Goal: Task Accomplishment & Management: Use online tool/utility

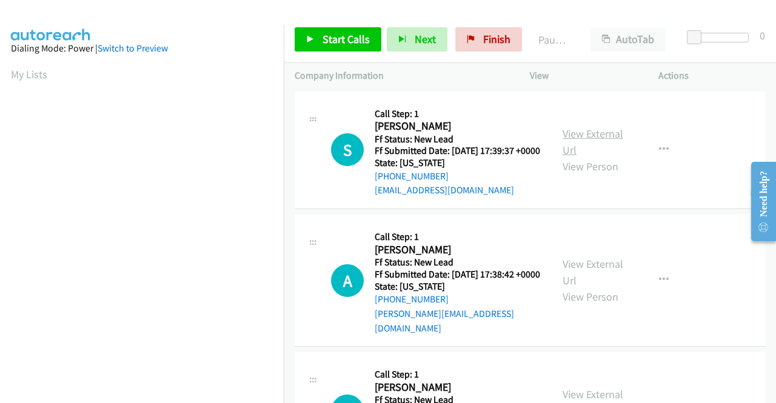
click at [596, 141] on link "View External Url" at bounding box center [593, 142] width 61 height 30
click at [600, 272] on link "View External Url" at bounding box center [593, 272] width 61 height 30
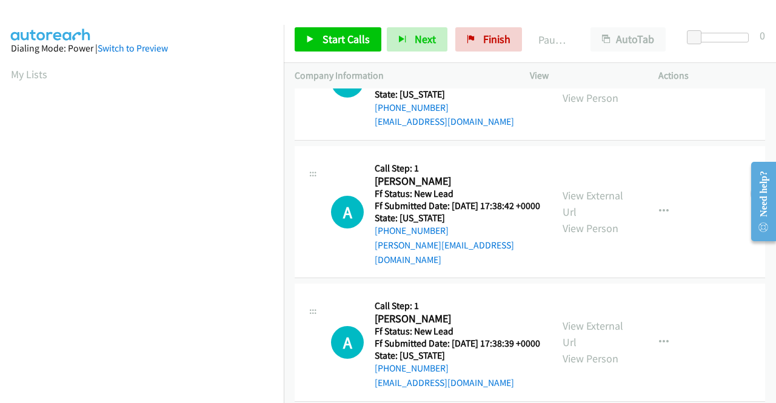
scroll to position [182, 0]
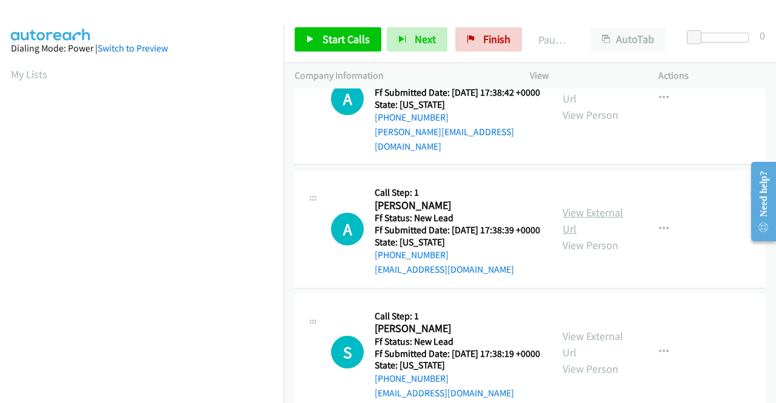
click at [587, 226] on link "View External Url" at bounding box center [593, 221] width 61 height 30
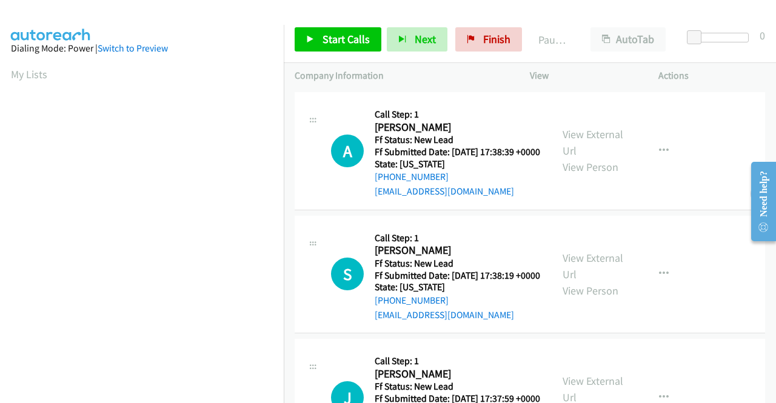
scroll to position [303, 0]
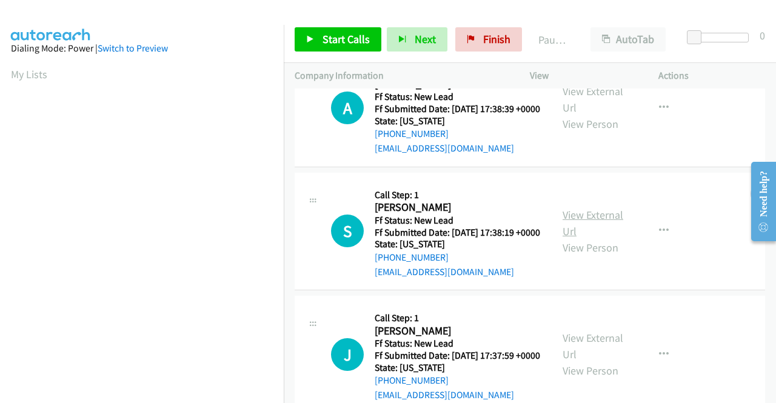
click at [577, 238] on link "View External Url" at bounding box center [593, 223] width 61 height 30
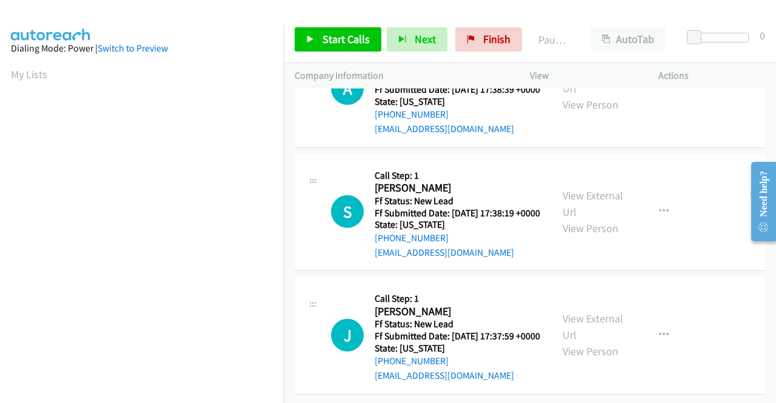
scroll to position [376, 0]
click at [585, 312] on link "View External Url" at bounding box center [593, 327] width 61 height 30
click at [326, 46] on link "Start Calls" at bounding box center [338, 39] width 87 height 24
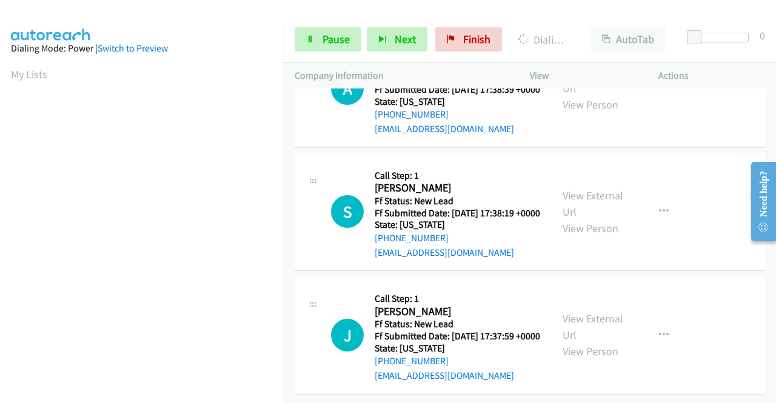
scroll to position [277, 0]
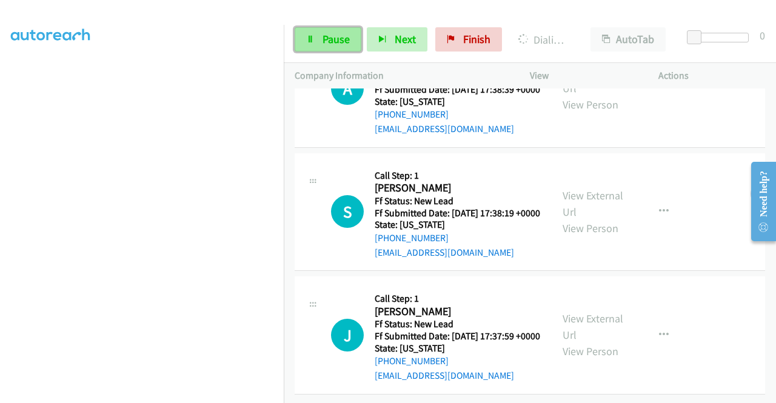
click at [338, 44] on span "Pause" at bounding box center [336, 39] width 27 height 14
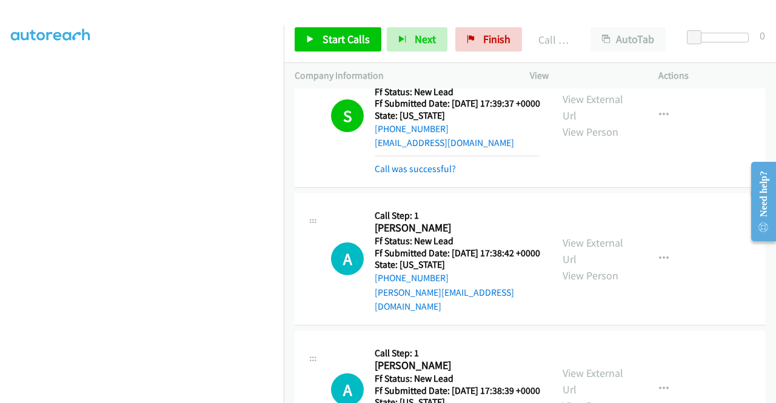
scroll to position [0, 0]
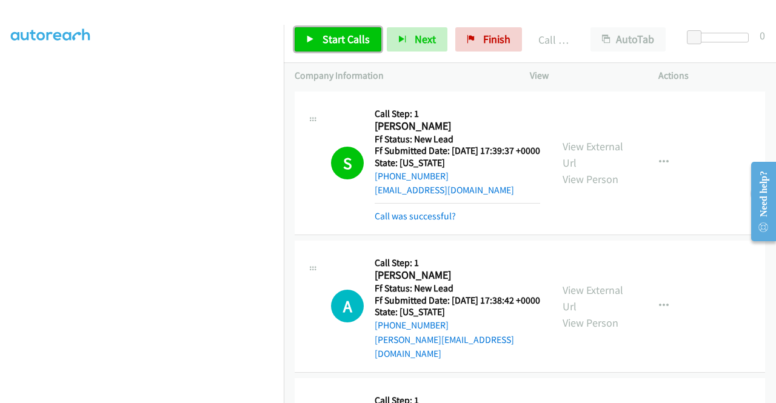
click at [324, 36] on span "Start Calls" at bounding box center [346, 39] width 47 height 14
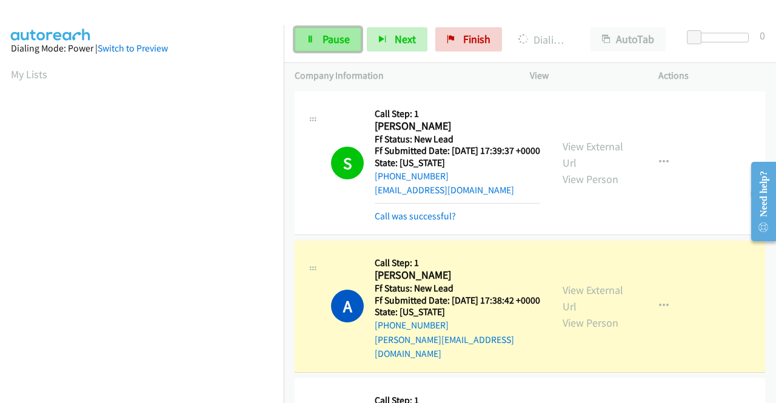
click at [323, 39] on span "Pause" at bounding box center [336, 39] width 27 height 14
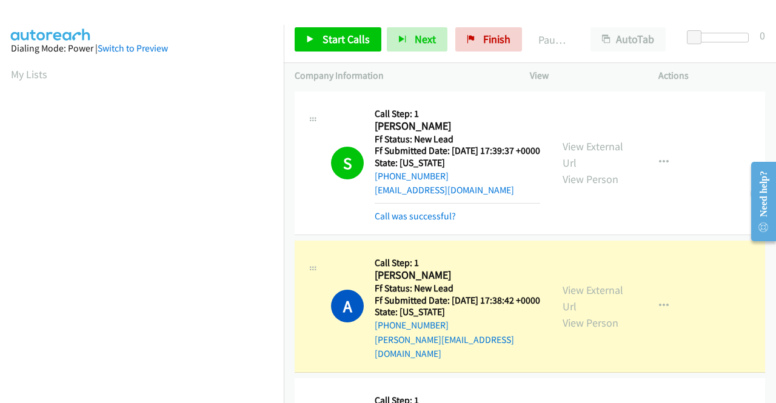
scroll to position [277, 0]
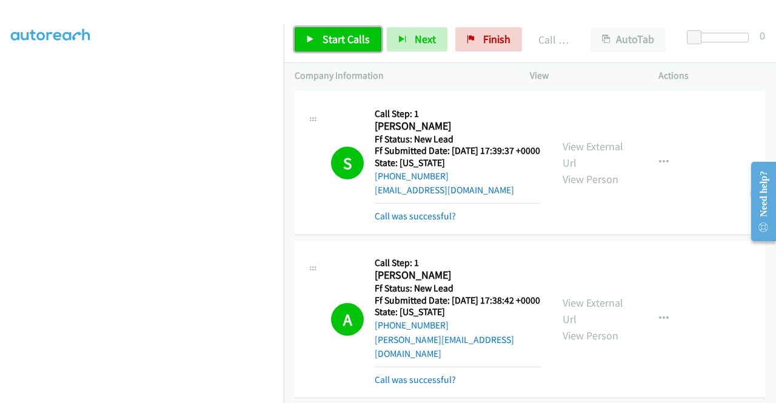
click at [315, 39] on link "Start Calls" at bounding box center [338, 39] width 87 height 24
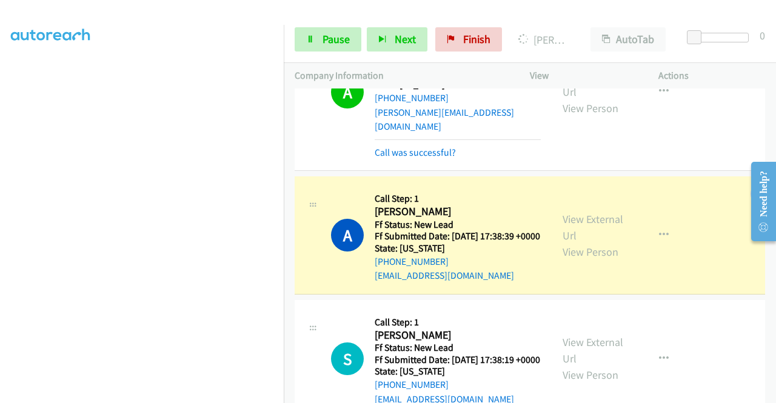
scroll to position [303, 0]
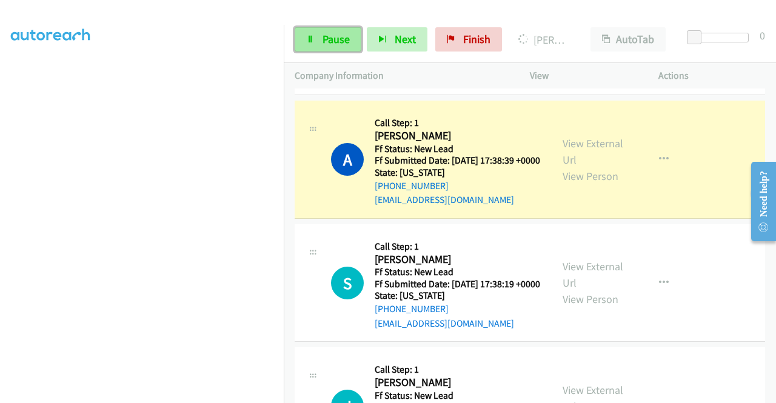
click at [333, 38] on span "Pause" at bounding box center [336, 39] width 27 height 14
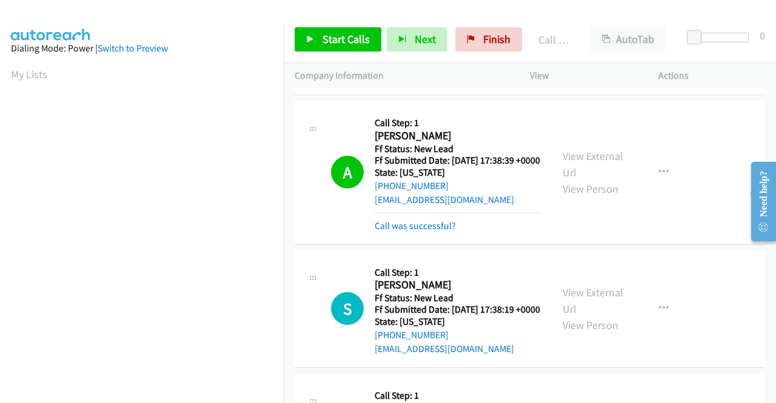
scroll to position [277, 0]
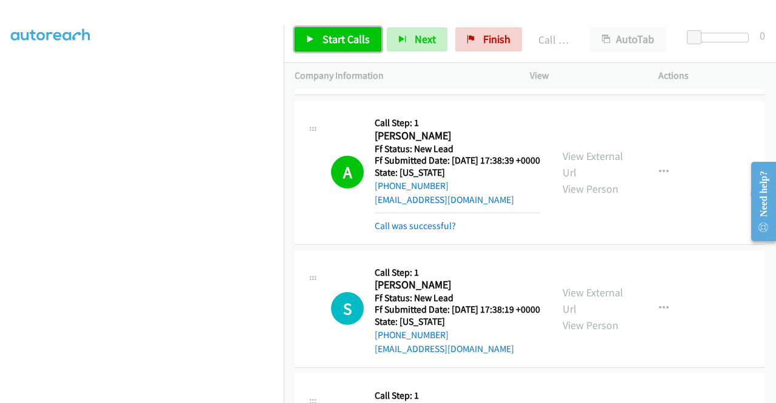
click at [315, 38] on link "Start Calls" at bounding box center [338, 39] width 87 height 24
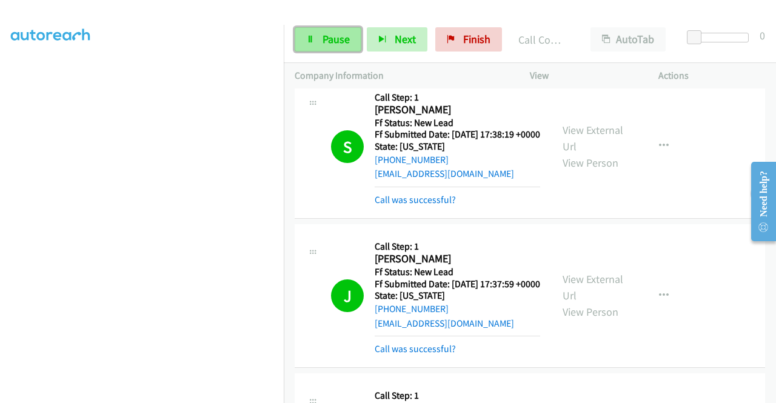
click at [323, 36] on span "Pause" at bounding box center [336, 39] width 27 height 14
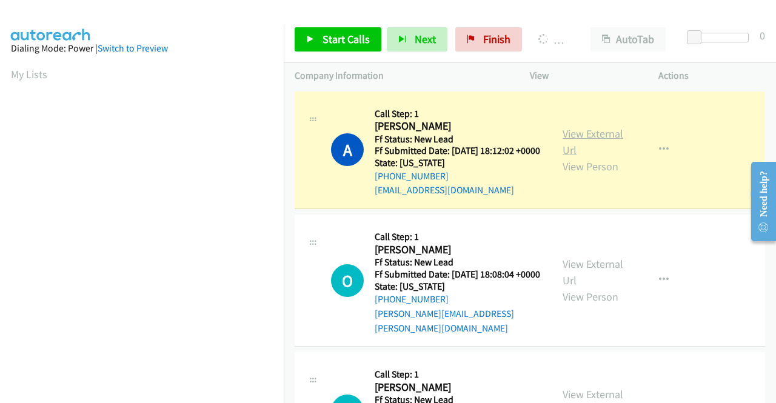
click at [593, 143] on link "View External Url" at bounding box center [593, 142] width 61 height 30
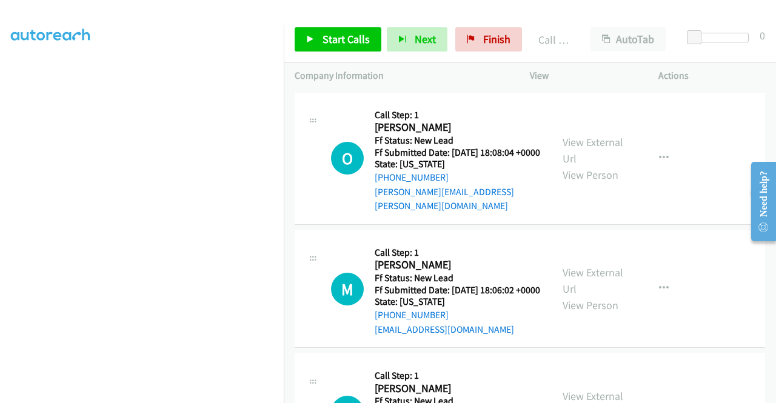
scroll to position [121, 0]
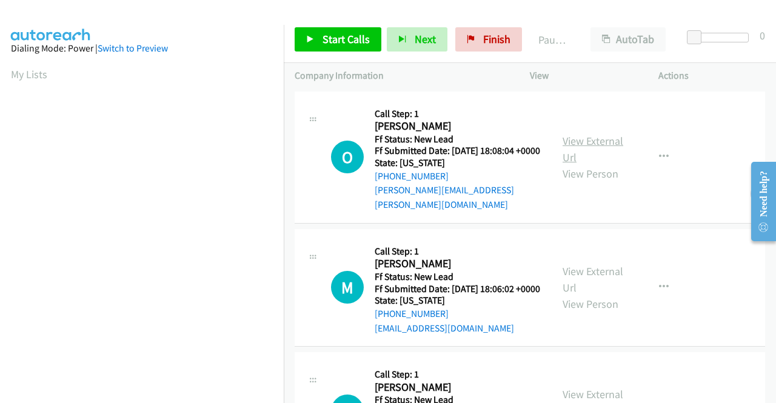
click at [599, 136] on link "View External Url" at bounding box center [593, 149] width 61 height 30
click at [601, 273] on link "View External Url" at bounding box center [593, 279] width 61 height 30
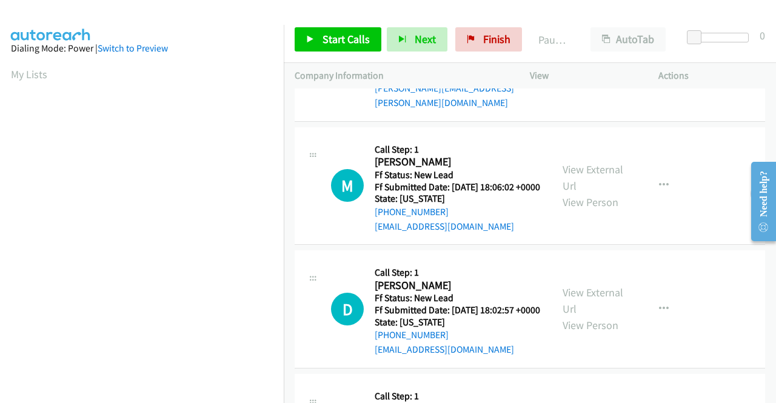
scroll to position [121, 0]
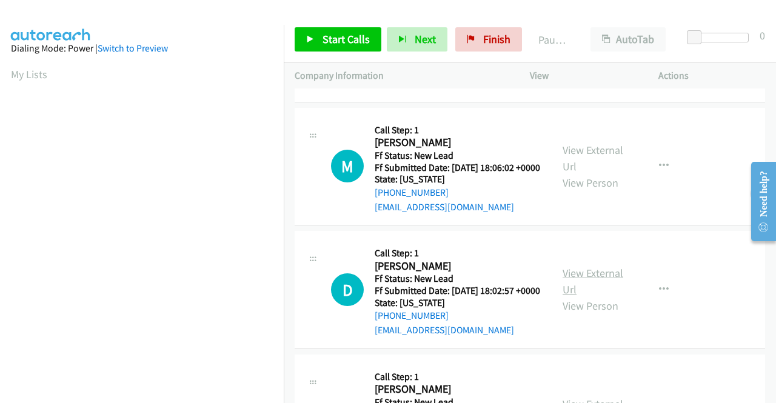
click at [606, 292] on link "View External Url" at bounding box center [593, 281] width 61 height 30
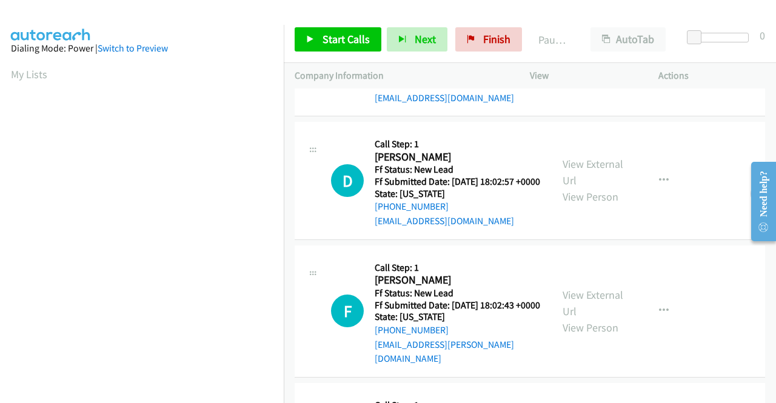
scroll to position [364, 0]
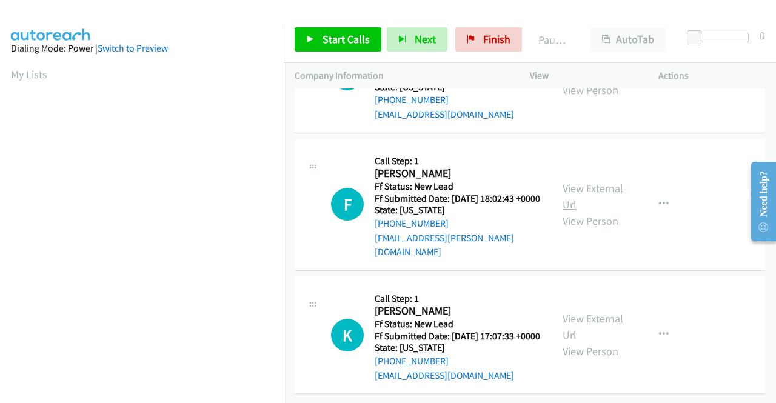
click at [573, 181] on link "View External Url" at bounding box center [593, 196] width 61 height 30
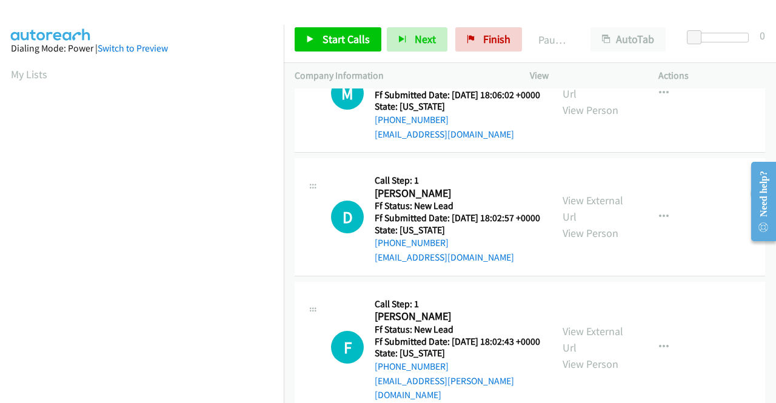
scroll to position [0, 0]
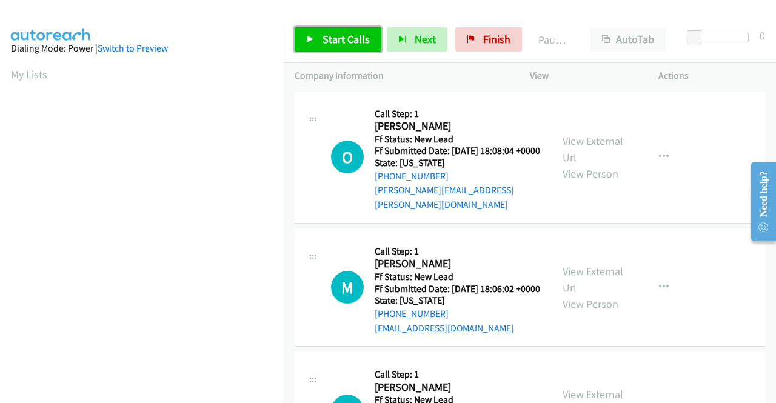
click at [338, 42] on span "Start Calls" at bounding box center [346, 39] width 47 height 14
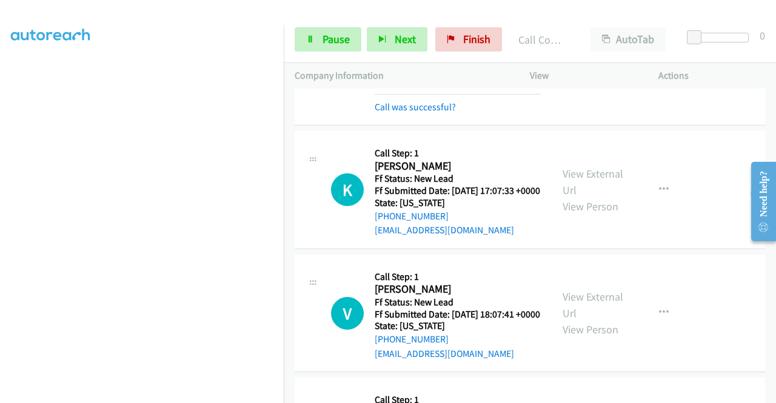
scroll to position [606, 0]
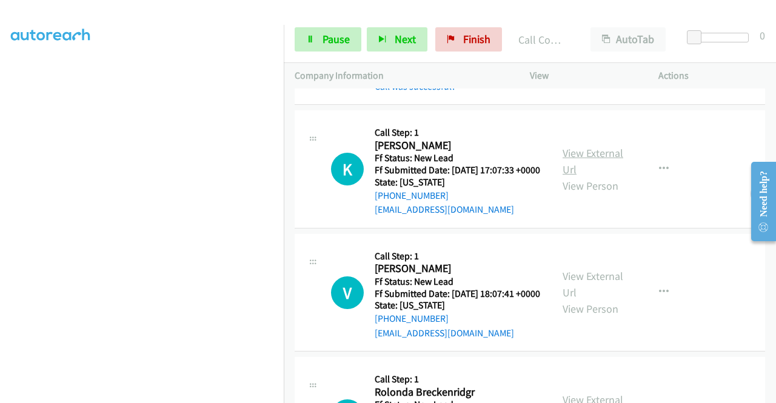
click at [593, 176] on link "View External Url" at bounding box center [593, 161] width 61 height 30
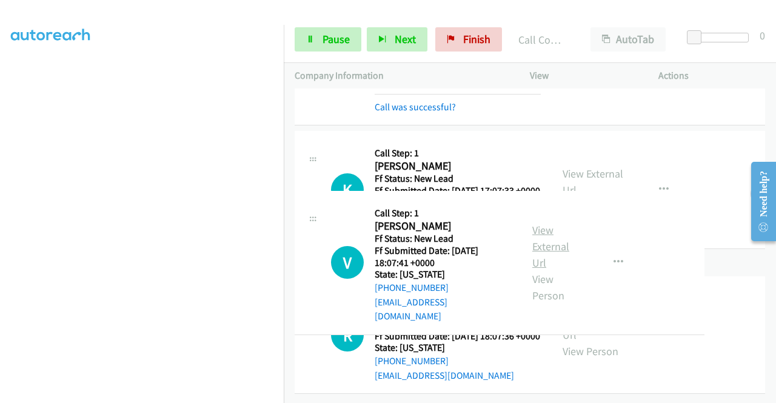
scroll to position [728, 0]
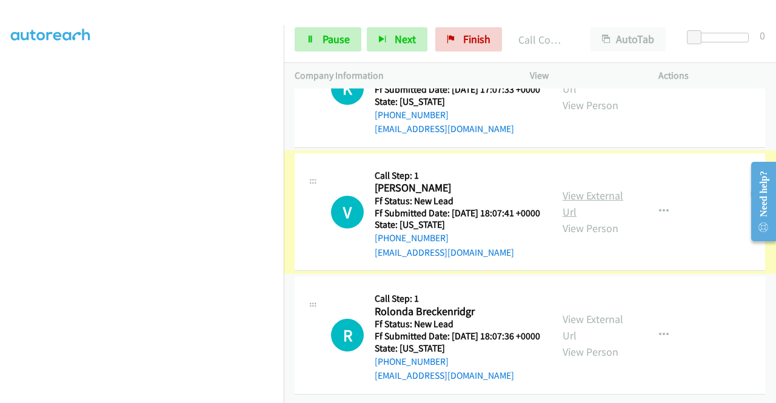
click at [604, 189] on link "View External Url" at bounding box center [593, 204] width 61 height 30
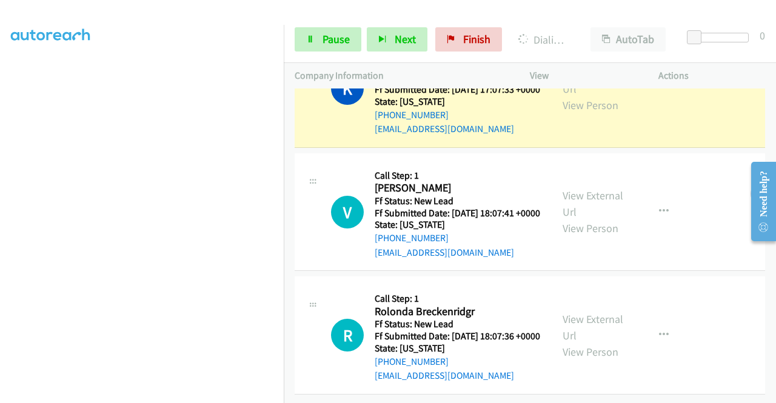
scroll to position [749, 0]
click at [579, 312] on link "View External Url" at bounding box center [593, 327] width 61 height 30
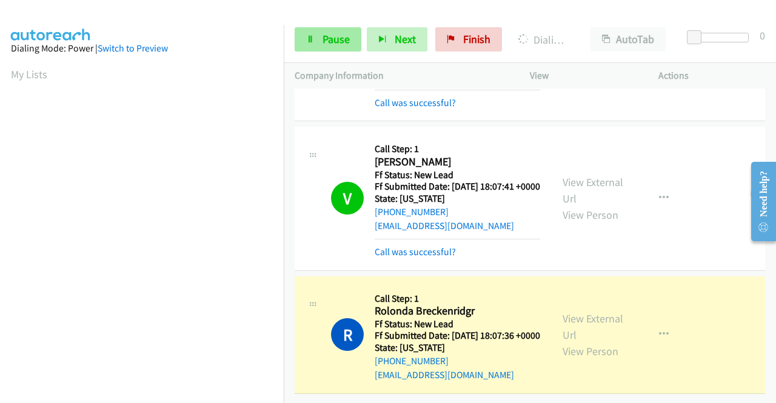
scroll to position [277, 0]
click at [335, 41] on span "Pause" at bounding box center [336, 39] width 27 height 14
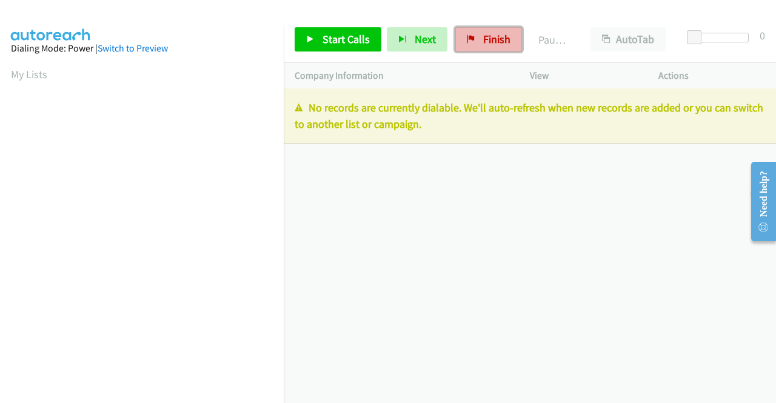
click at [502, 44] on span "Finish" at bounding box center [496, 39] width 27 height 14
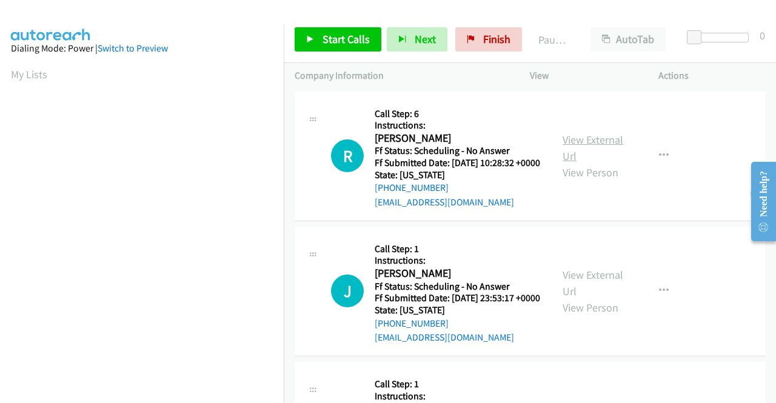
click at [585, 146] on link "View External Url" at bounding box center [593, 148] width 61 height 30
click at [604, 295] on link "View External Url" at bounding box center [593, 283] width 61 height 30
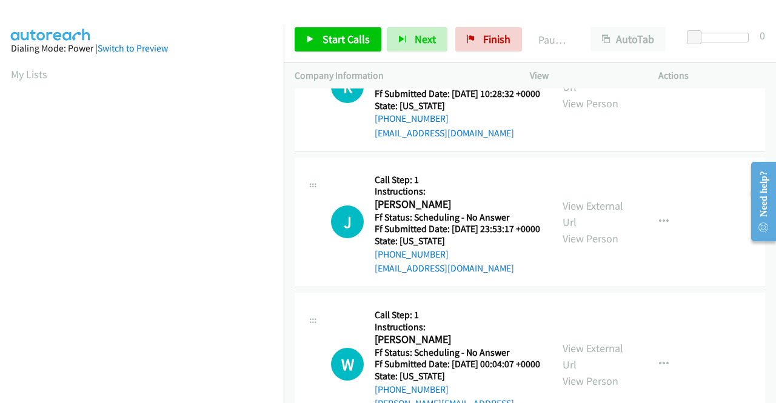
scroll to position [121, 0]
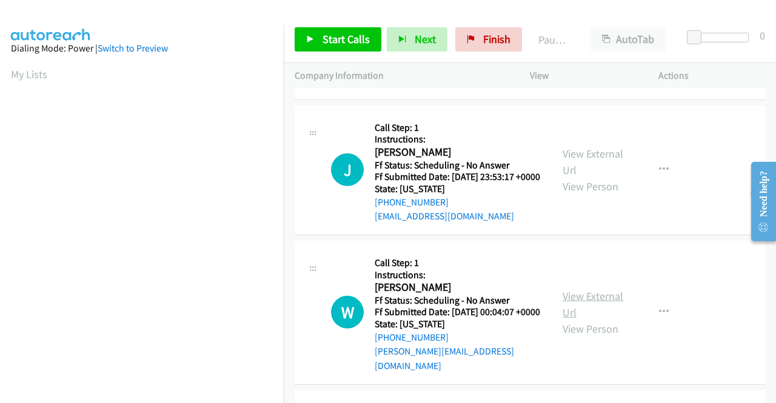
click at [599, 316] on link "View External Url" at bounding box center [593, 304] width 61 height 30
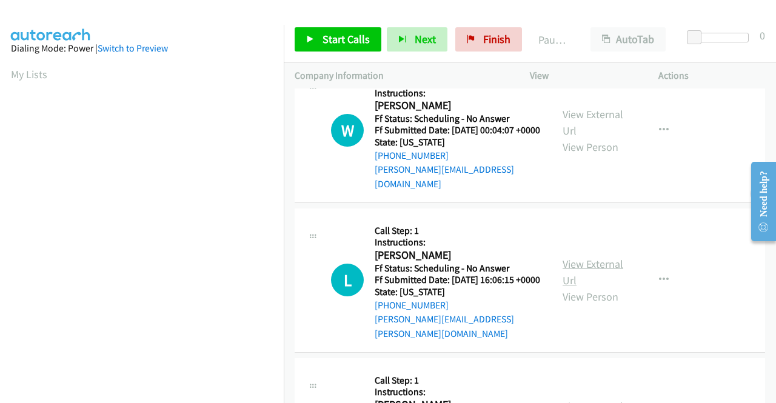
click at [573, 278] on link "View External Url" at bounding box center [593, 272] width 61 height 30
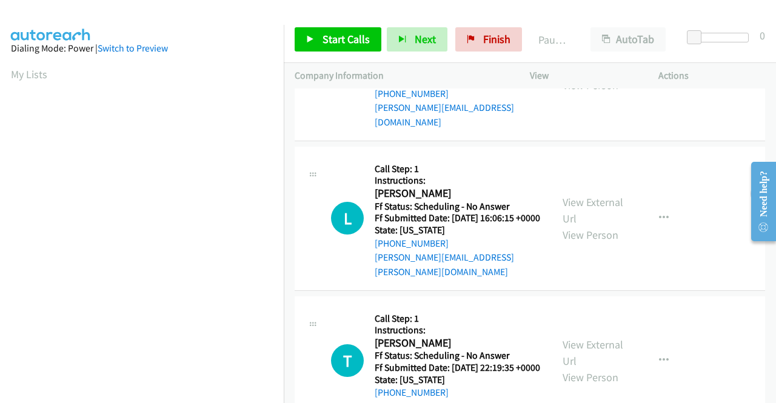
scroll to position [425, 0]
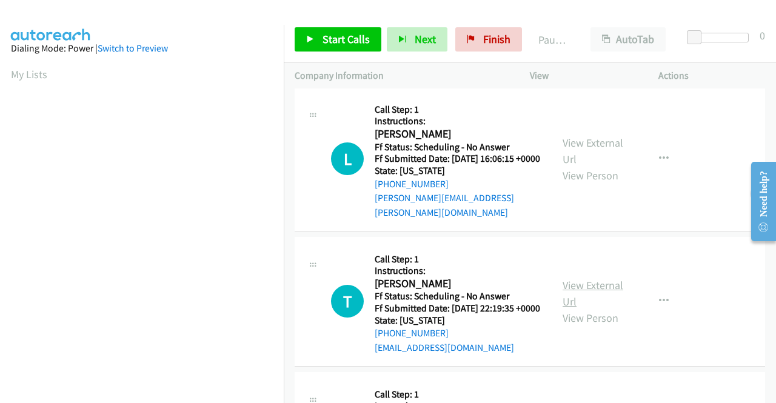
click at [596, 308] on link "View External Url" at bounding box center [593, 293] width 61 height 30
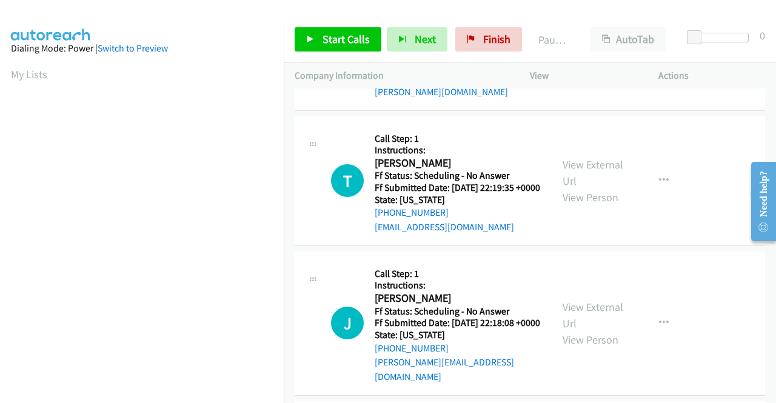
scroll to position [546, 0]
click at [602, 330] on link "View External Url" at bounding box center [593, 315] width 61 height 30
click at [337, 38] on span "Start Calls" at bounding box center [346, 39] width 47 height 14
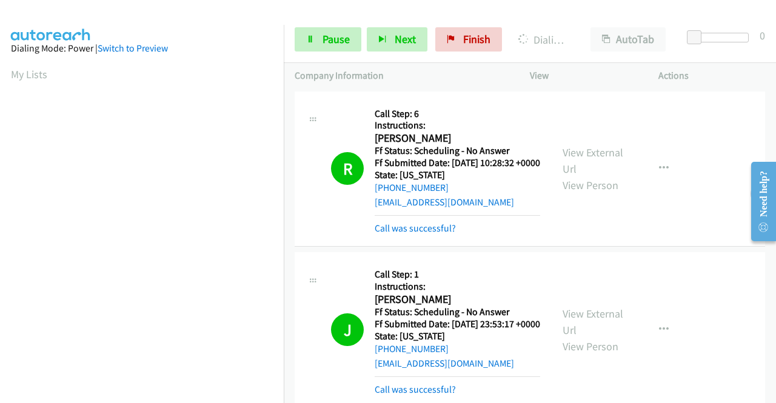
scroll to position [277, 0]
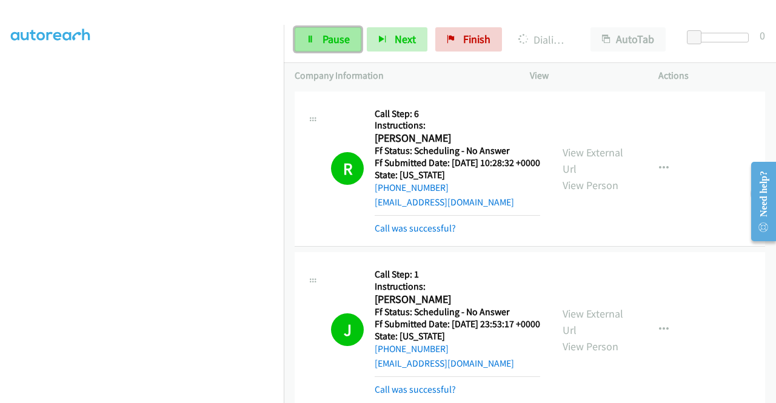
click at [321, 37] on link "Pause" at bounding box center [328, 39] width 67 height 24
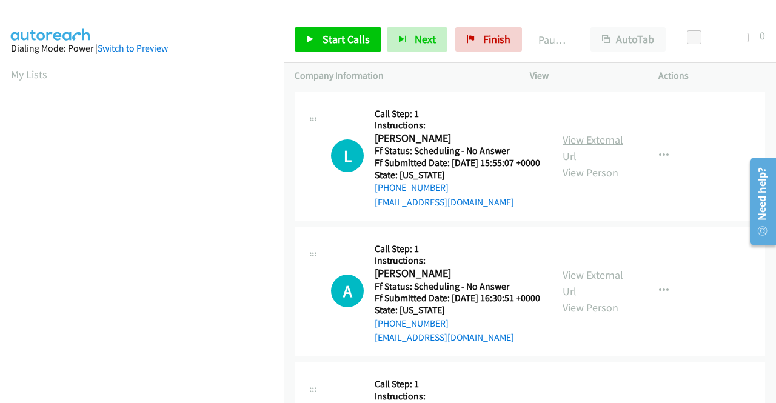
click at [603, 143] on link "View External Url" at bounding box center [593, 148] width 61 height 30
click at [582, 292] on link "View External Url" at bounding box center [593, 283] width 61 height 30
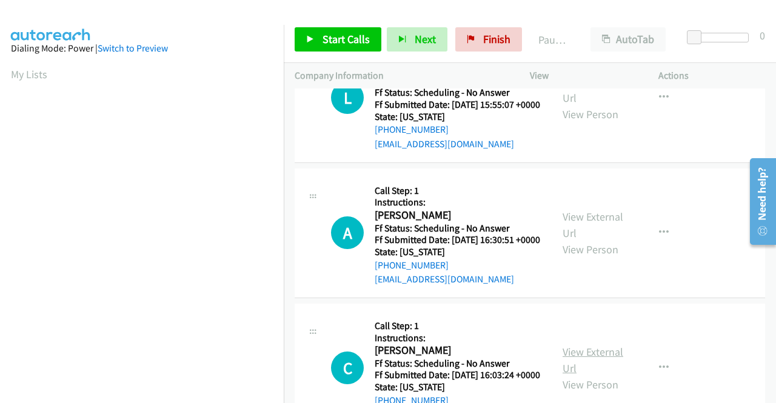
scroll to position [182, 0]
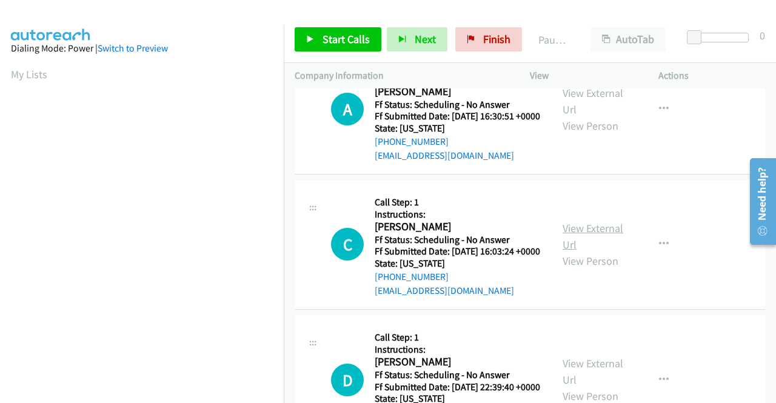
click at [577, 252] on link "View External Url" at bounding box center [593, 236] width 61 height 30
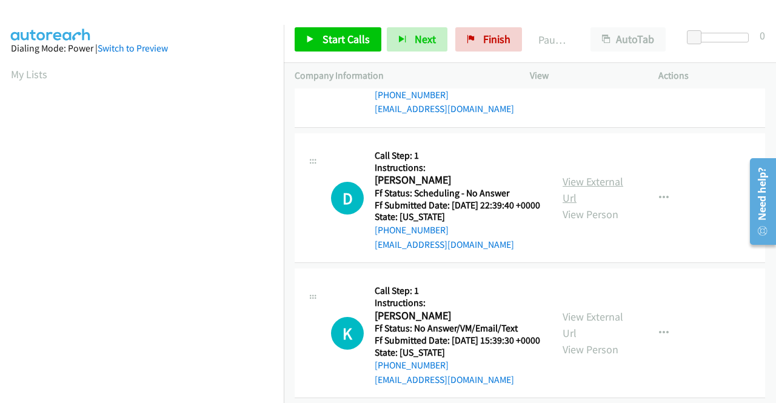
click at [576, 205] on link "View External Url" at bounding box center [593, 190] width 61 height 30
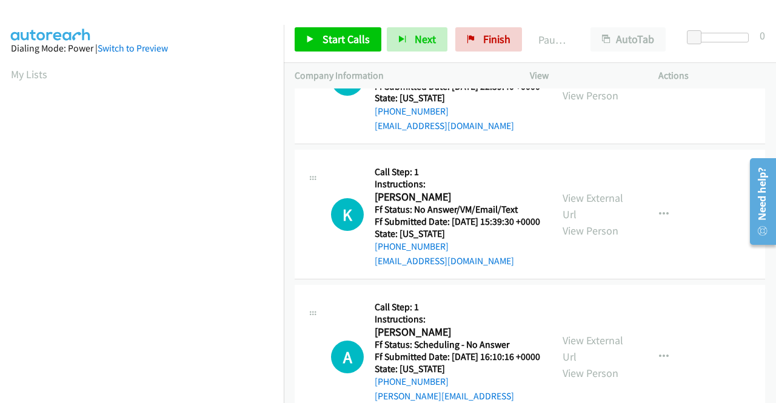
scroll to position [485, 0]
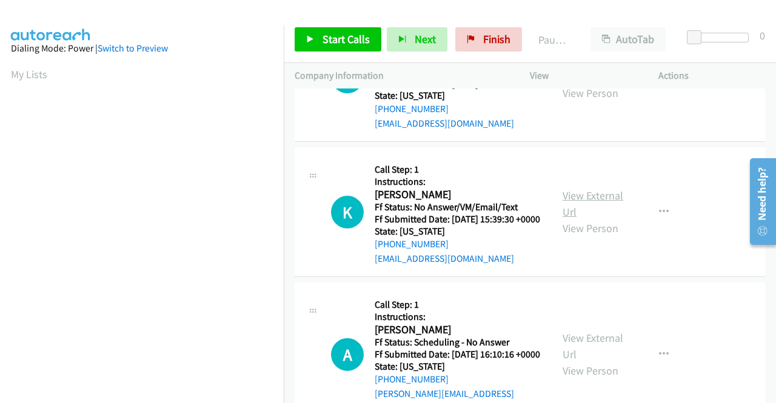
click at [571, 219] on link "View External Url" at bounding box center [593, 204] width 61 height 30
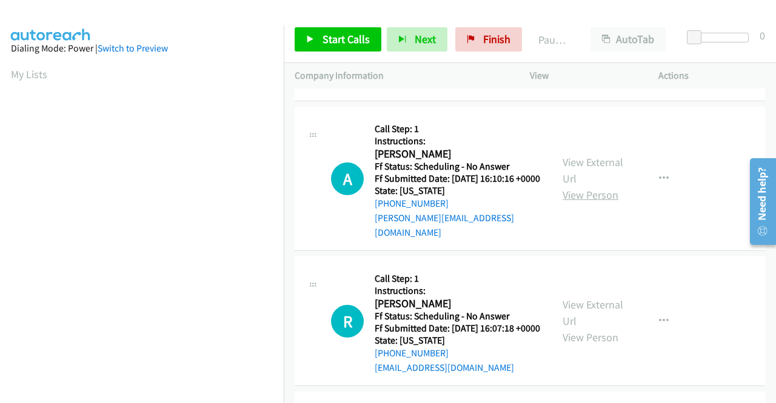
scroll to position [667, 0]
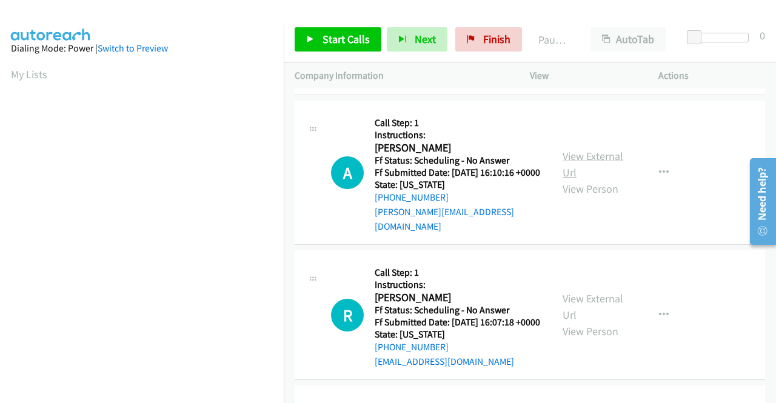
click at [594, 180] on link "View External Url" at bounding box center [593, 164] width 61 height 30
click at [321, 41] on link "Start Calls" at bounding box center [338, 39] width 87 height 24
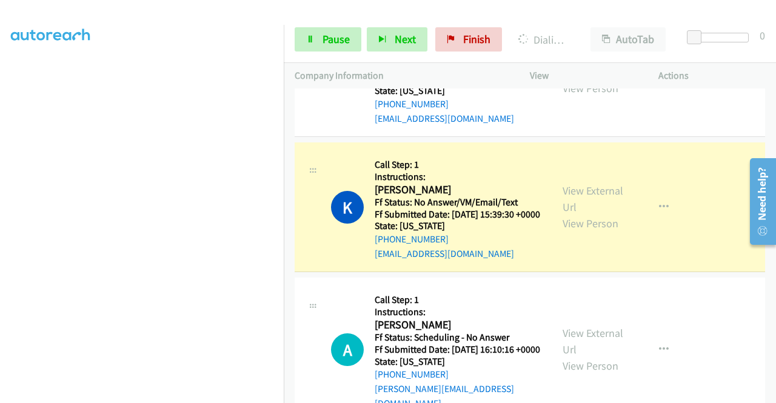
scroll to position [606, 0]
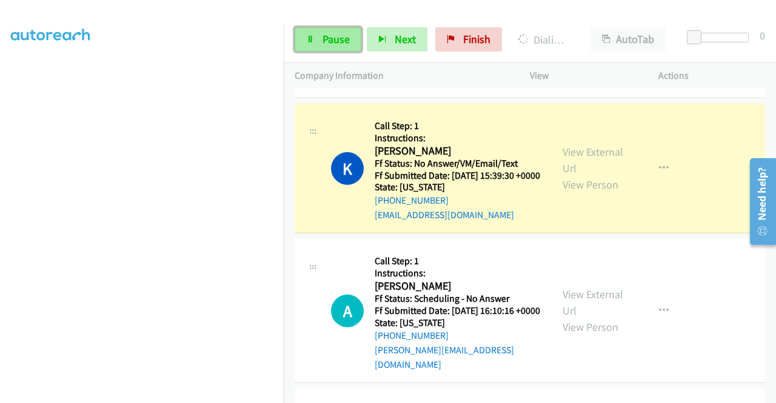
click at [317, 32] on link "Pause" at bounding box center [328, 39] width 67 height 24
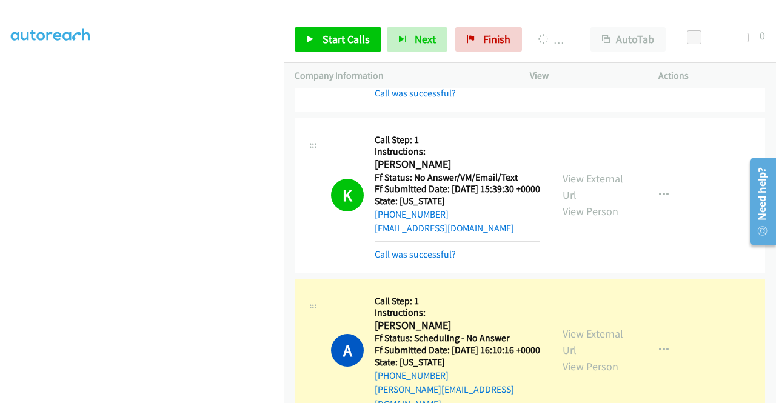
scroll to position [277, 0]
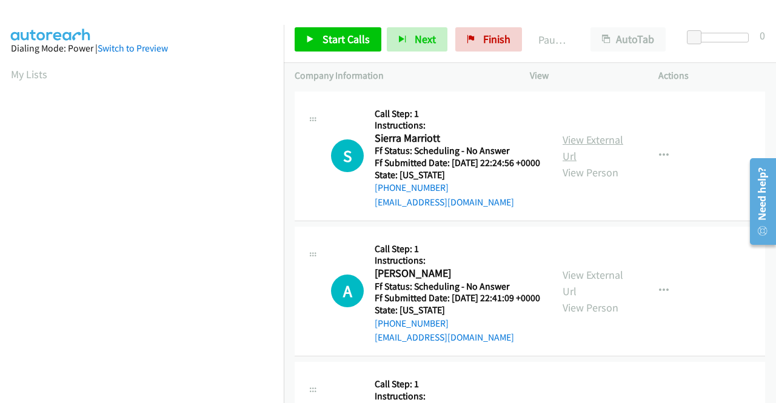
click at [599, 146] on link "View External Url" at bounding box center [593, 148] width 61 height 30
click at [589, 294] on link "View External Url" at bounding box center [593, 283] width 61 height 30
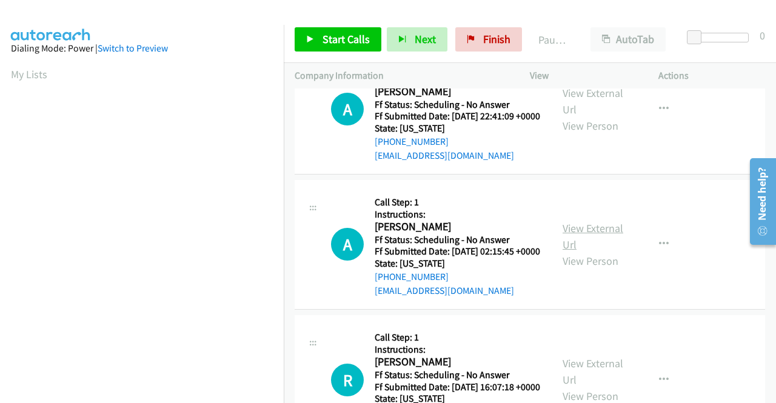
click at [588, 252] on link "View External Url" at bounding box center [593, 236] width 61 height 30
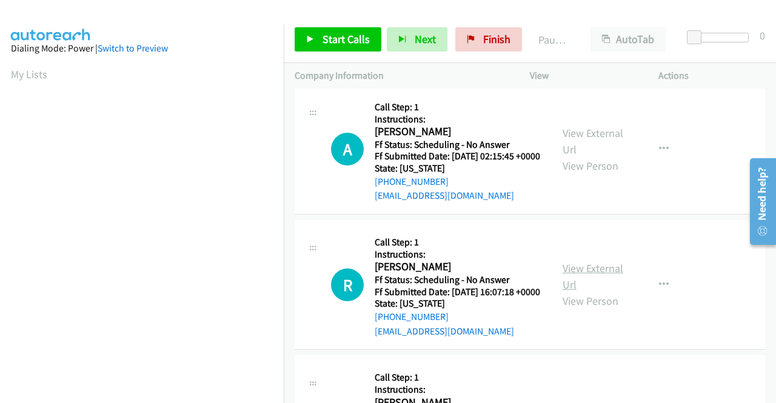
scroll to position [364, 0]
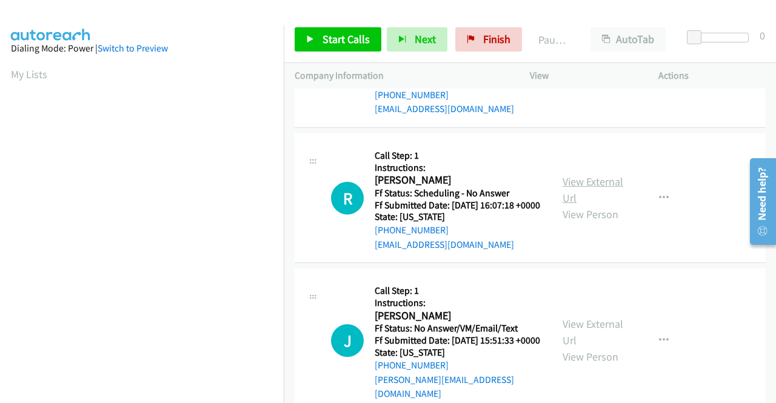
click at [594, 205] on link "View External Url" at bounding box center [593, 190] width 61 height 30
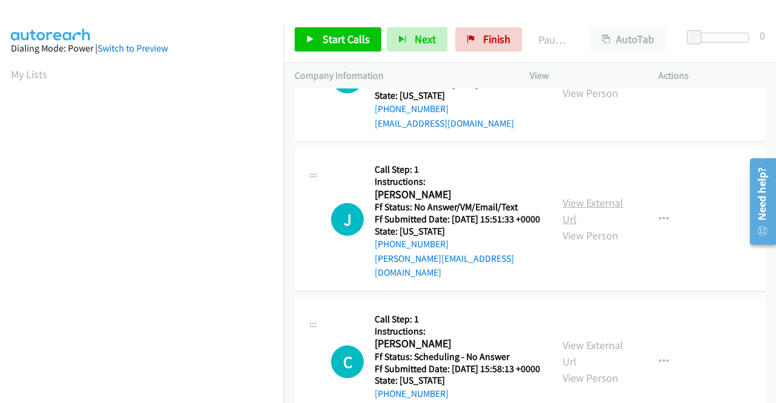
click at [596, 226] on link "View External Url" at bounding box center [593, 211] width 61 height 30
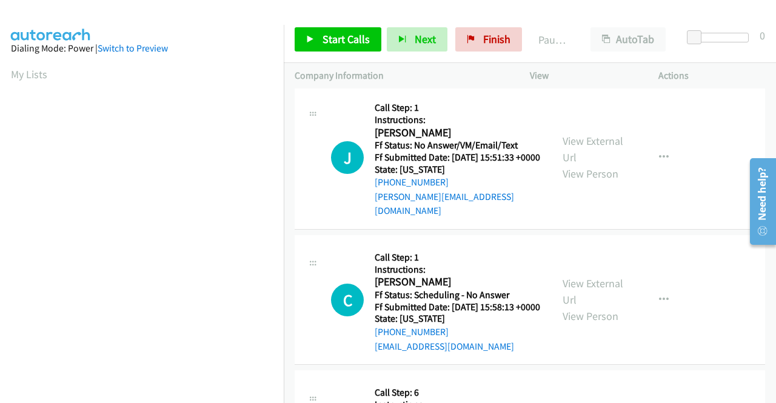
scroll to position [606, 0]
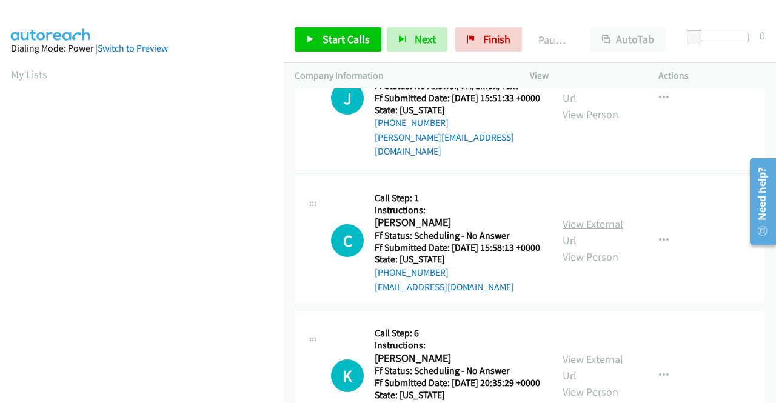
click at [563, 247] on link "View External Url" at bounding box center [593, 232] width 61 height 30
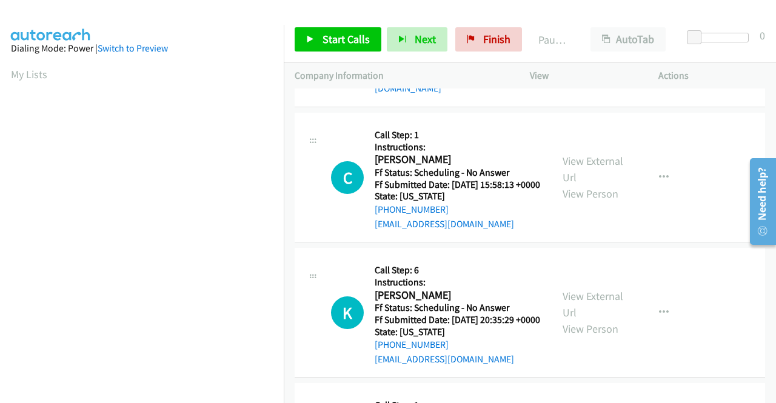
scroll to position [728, 0]
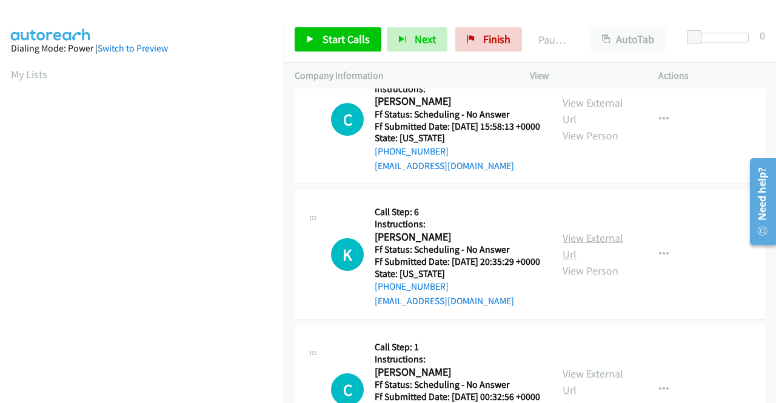
click at [593, 261] on link "View External Url" at bounding box center [593, 246] width 61 height 30
click at [351, 42] on span "Start Calls" at bounding box center [346, 39] width 47 height 14
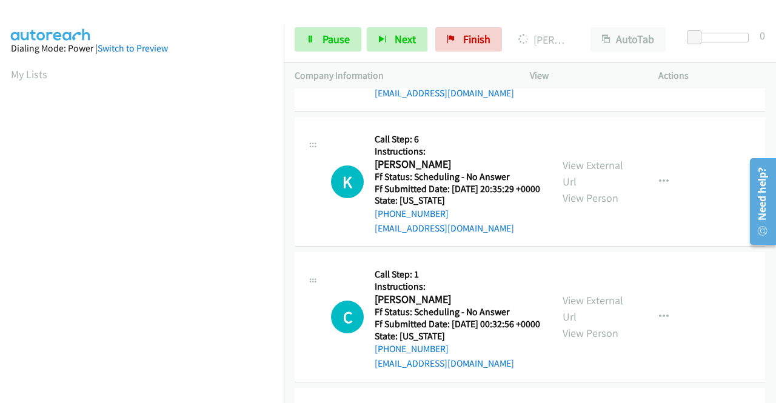
scroll to position [1047, 0]
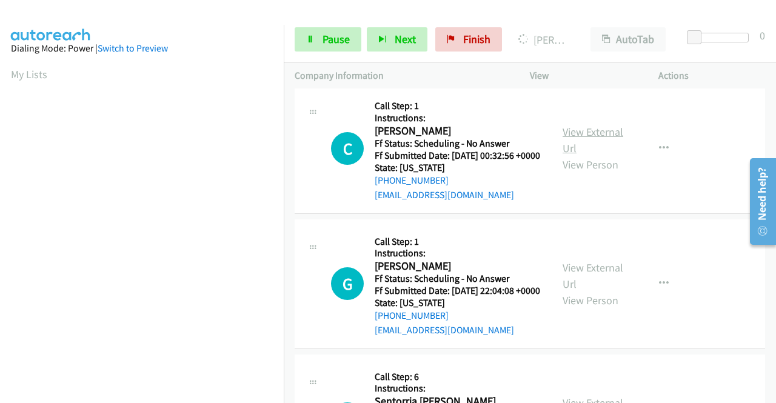
click at [603, 155] on link "View External Url" at bounding box center [593, 140] width 61 height 30
click at [589, 291] on link "View External Url" at bounding box center [593, 276] width 61 height 30
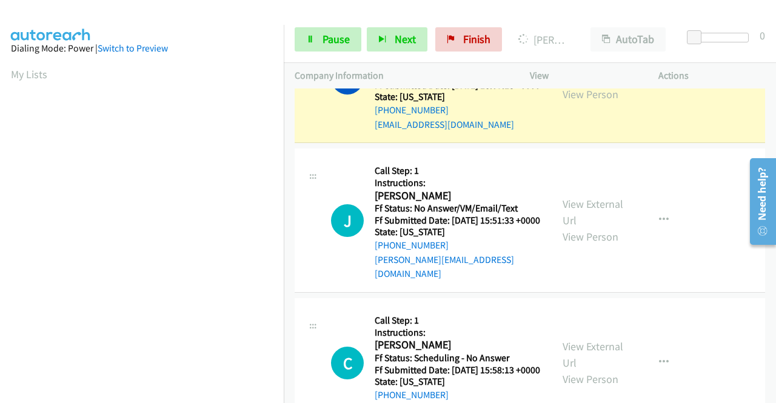
scroll to position [277, 0]
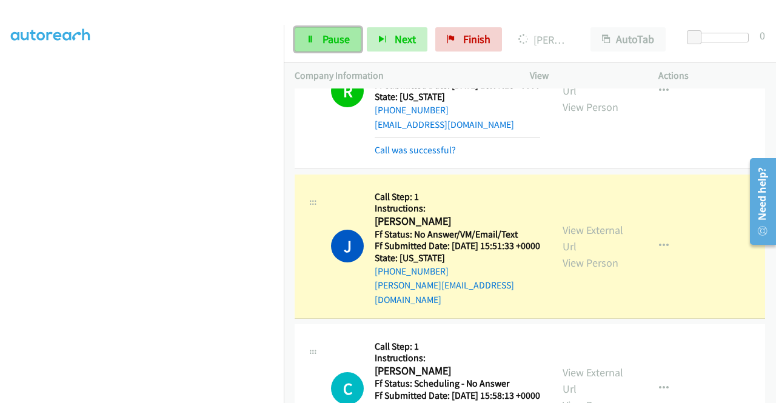
click at [314, 33] on link "Pause" at bounding box center [328, 39] width 67 height 24
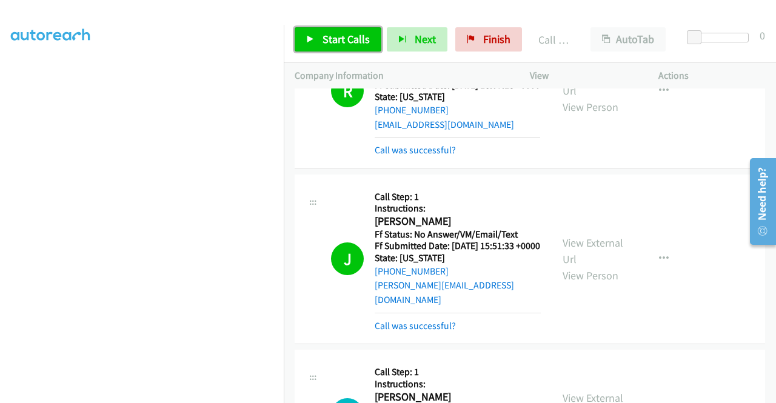
click at [338, 41] on span "Start Calls" at bounding box center [346, 39] width 47 height 14
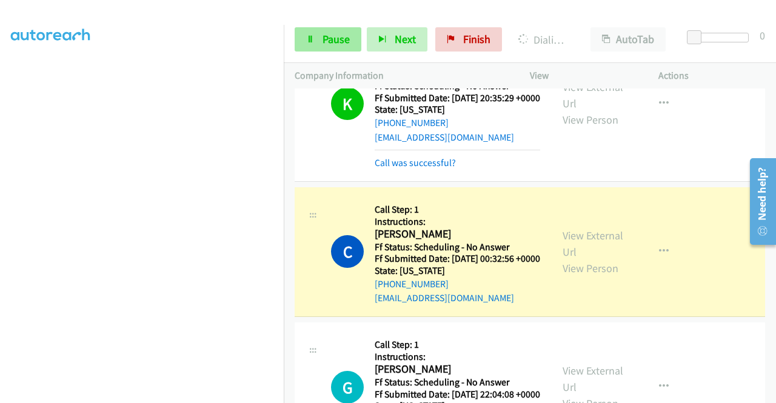
click at [323, 37] on span "Pause" at bounding box center [336, 39] width 27 height 14
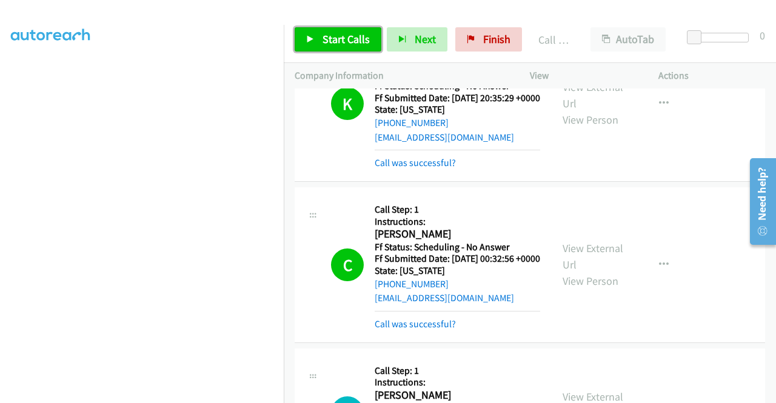
click at [315, 42] on link "Start Calls" at bounding box center [338, 39] width 87 height 24
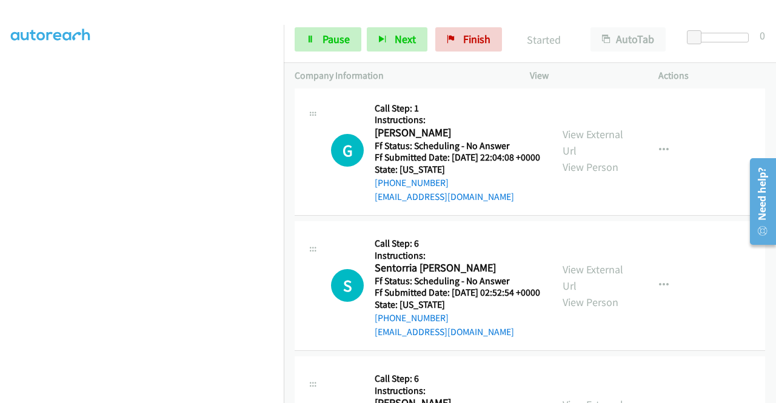
scroll to position [1411, 0]
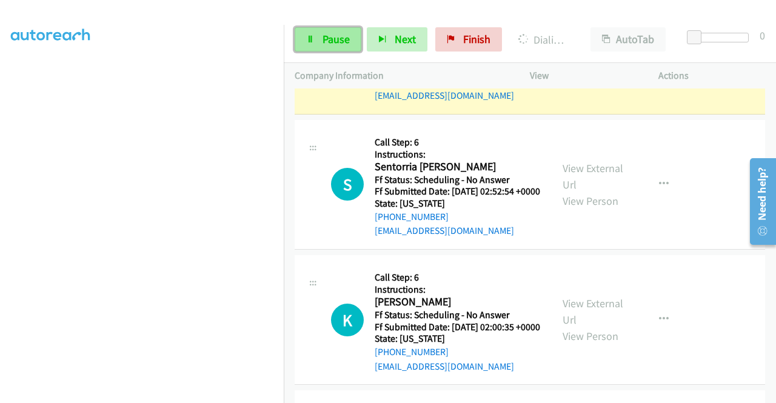
click at [338, 38] on span "Pause" at bounding box center [336, 39] width 27 height 14
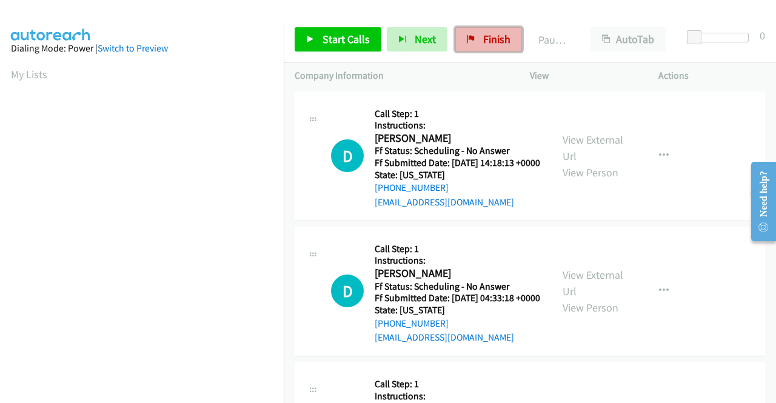
drag, startPoint x: 500, startPoint y: 41, endPoint x: 446, endPoint y: 64, distance: 57.9
click at [499, 41] on span "Finish" at bounding box center [496, 39] width 27 height 14
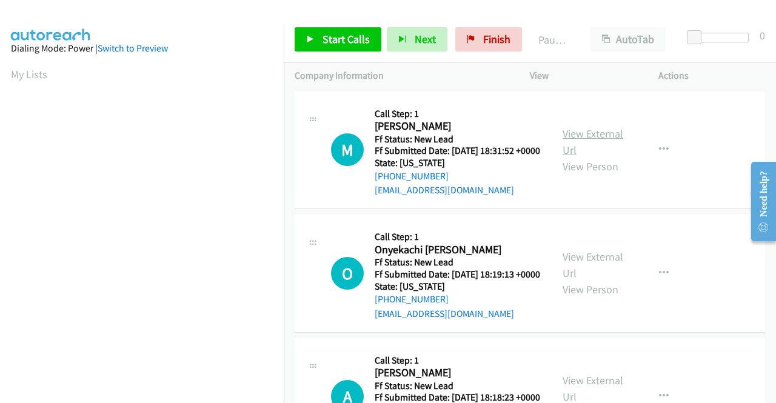
click at [602, 145] on link "View External Url" at bounding box center [593, 142] width 61 height 30
click at [609, 280] on link "View External Url" at bounding box center [593, 265] width 61 height 30
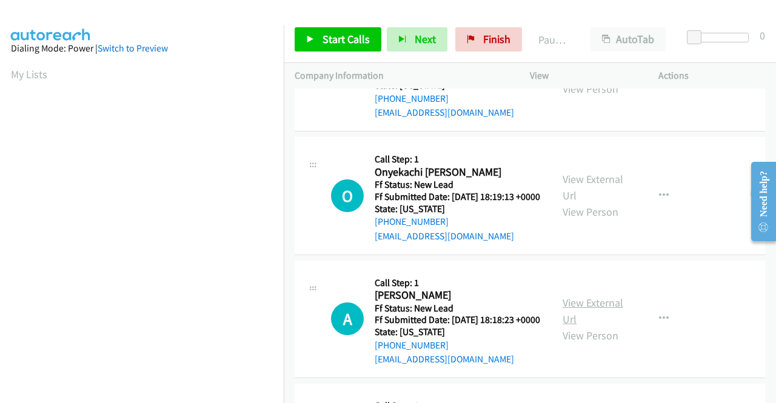
scroll to position [121, 0]
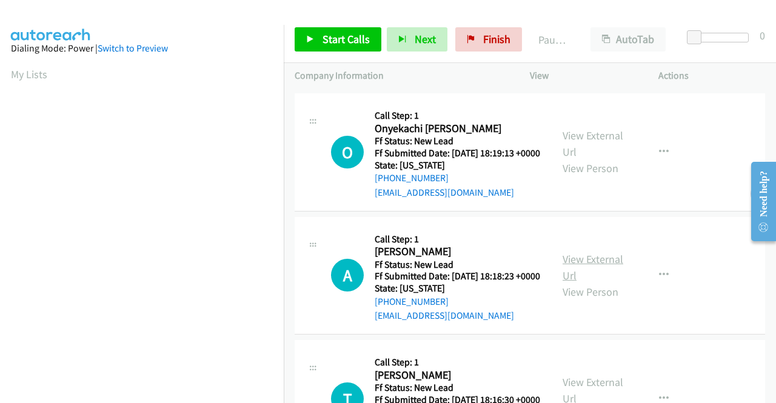
click at [602, 283] on link "View External Url" at bounding box center [593, 267] width 61 height 30
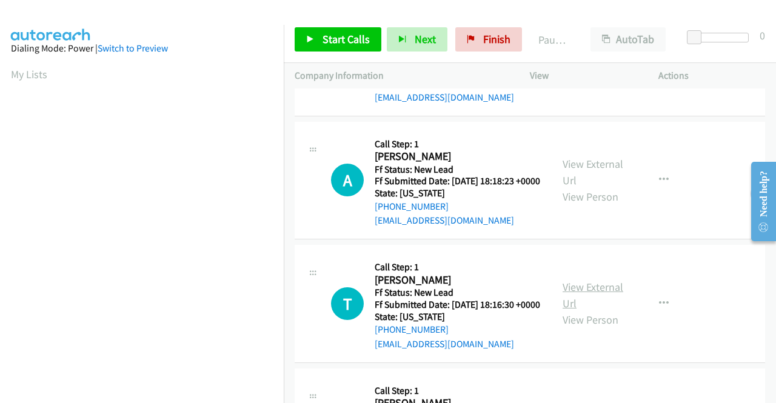
scroll to position [303, 0]
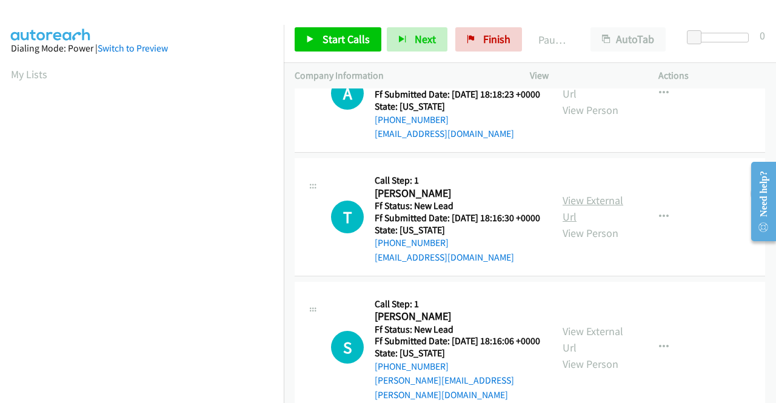
click at [591, 224] on link "View External Url" at bounding box center [593, 208] width 61 height 30
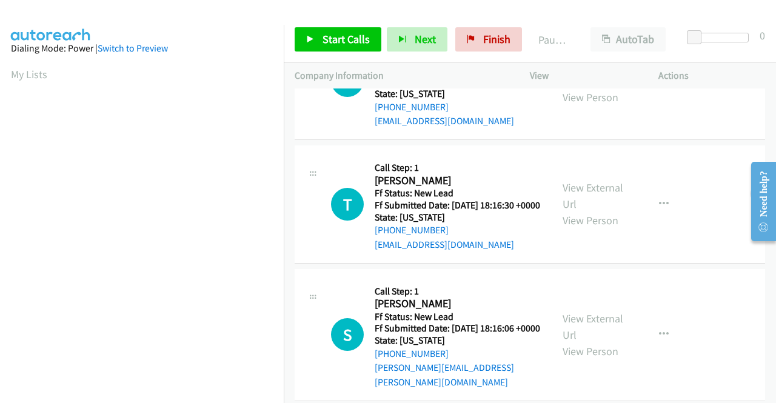
scroll to position [376, 0]
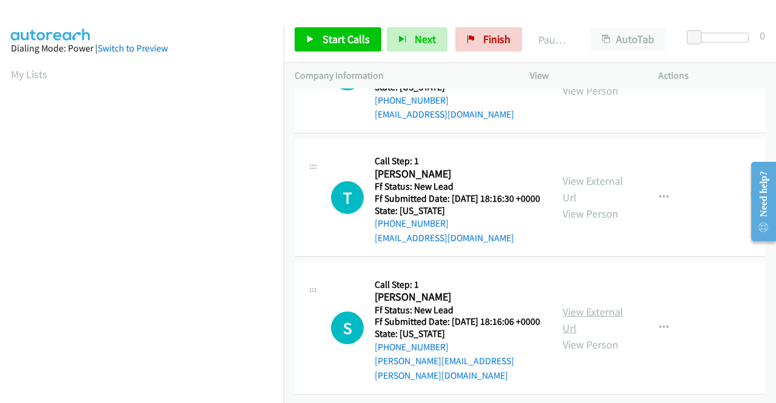
click at [599, 305] on link "View External Url" at bounding box center [593, 320] width 61 height 30
click at [334, 38] on span "Start Calls" at bounding box center [346, 39] width 47 height 14
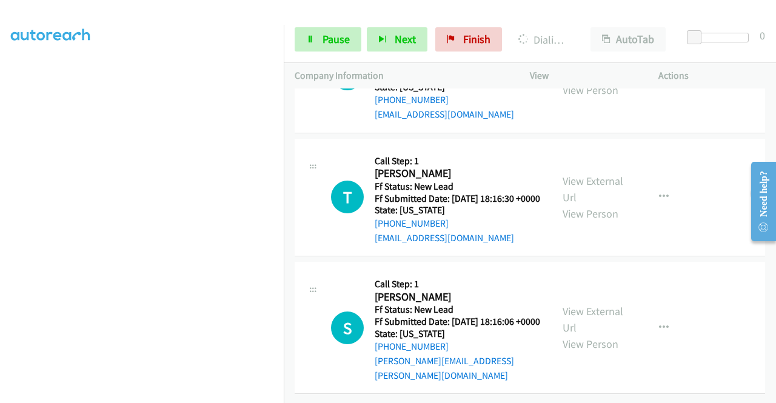
scroll to position [401, 0]
click at [326, 39] on span "Pause" at bounding box center [336, 39] width 27 height 14
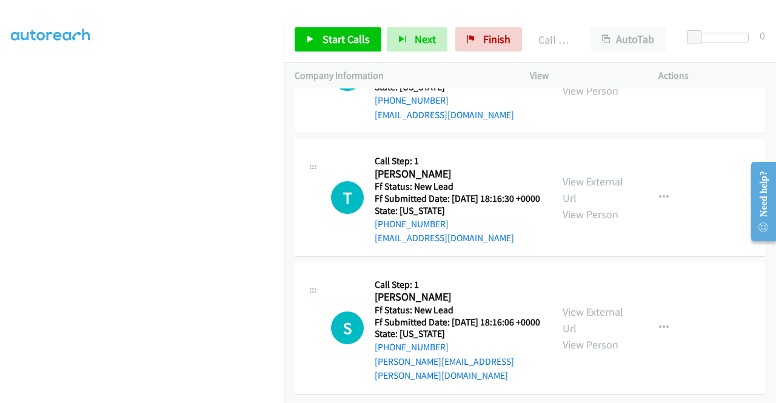
scroll to position [427, 0]
click at [341, 38] on span "Start Calls" at bounding box center [346, 39] width 47 height 14
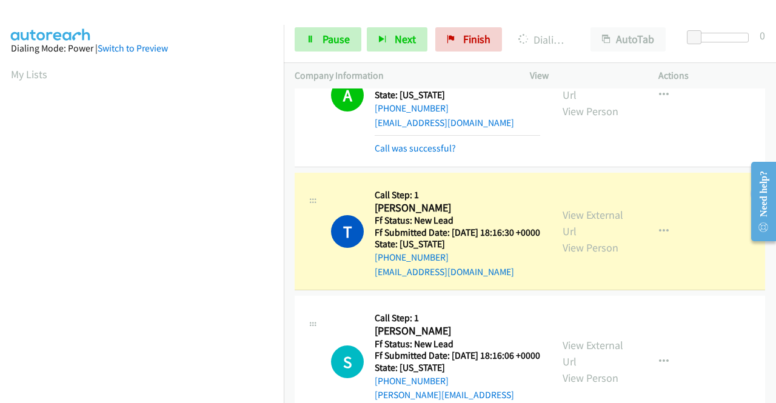
scroll to position [277, 0]
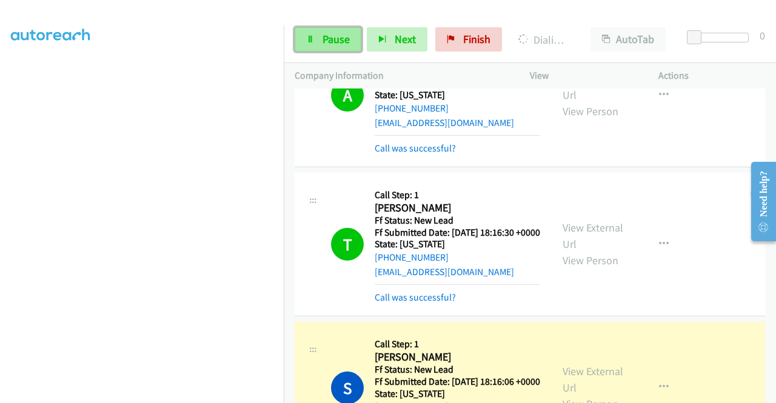
click at [311, 39] on icon at bounding box center [310, 40] width 8 height 8
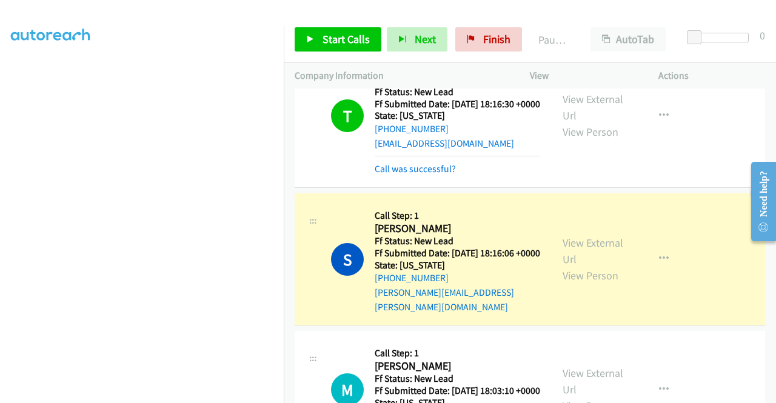
scroll to position [548, 0]
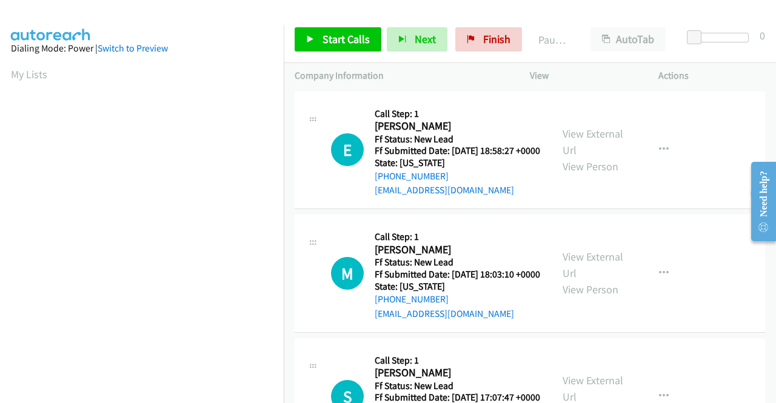
scroll to position [277, 0]
click at [590, 143] on link "View External Url" at bounding box center [593, 142] width 61 height 30
click at [594, 275] on link "View External Url" at bounding box center [593, 265] width 61 height 30
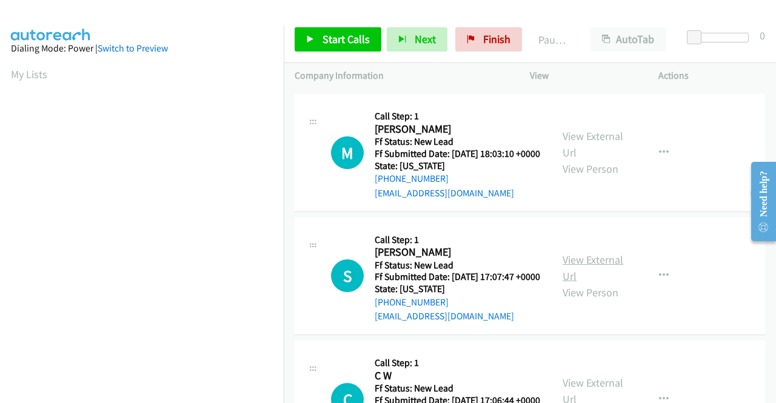
scroll to position [121, 0]
click at [580, 283] on link "View External Url" at bounding box center [593, 267] width 61 height 30
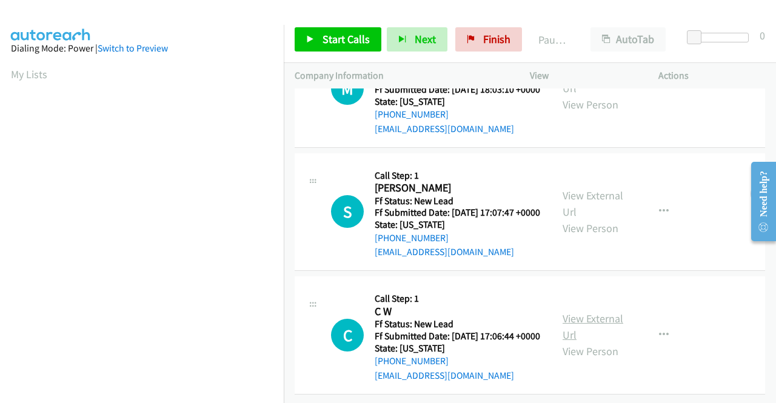
click at [580, 312] on link "View External Url" at bounding box center [593, 327] width 61 height 30
click at [307, 35] on link "Start Calls" at bounding box center [338, 39] width 87 height 24
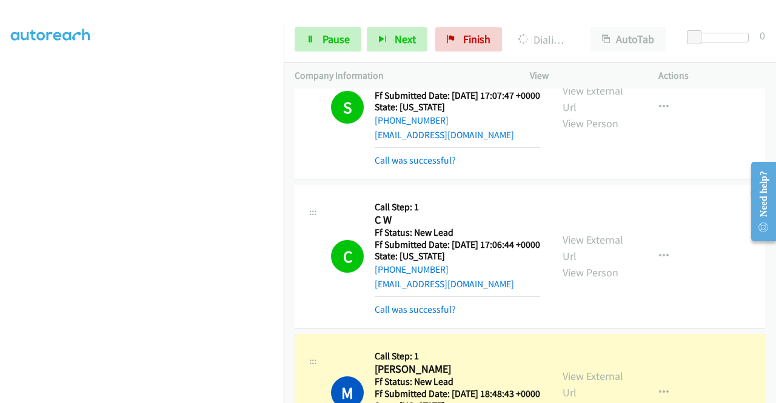
scroll to position [479, 0]
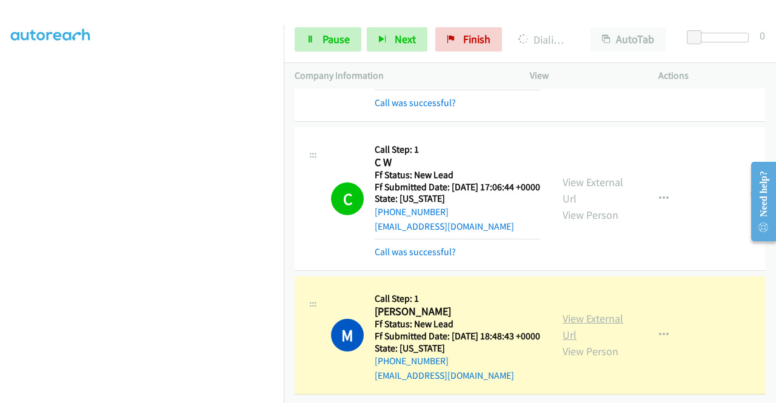
click at [601, 312] on link "View External Url" at bounding box center [593, 327] width 61 height 30
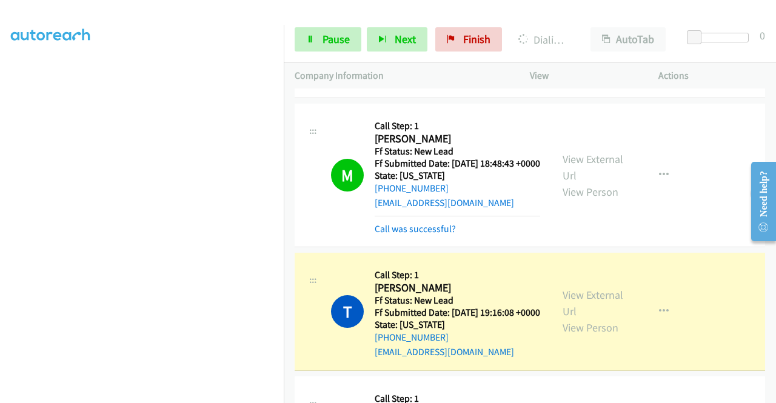
scroll to position [721, 0]
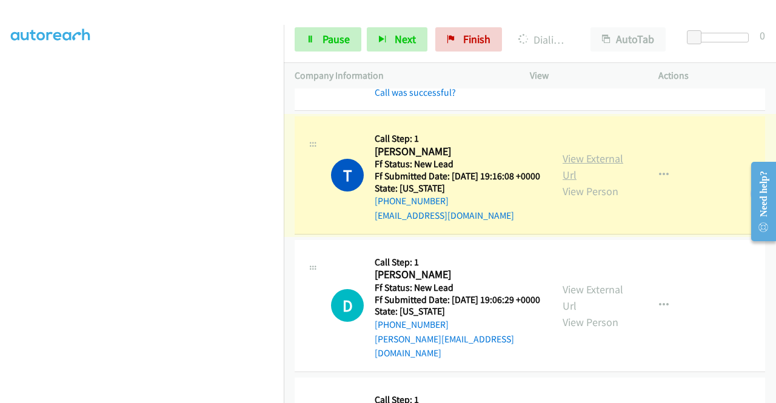
click at [598, 182] on link "View External Url" at bounding box center [593, 167] width 61 height 30
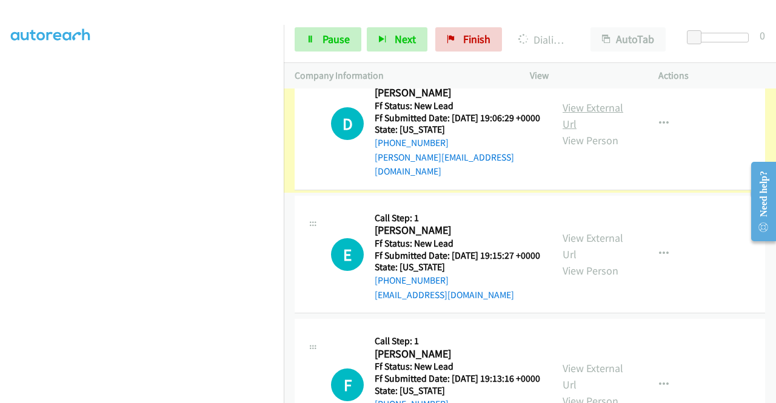
click at [582, 131] on link "View External Url" at bounding box center [593, 116] width 61 height 30
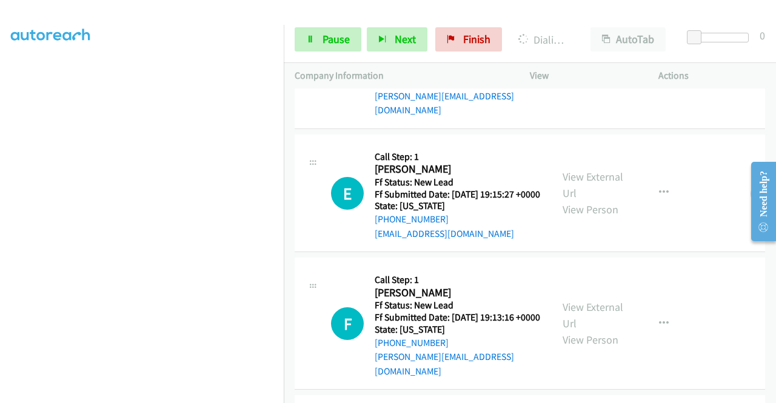
scroll to position [1085, 0]
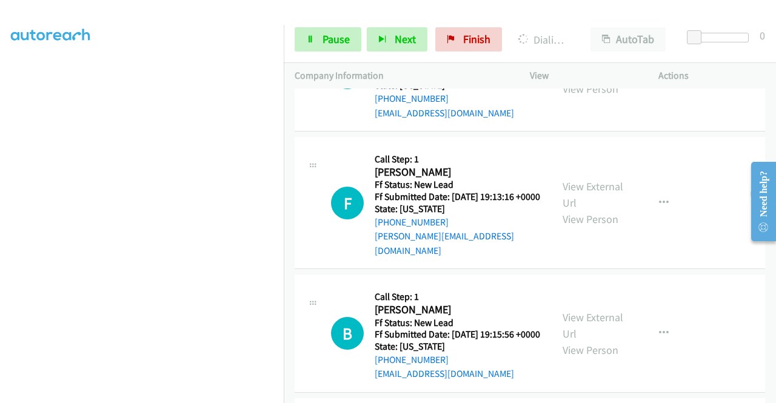
click at [587, 79] on link "View External Url" at bounding box center [593, 64] width 61 height 30
click at [596, 210] on link "View External Url" at bounding box center [593, 195] width 61 height 30
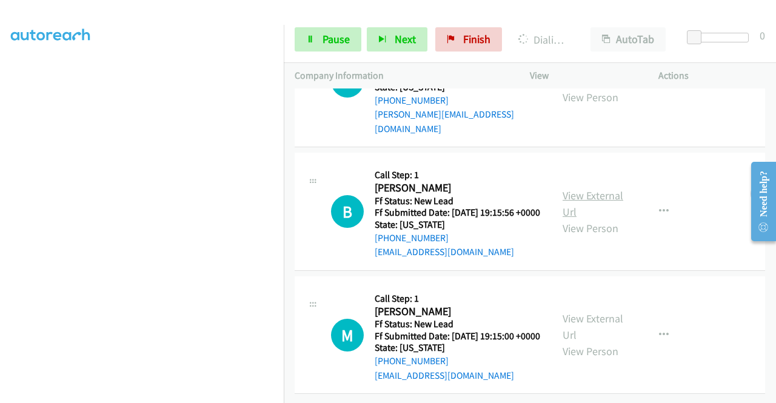
scroll to position [1267, 0]
click at [582, 216] on link "View External Url" at bounding box center [593, 204] width 61 height 30
click at [601, 312] on link "View External Url" at bounding box center [593, 327] width 61 height 30
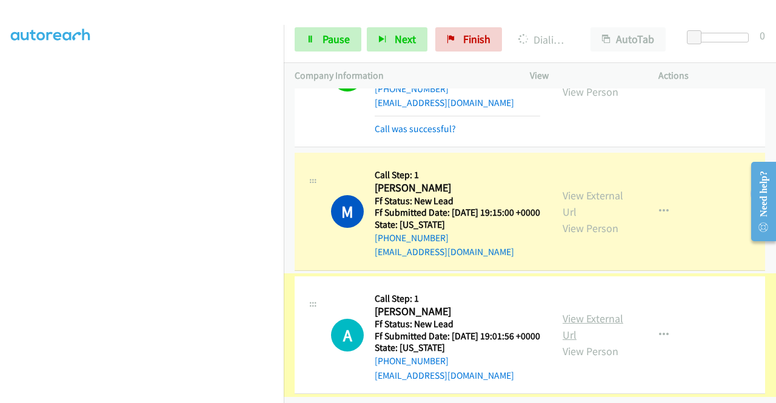
scroll to position [1553, 0]
click at [605, 312] on link "View External Url" at bounding box center [593, 327] width 61 height 30
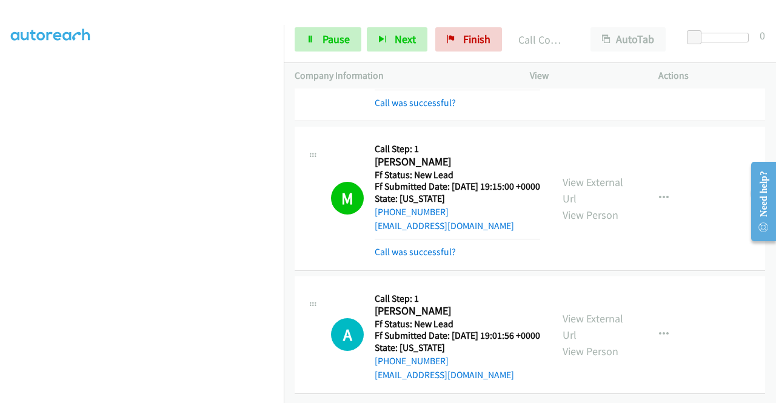
scroll to position [1579, 0]
click at [335, 39] on span "Pause" at bounding box center [336, 39] width 27 height 14
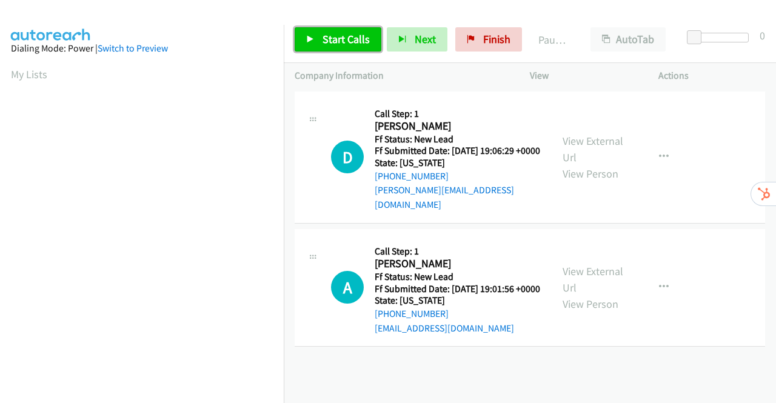
click at [332, 39] on span "Start Calls" at bounding box center [346, 39] width 47 height 14
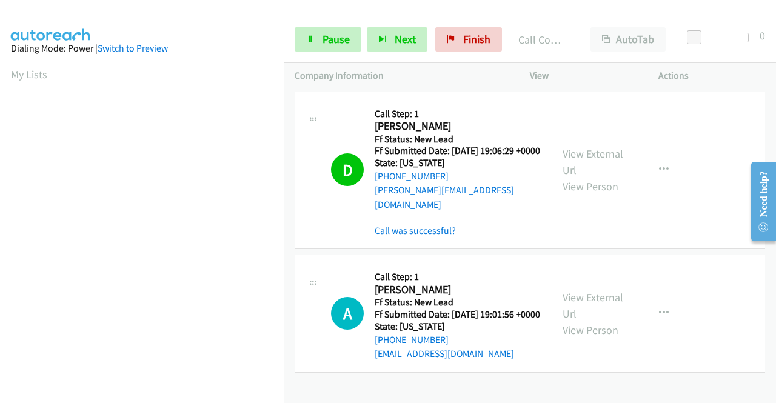
scroll to position [277, 0]
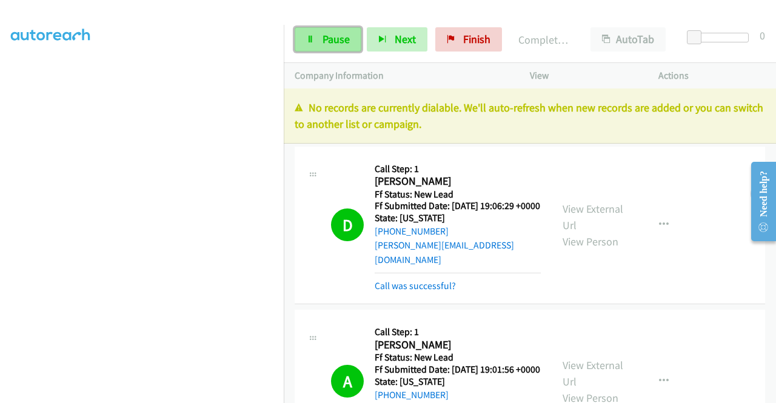
click at [346, 40] on span "Pause" at bounding box center [336, 39] width 27 height 14
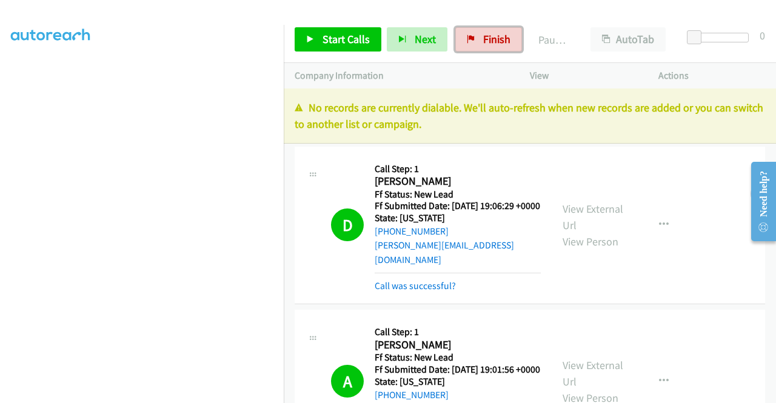
drag, startPoint x: 462, startPoint y: 44, endPoint x: 437, endPoint y: 64, distance: 32.0
click at [463, 44] on link "Finish" at bounding box center [488, 39] width 67 height 24
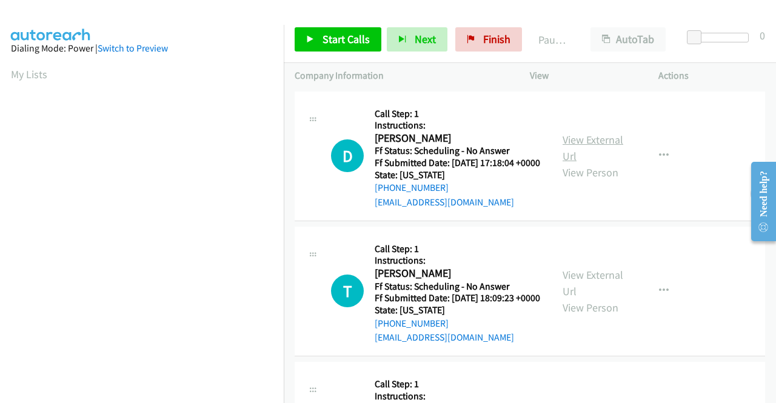
click at [604, 150] on link "View External Url" at bounding box center [593, 148] width 61 height 30
click at [600, 295] on link "View External Url" at bounding box center [593, 283] width 61 height 30
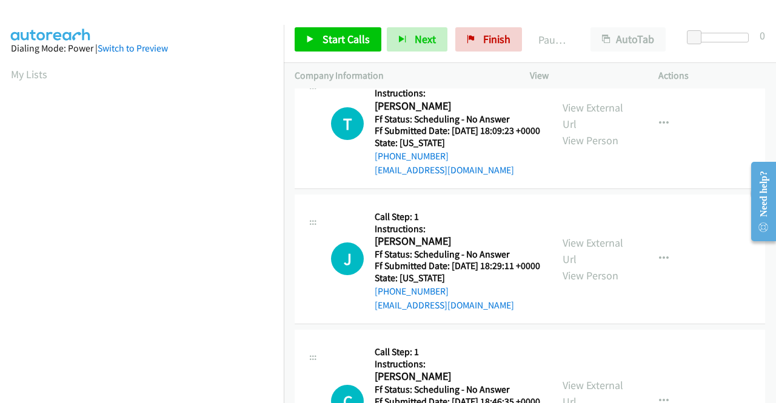
scroll to position [182, 0]
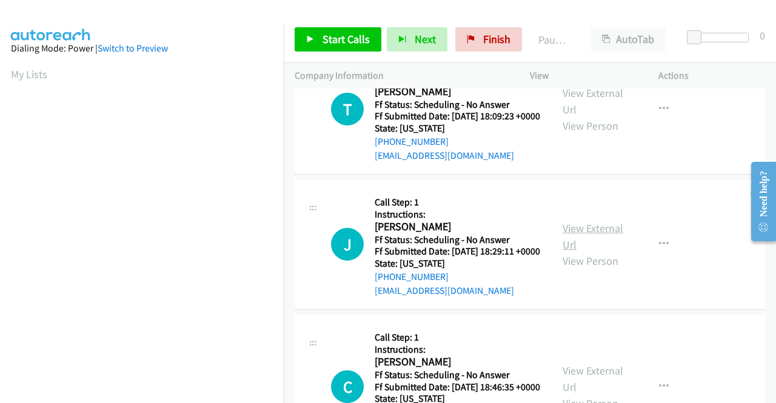
click at [582, 252] on link "View External Url" at bounding box center [593, 236] width 61 height 30
click at [337, 37] on span "Start Calls" at bounding box center [346, 39] width 47 height 14
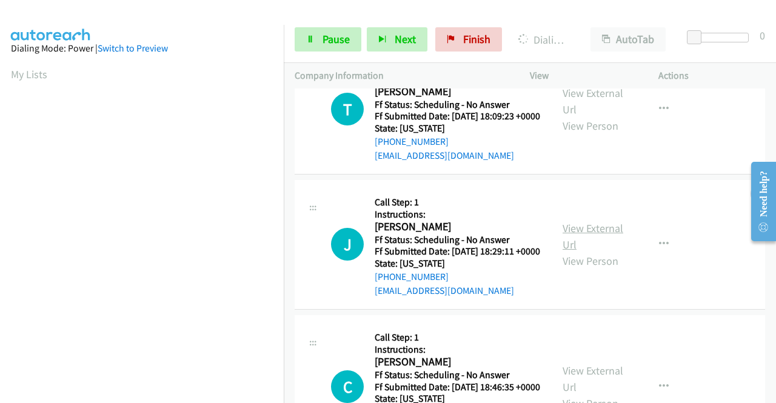
click at [601, 252] on link "View External Url" at bounding box center [593, 236] width 61 height 30
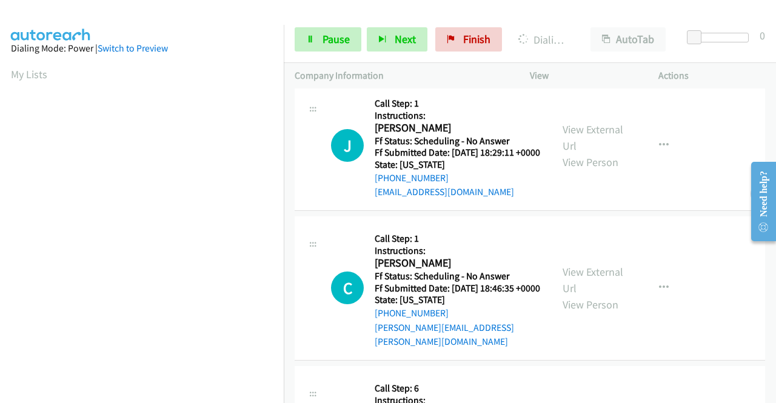
scroll to position [303, 0]
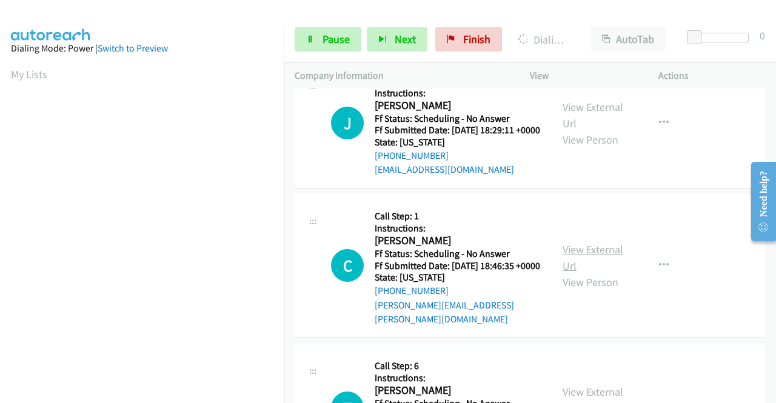
click at [576, 273] on link "View External Url" at bounding box center [593, 258] width 61 height 30
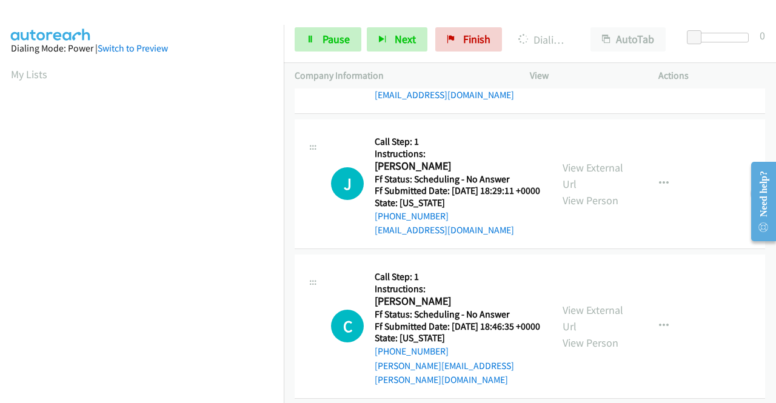
scroll to position [425, 0]
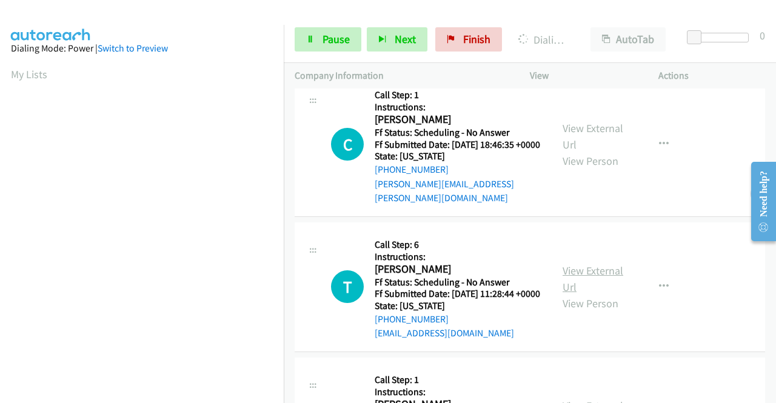
click at [580, 294] on link "View External Url" at bounding box center [593, 279] width 61 height 30
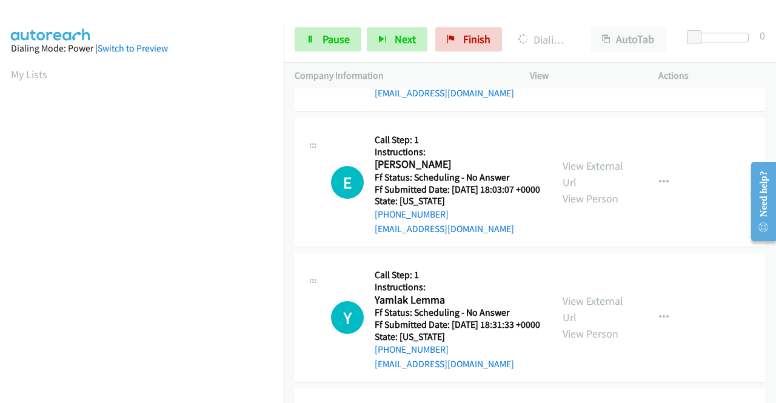
scroll to position [667, 0]
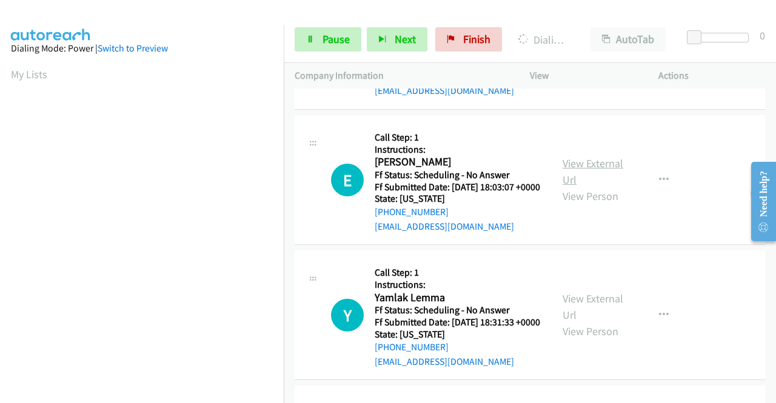
click at [592, 187] on link "View External Url" at bounding box center [593, 171] width 61 height 30
click at [596, 322] on link "View External Url" at bounding box center [593, 307] width 61 height 30
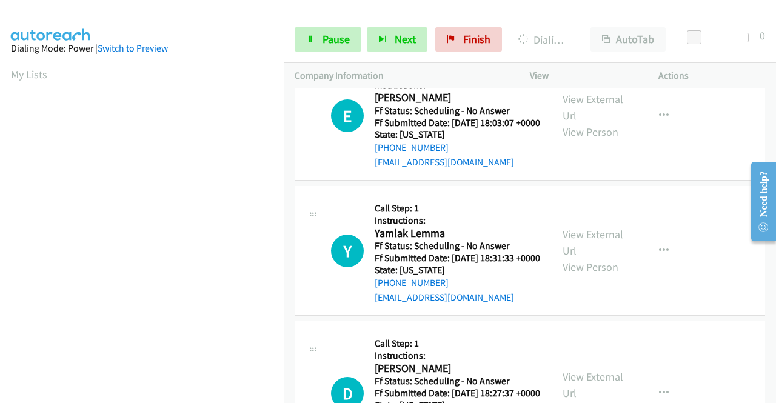
scroll to position [788, 0]
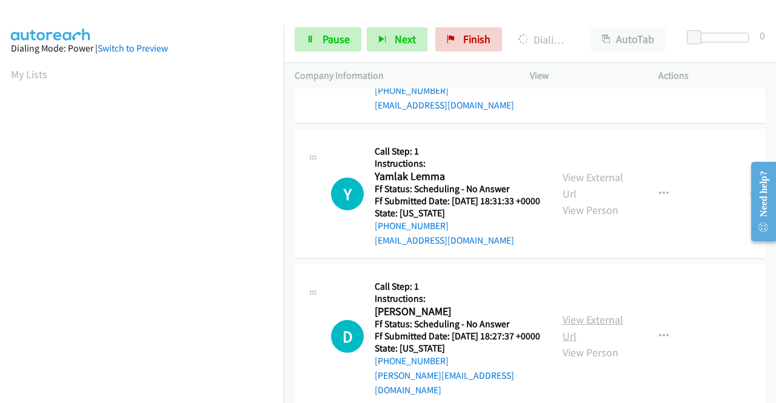
click at [598, 343] on link "View External Url" at bounding box center [593, 328] width 61 height 30
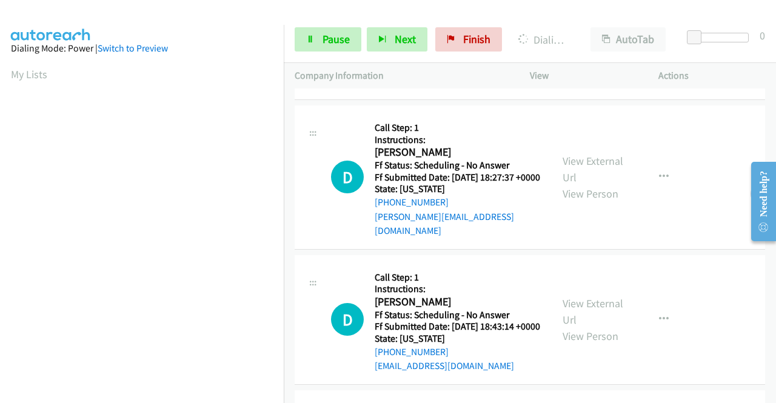
scroll to position [1152, 0]
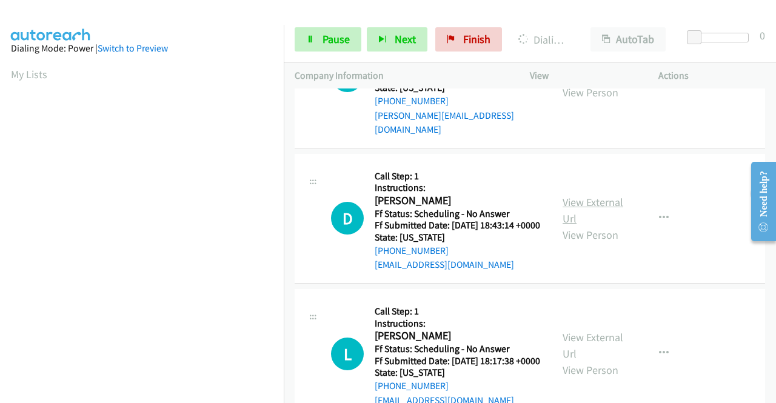
click at [569, 226] on link "View External Url" at bounding box center [593, 210] width 61 height 30
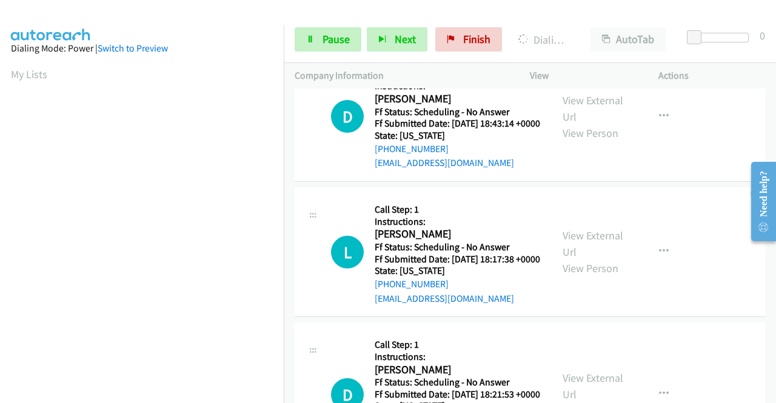
scroll to position [1274, 0]
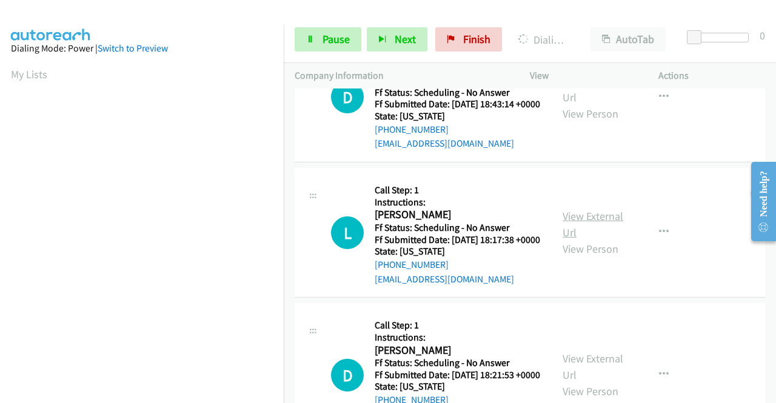
click at [585, 240] on link "View External Url" at bounding box center [593, 224] width 61 height 30
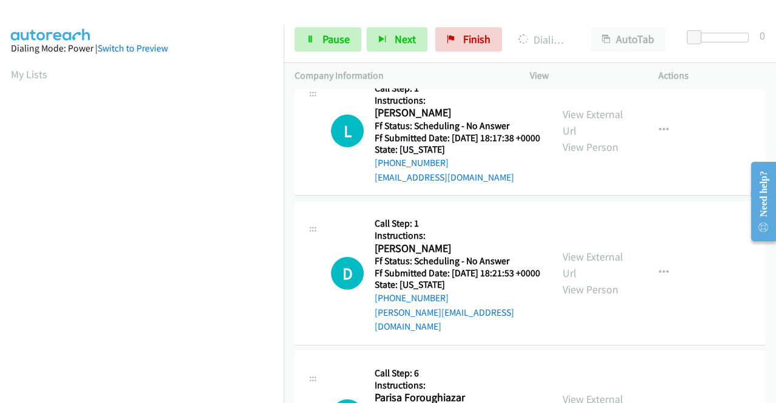
scroll to position [1395, 0]
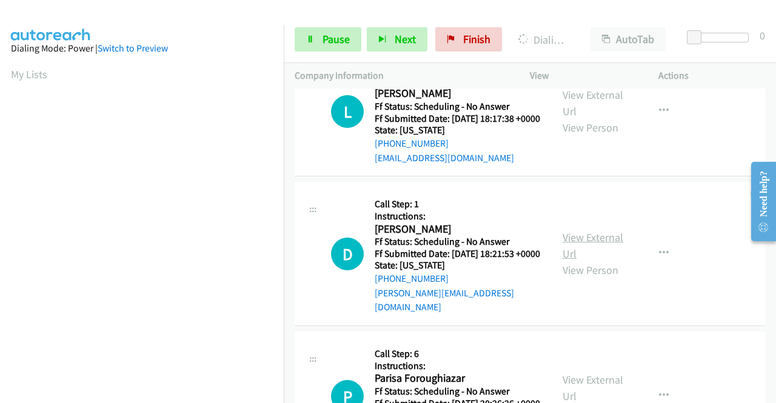
click at [585, 261] on link "View External Url" at bounding box center [593, 245] width 61 height 30
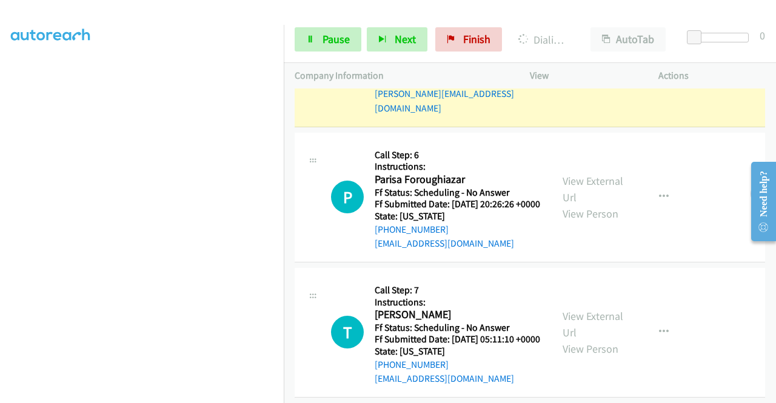
scroll to position [1749, 0]
click at [596, 204] on link "View External Url" at bounding box center [593, 189] width 61 height 30
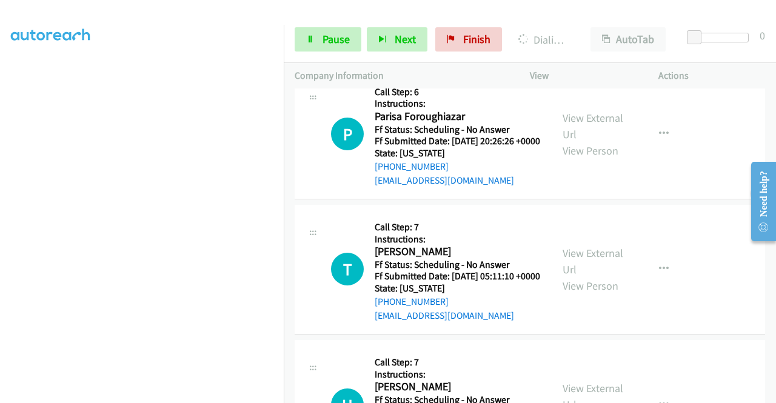
scroll to position [1870, 0]
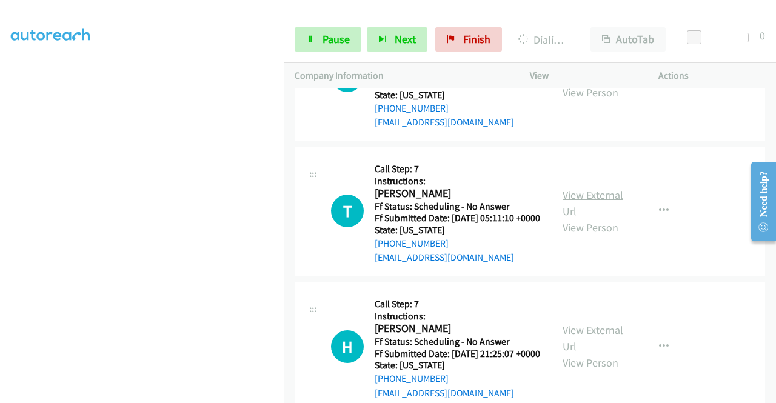
click at [571, 218] on link "View External Url" at bounding box center [593, 203] width 61 height 30
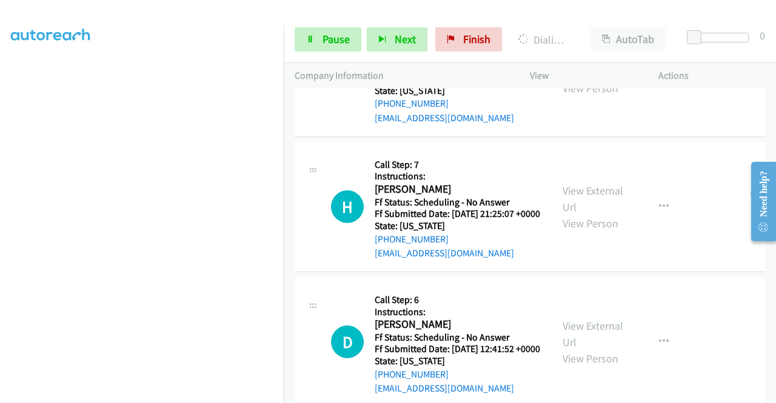
scroll to position [2113, 0]
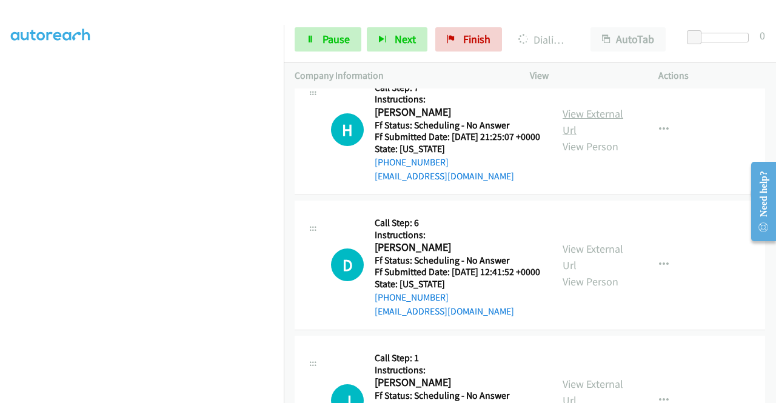
click at [571, 137] on link "View External Url" at bounding box center [593, 122] width 61 height 30
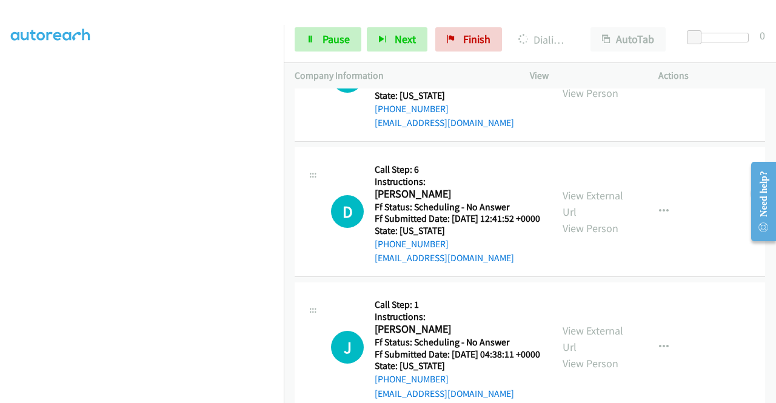
scroll to position [2234, 0]
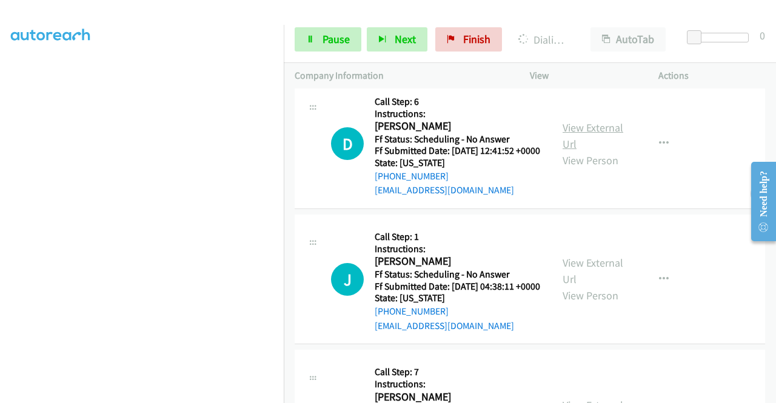
click at [586, 151] on link "View External Url" at bounding box center [593, 136] width 61 height 30
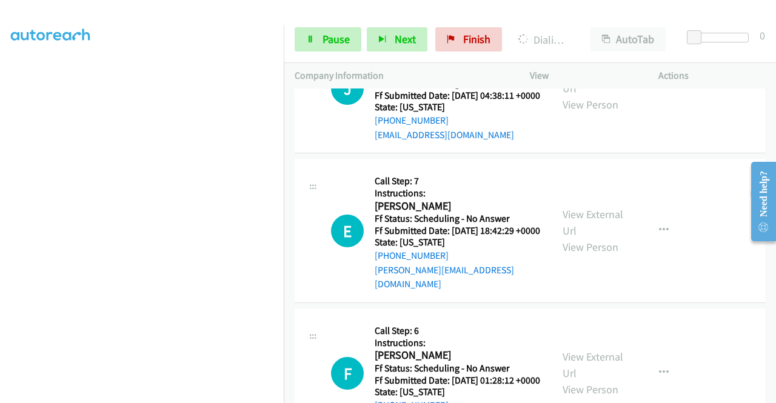
scroll to position [2382, 0]
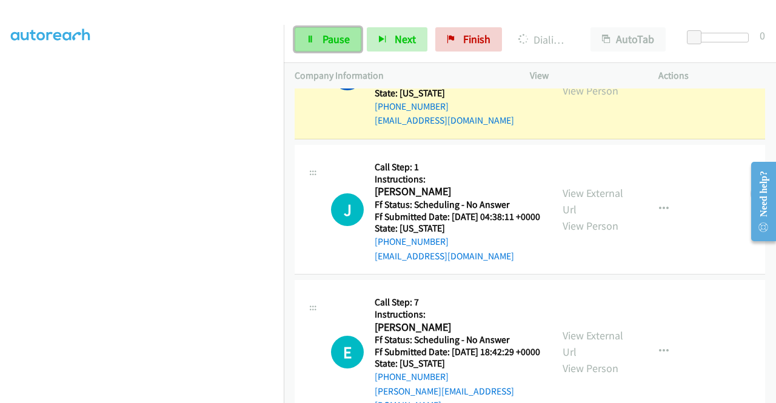
click at [340, 40] on span "Pause" at bounding box center [336, 39] width 27 height 14
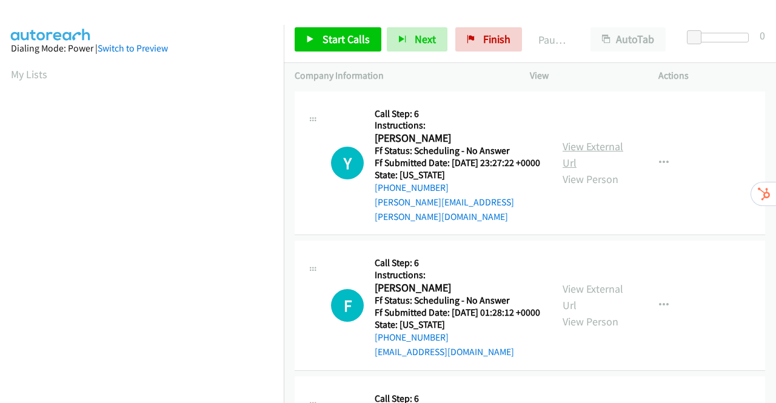
click at [579, 146] on link "View External Url" at bounding box center [593, 154] width 61 height 30
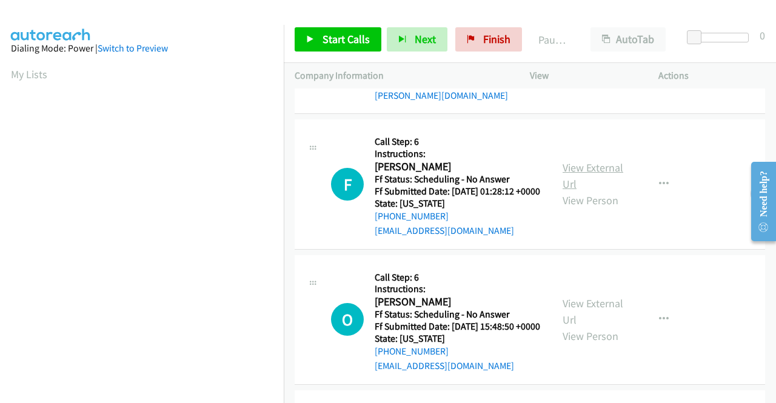
click at [580, 172] on link "View External Url" at bounding box center [593, 176] width 61 height 30
click at [585, 323] on link "View External Url" at bounding box center [593, 312] width 61 height 30
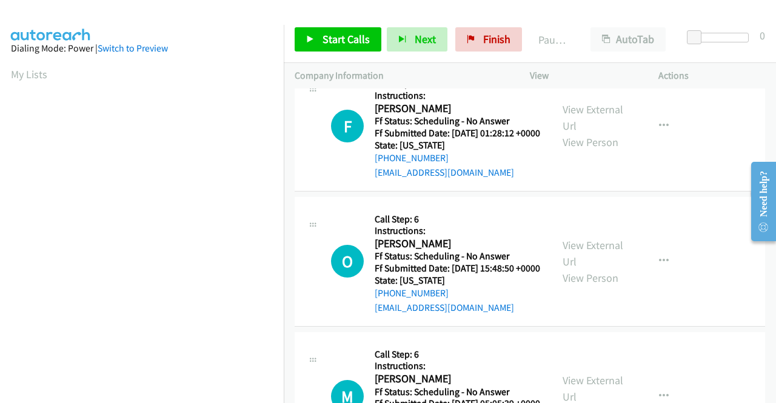
scroll to position [303, 0]
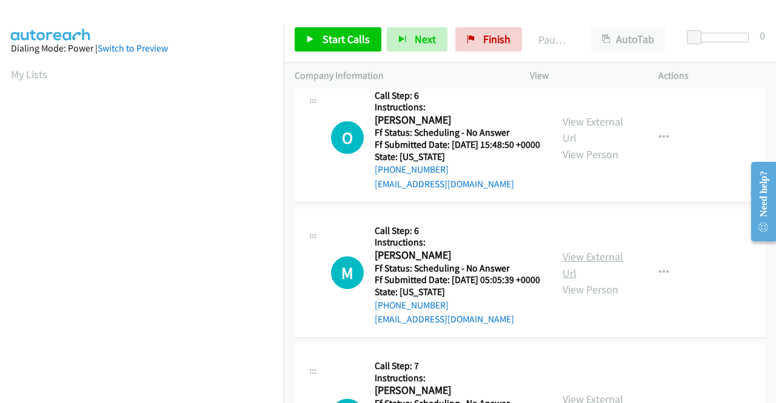
click at [587, 280] on link "View External Url" at bounding box center [593, 265] width 61 height 30
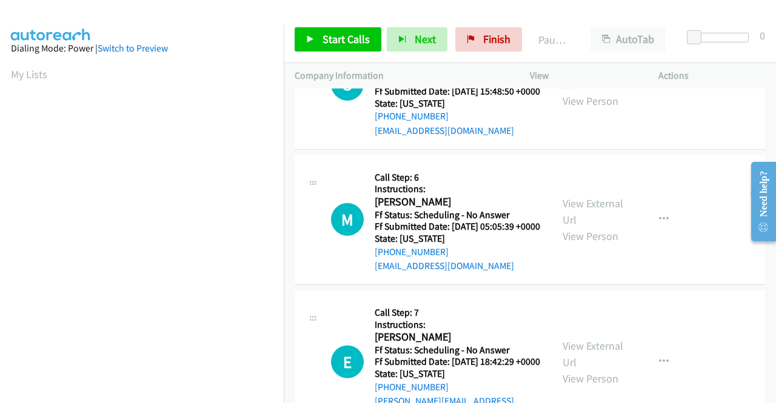
scroll to position [425, 0]
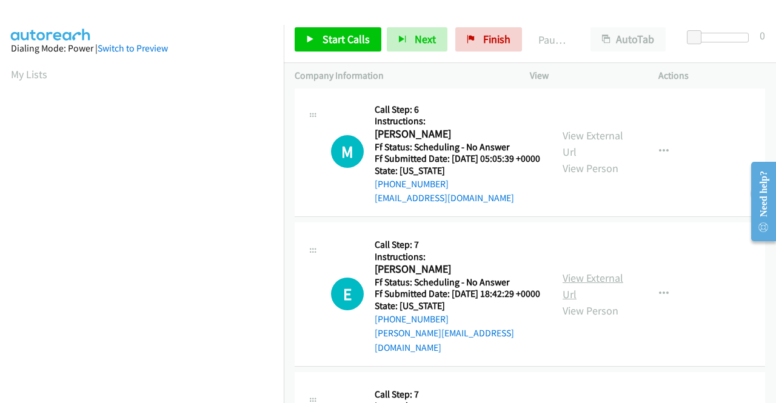
click at [604, 301] on link "View External Url" at bounding box center [593, 286] width 61 height 30
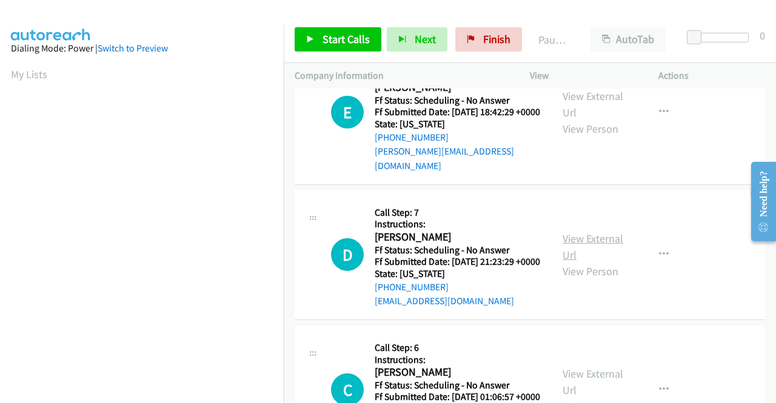
click at [594, 262] on link "View External Url" at bounding box center [593, 247] width 61 height 30
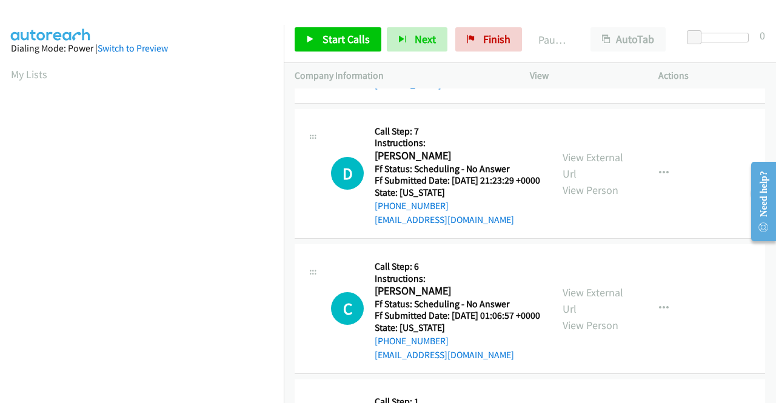
scroll to position [728, 0]
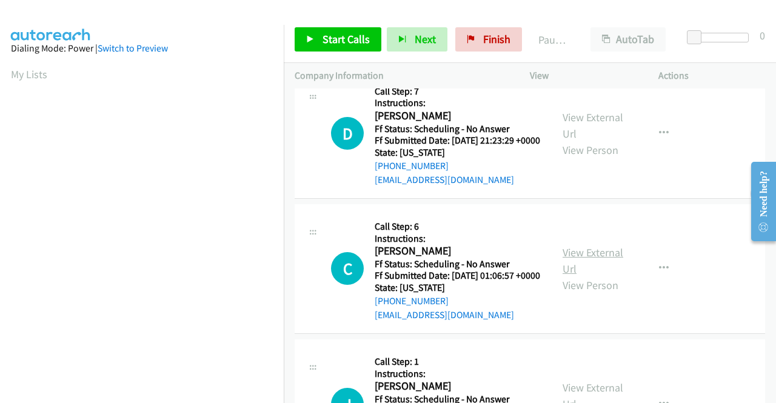
click at [591, 276] on link "View External Url" at bounding box center [593, 261] width 61 height 30
click at [309, 35] on link "Start Calls" at bounding box center [338, 39] width 87 height 24
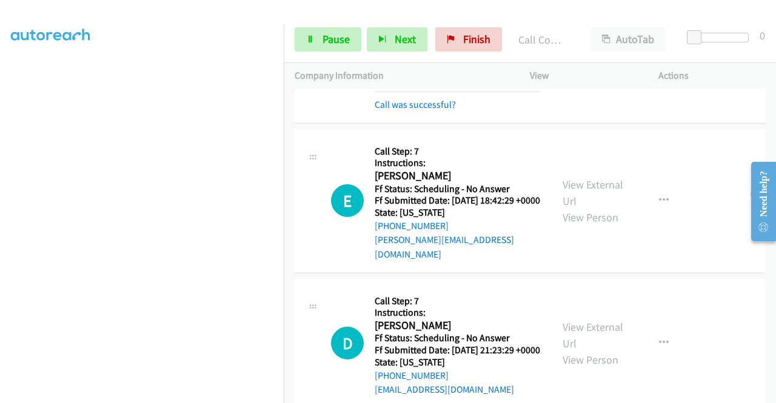
scroll to position [622, 0]
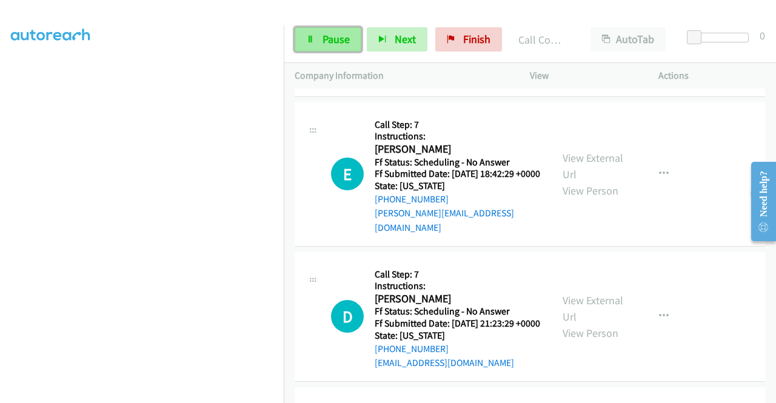
click at [323, 38] on span "Pause" at bounding box center [336, 39] width 27 height 14
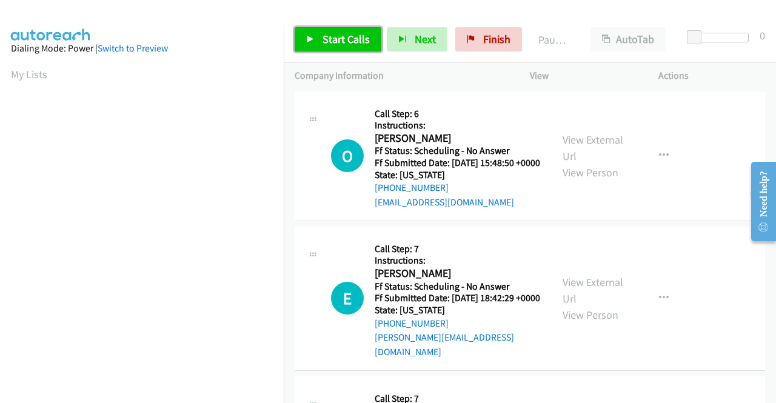
click at [334, 32] on span "Start Calls" at bounding box center [346, 39] width 47 height 14
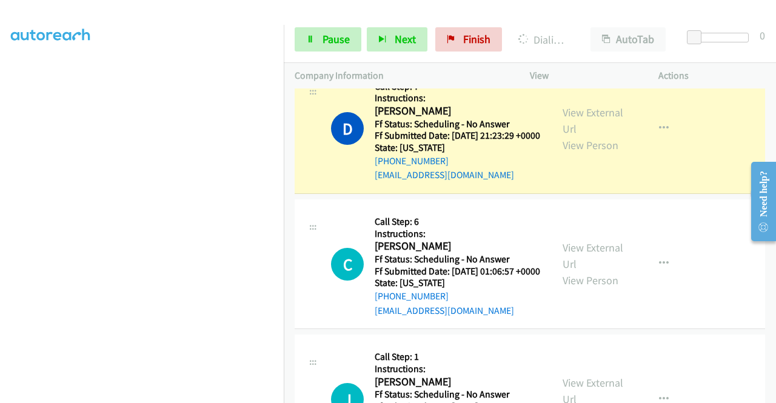
scroll to position [485, 0]
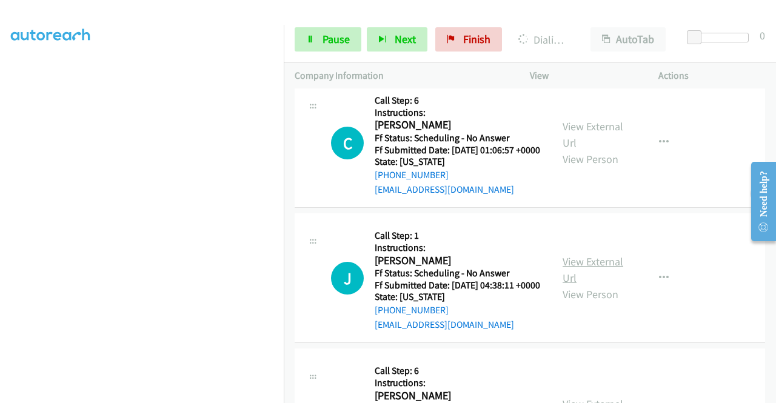
click at [583, 285] on link "View External Url" at bounding box center [593, 270] width 61 height 30
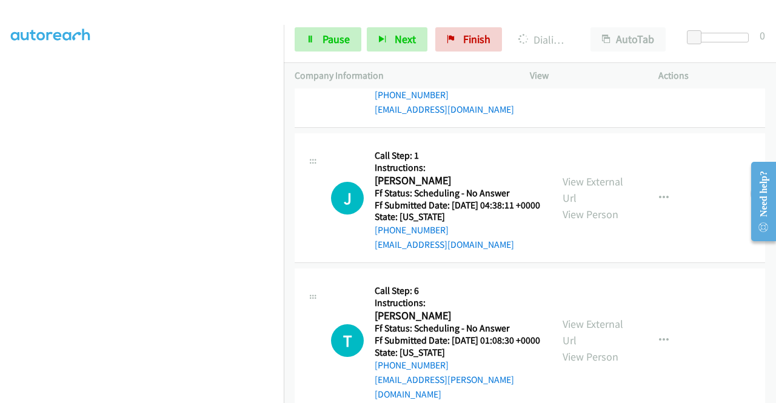
scroll to position [667, 0]
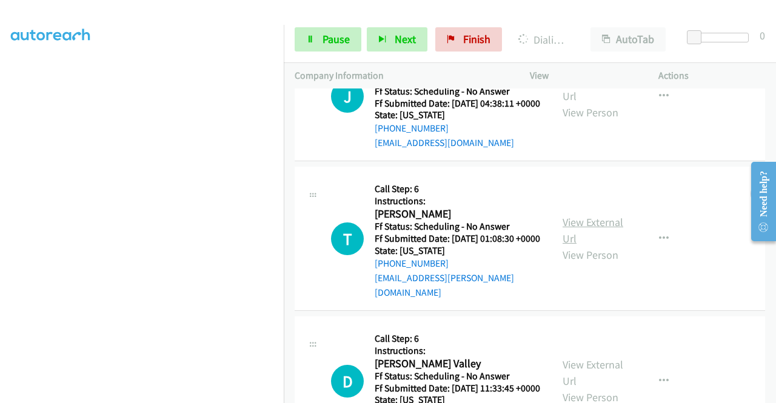
click at [596, 246] on link "View External Url" at bounding box center [593, 230] width 61 height 30
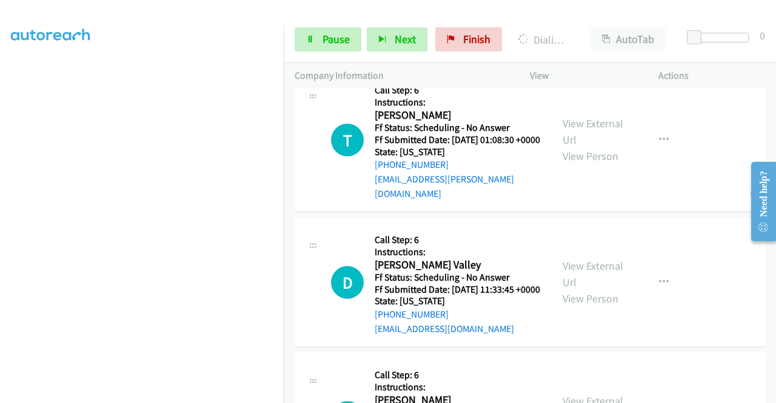
scroll to position [849, 0]
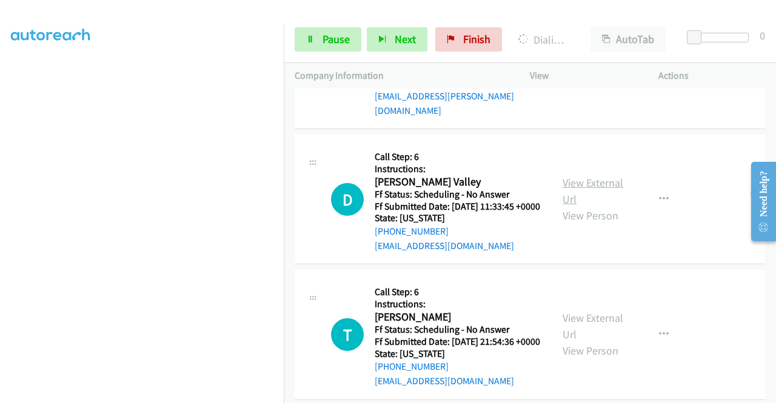
click at [584, 206] on link "View External Url" at bounding box center [593, 191] width 61 height 30
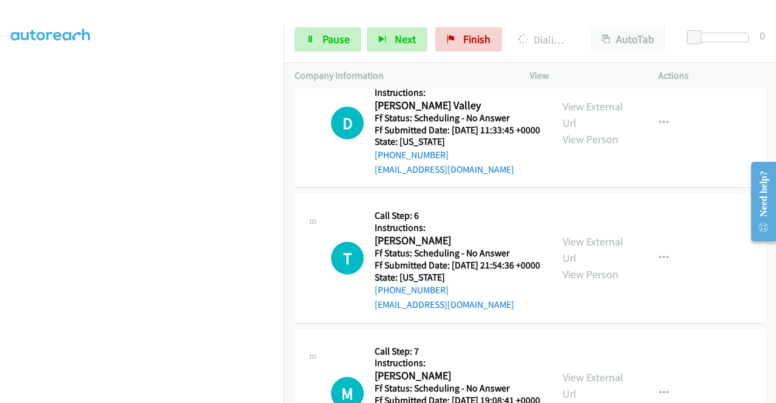
scroll to position [970, 0]
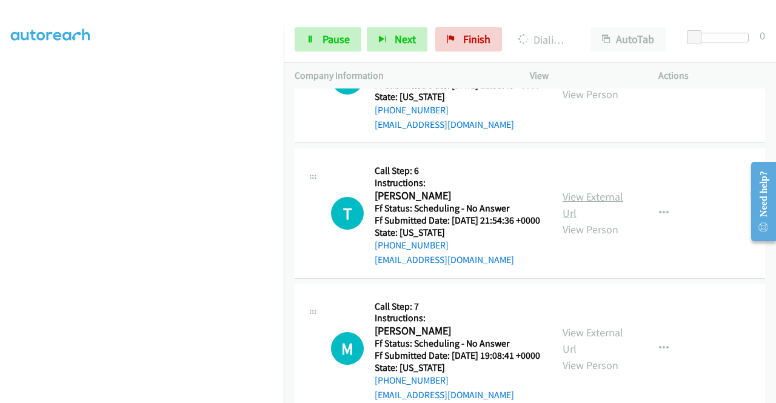
click at [603, 220] on link "View External Url" at bounding box center [593, 205] width 61 height 30
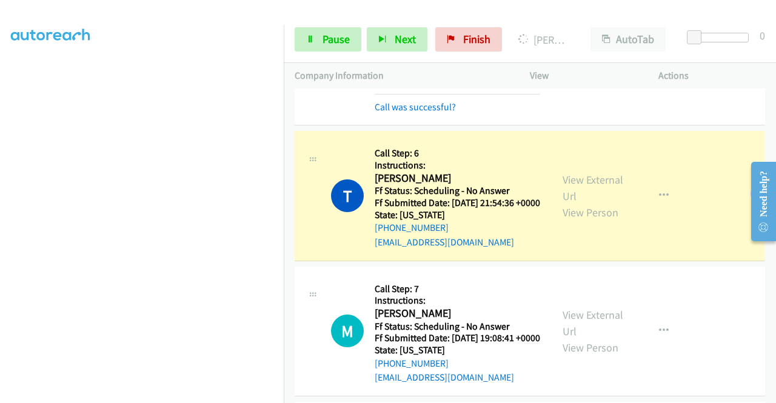
scroll to position [1238, 0]
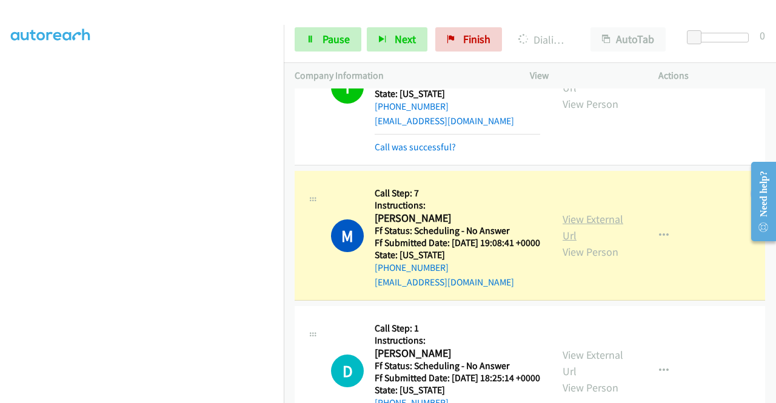
click at [563, 243] on link "View External Url" at bounding box center [593, 227] width 61 height 30
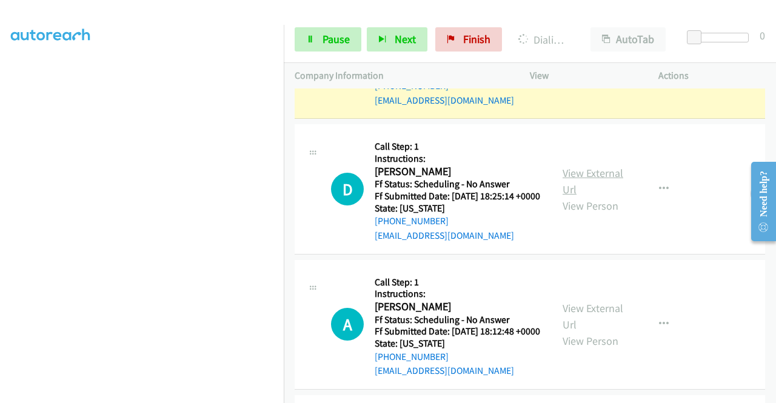
click at [579, 196] on link "View External Url" at bounding box center [593, 181] width 61 height 30
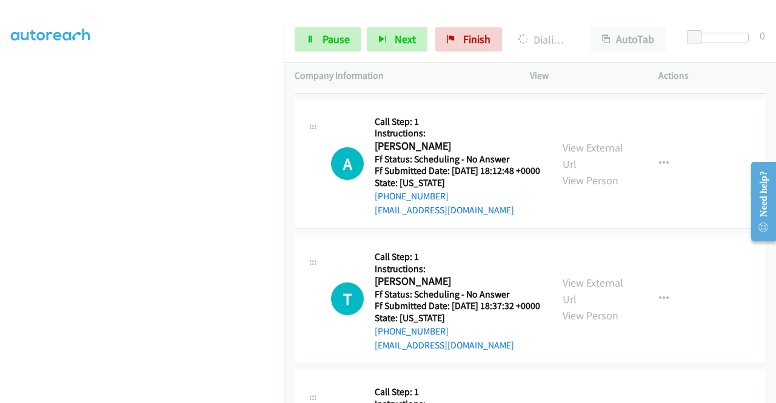
scroll to position [1602, 0]
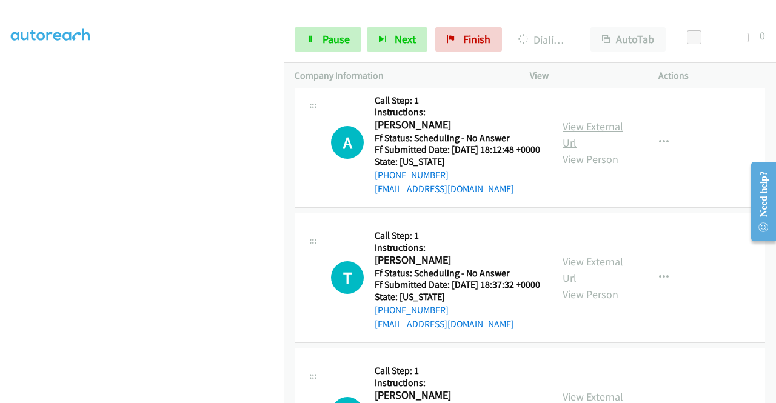
click at [586, 150] on link "View External Url" at bounding box center [593, 134] width 61 height 30
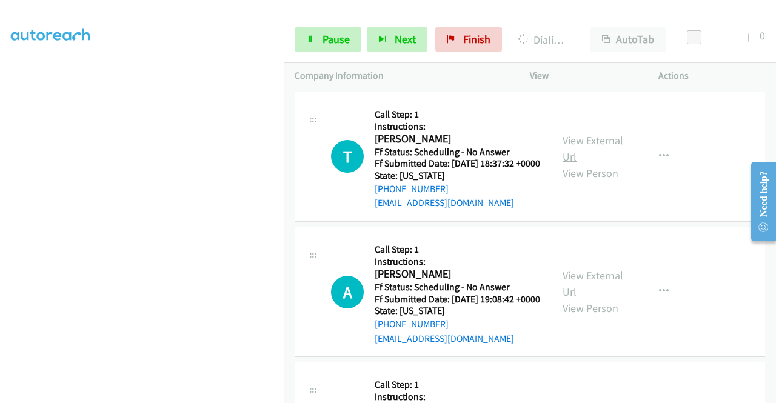
click at [591, 164] on link "View External Url" at bounding box center [593, 148] width 61 height 30
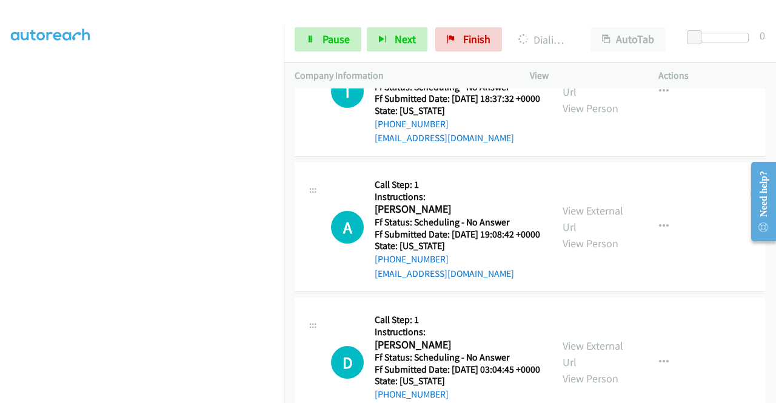
scroll to position [1845, 0]
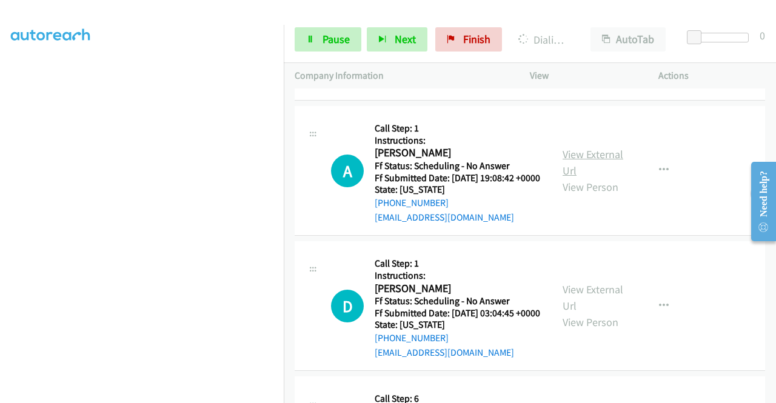
click at [567, 178] on link "View External Url" at bounding box center [593, 162] width 61 height 30
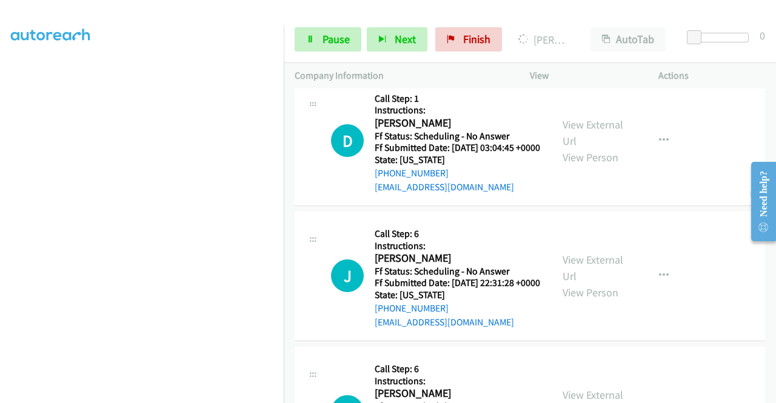
scroll to position [2113, 0]
click at [571, 149] on link "View External Url" at bounding box center [593, 133] width 61 height 30
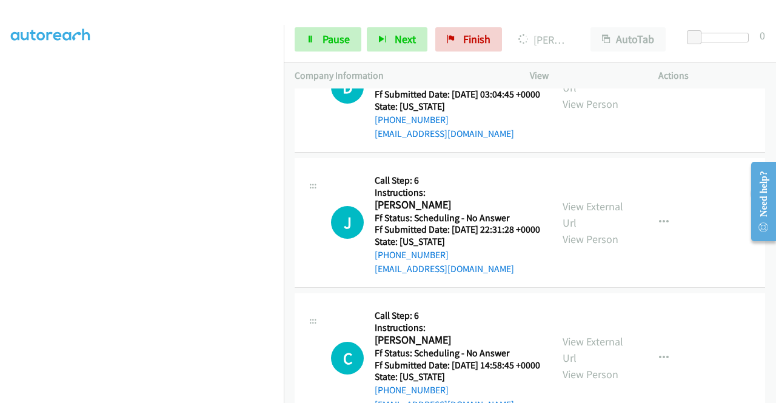
scroll to position [2234, 0]
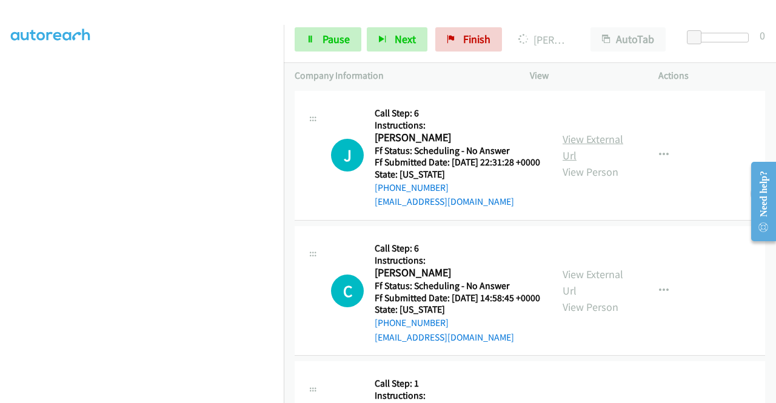
click at [571, 163] on link "View External Url" at bounding box center [593, 147] width 61 height 30
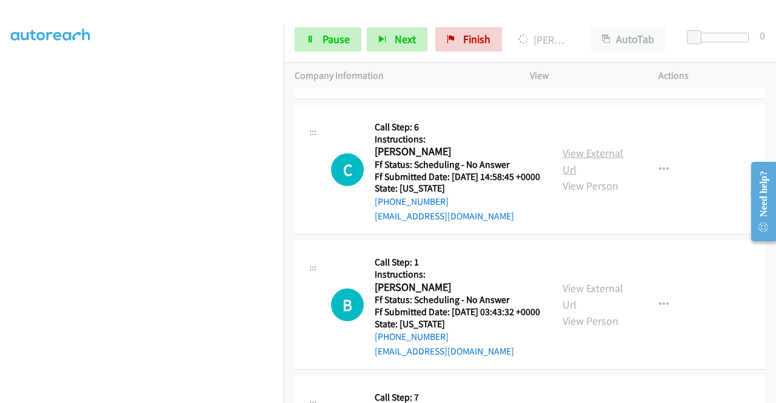
click at [579, 176] on link "View External Url" at bounding box center [593, 161] width 61 height 30
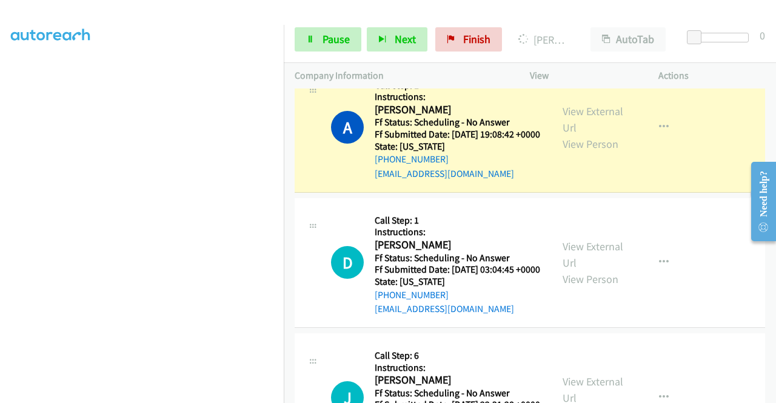
scroll to position [2113, 0]
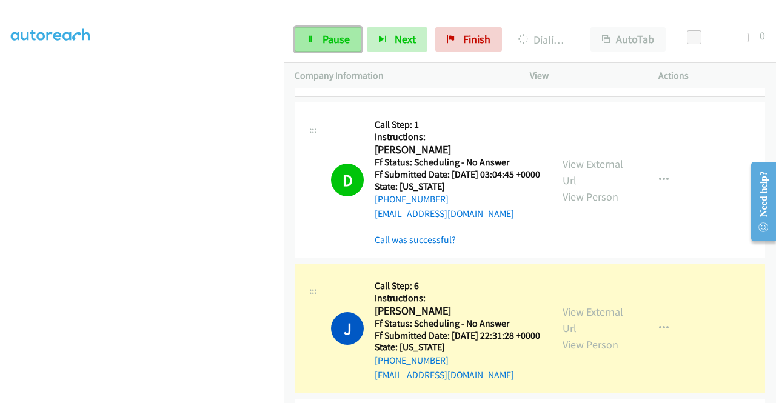
click at [314, 33] on link "Pause" at bounding box center [328, 39] width 67 height 24
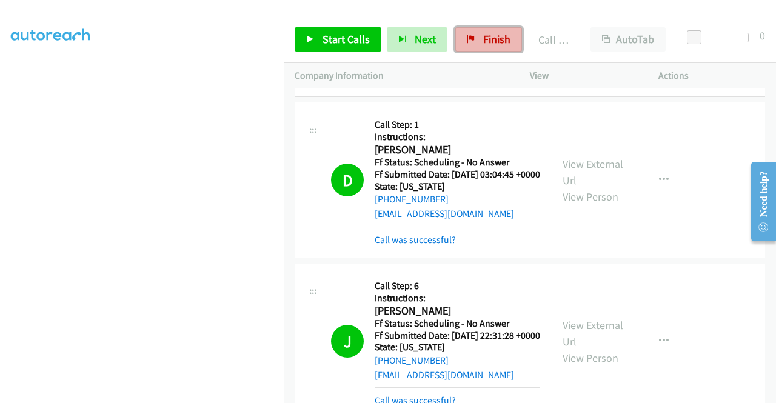
click at [475, 39] on link "Finish" at bounding box center [488, 39] width 67 height 24
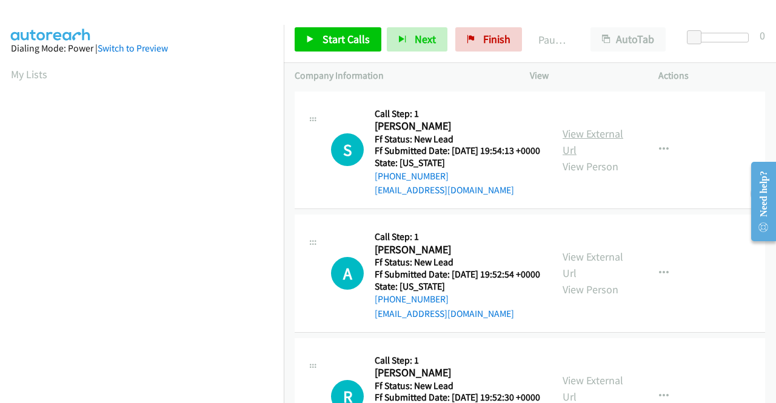
click at [583, 141] on link "View External Url" at bounding box center [593, 142] width 61 height 30
click at [574, 274] on link "View External Url" at bounding box center [593, 265] width 61 height 30
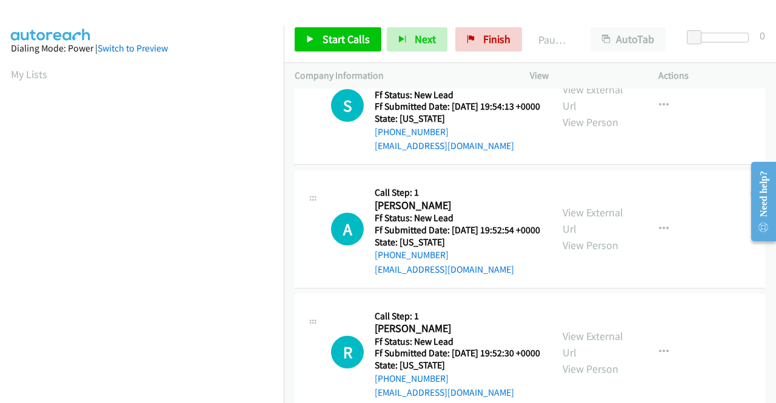
scroll to position [121, 0]
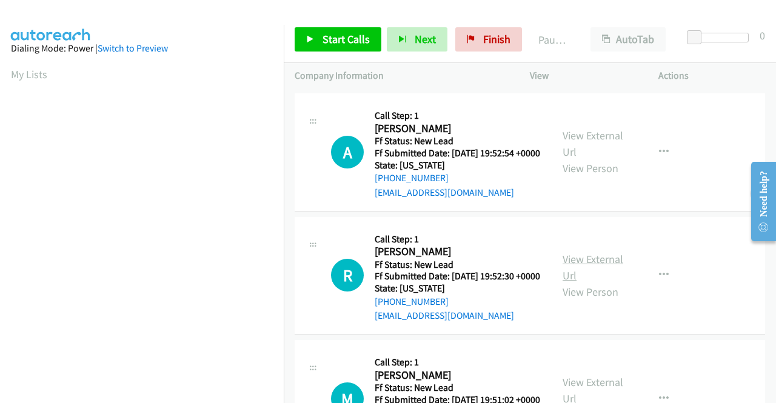
click at [575, 283] on link "View External Url" at bounding box center [593, 267] width 61 height 30
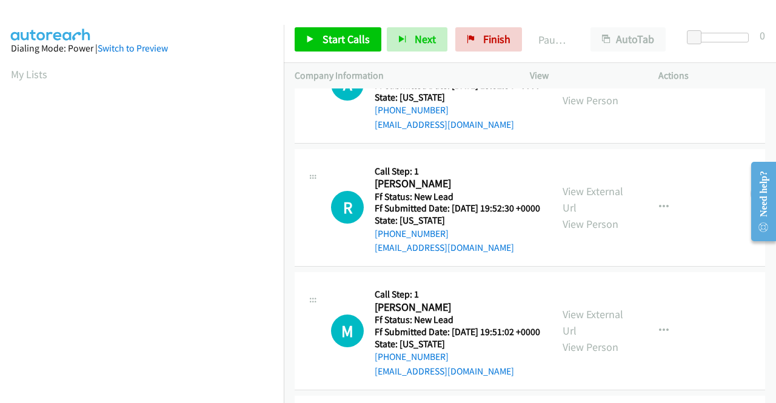
scroll to position [303, 0]
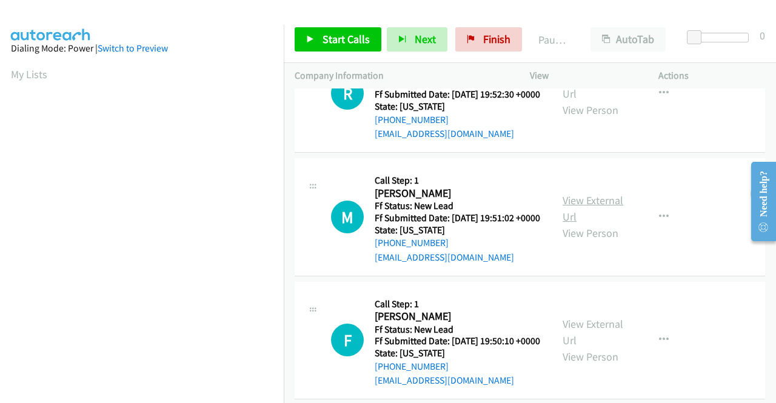
click at [563, 224] on link "View External Url" at bounding box center [593, 208] width 61 height 30
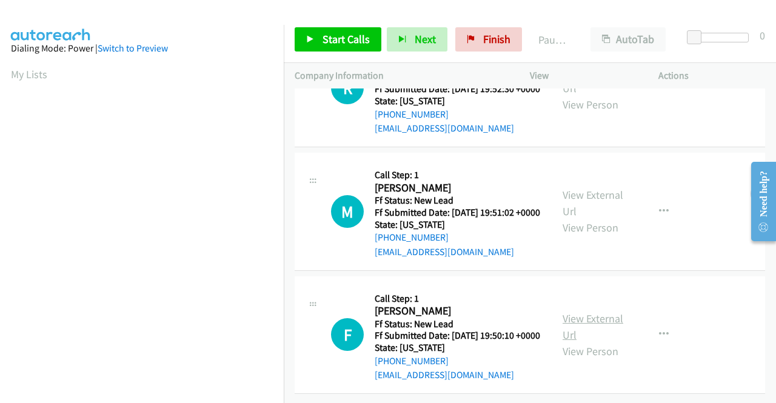
click at [573, 312] on link "View External Url" at bounding box center [593, 327] width 61 height 30
drag, startPoint x: 329, startPoint y: 38, endPoint x: 370, endPoint y: 36, distance: 40.7
click at [330, 38] on span "Start Calls" at bounding box center [346, 39] width 47 height 14
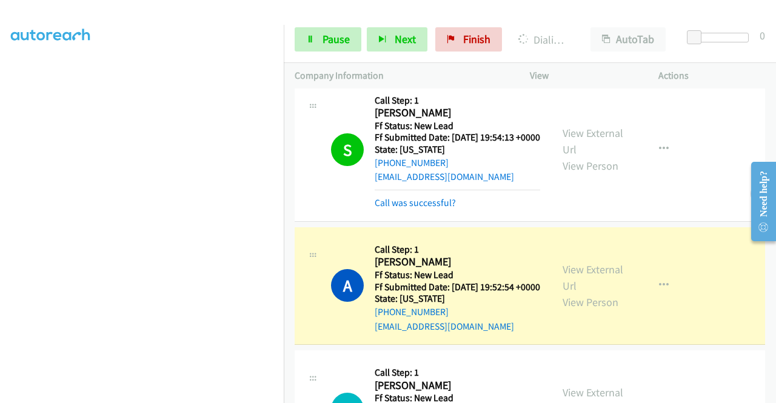
scroll to position [0, 0]
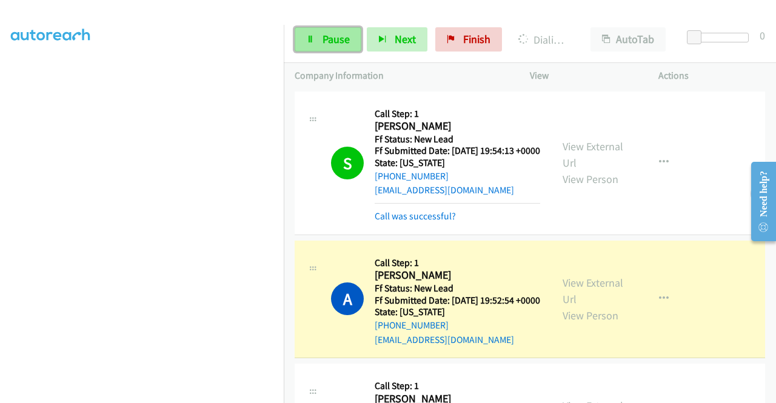
click at [327, 37] on span "Pause" at bounding box center [336, 39] width 27 height 14
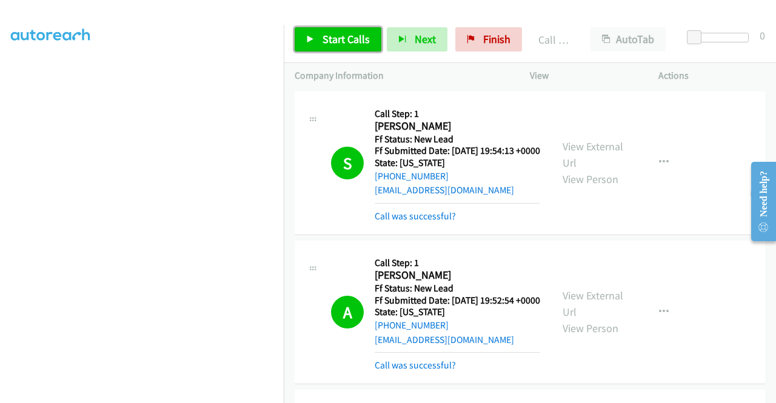
click at [323, 42] on span "Start Calls" at bounding box center [346, 39] width 47 height 14
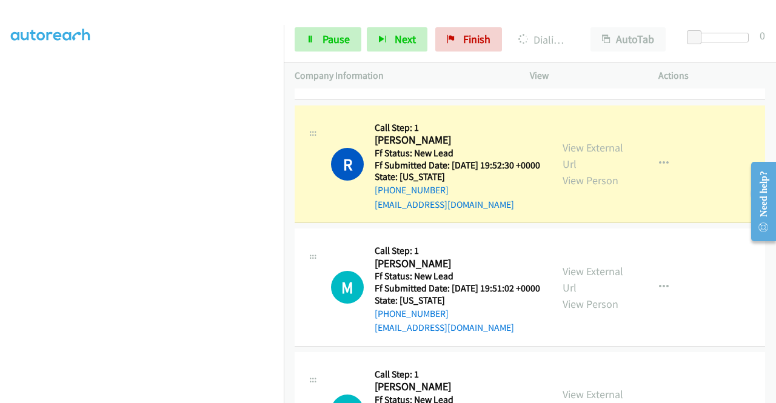
scroll to position [303, 0]
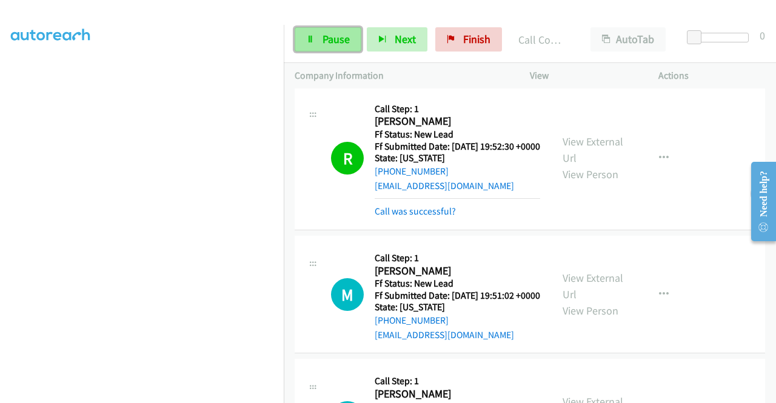
click at [331, 32] on span "Pause" at bounding box center [336, 39] width 27 height 14
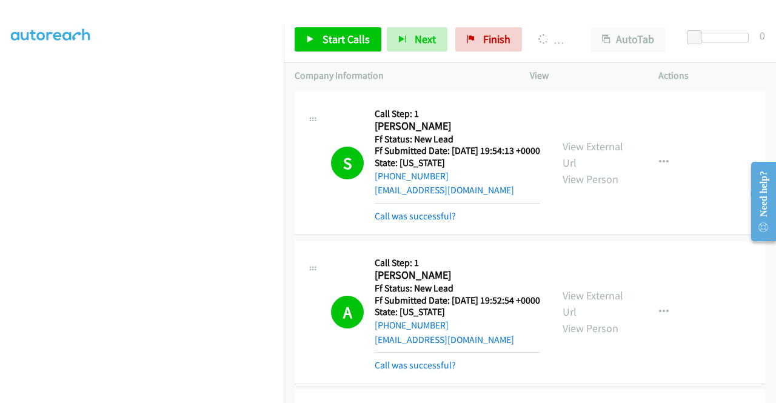
scroll to position [277, 0]
click at [323, 35] on span "Start Calls" at bounding box center [346, 39] width 47 height 14
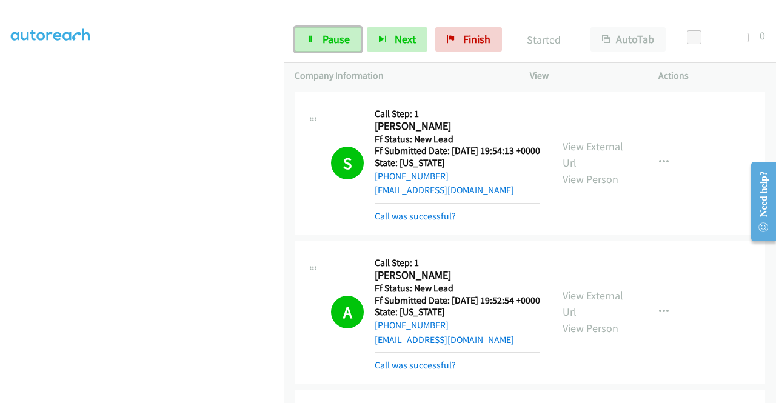
click at [323, 35] on span "Pause" at bounding box center [336, 39] width 27 height 14
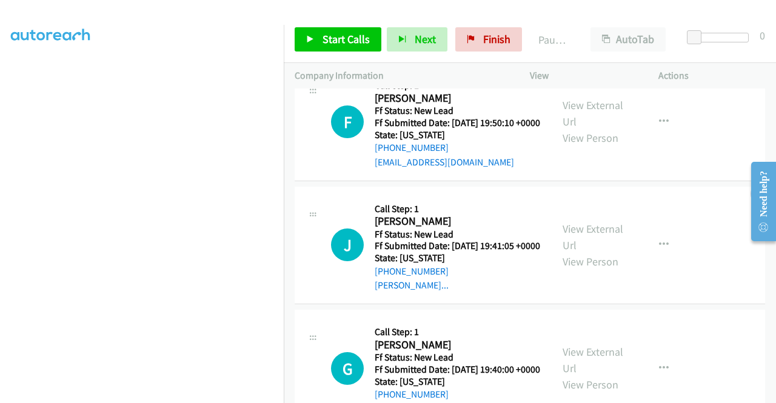
scroll to position [606, 0]
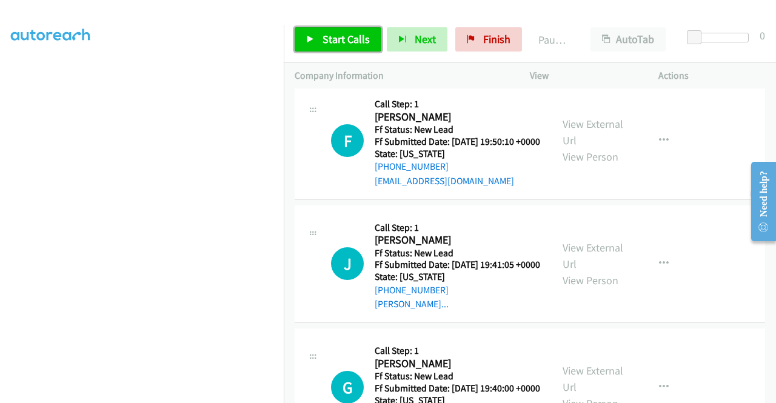
click at [340, 34] on span "Start Calls" at bounding box center [346, 39] width 47 height 14
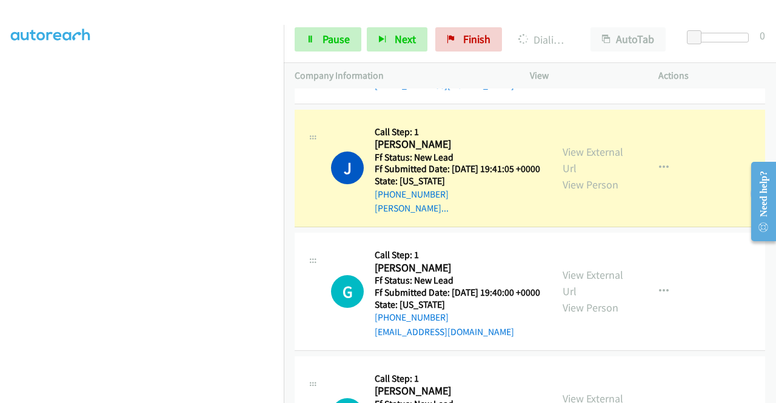
scroll to position [702, 0]
click at [596, 175] on link "View External Url" at bounding box center [593, 160] width 61 height 30
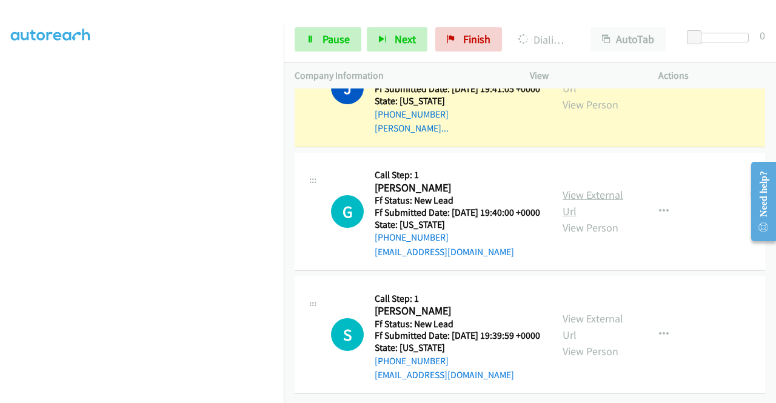
scroll to position [824, 0]
click at [606, 218] on link "View External Url" at bounding box center [593, 203] width 61 height 30
click at [580, 312] on link "View External Url" at bounding box center [593, 327] width 61 height 30
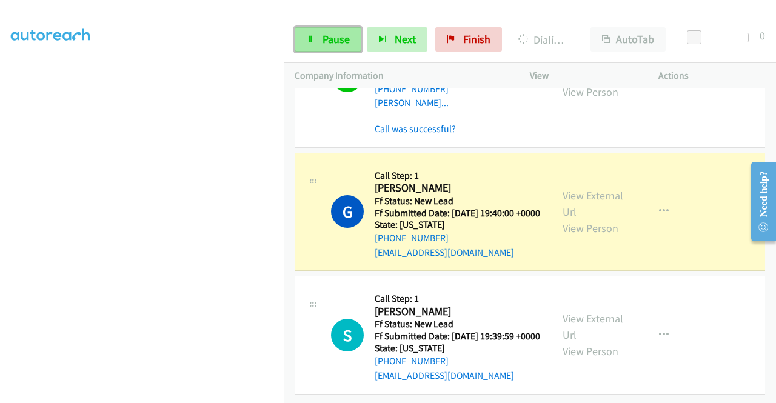
click at [327, 44] on span "Pause" at bounding box center [336, 39] width 27 height 14
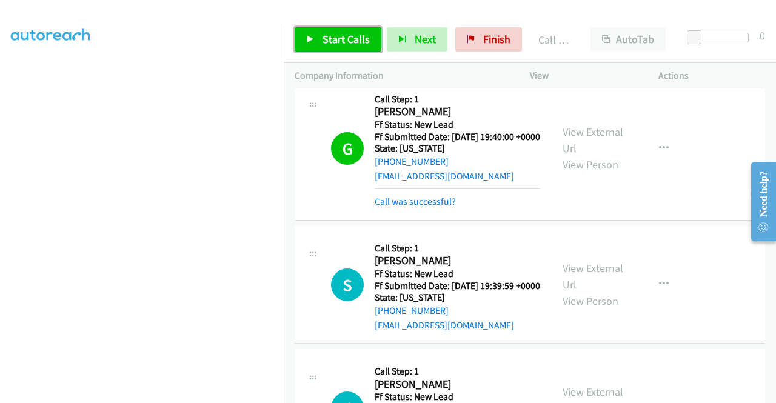
click at [312, 38] on icon at bounding box center [310, 40] width 8 height 8
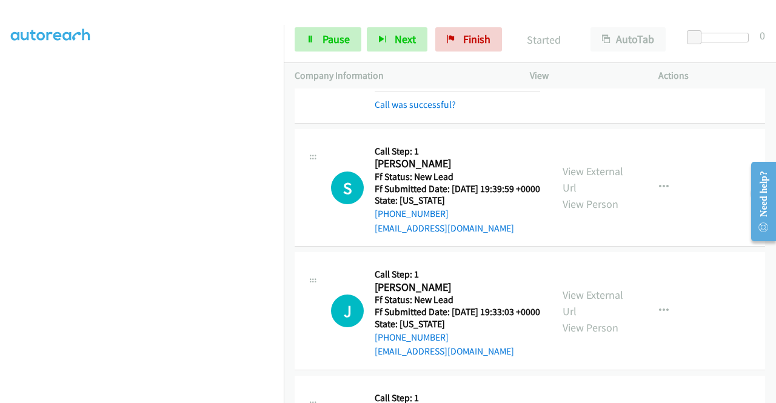
scroll to position [1127, 0]
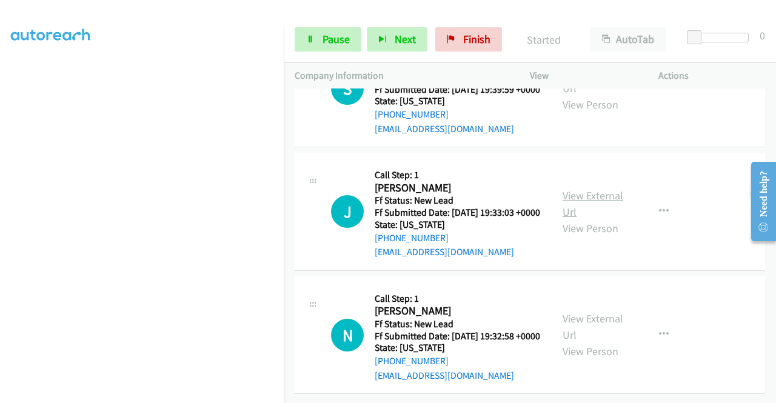
click at [596, 219] on link "View External Url" at bounding box center [593, 204] width 61 height 30
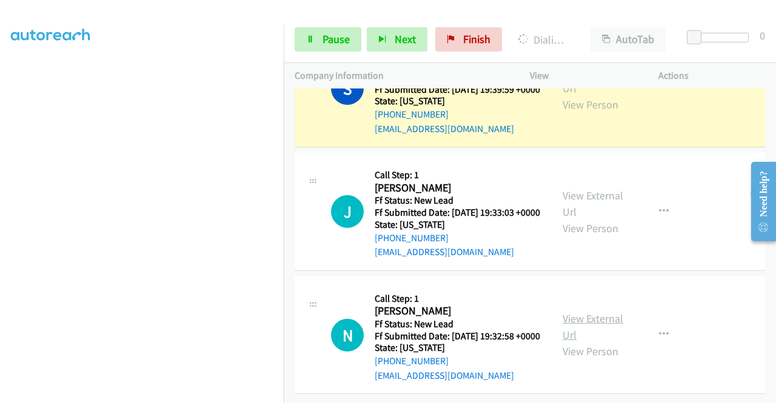
click at [594, 312] on link "View External Url" at bounding box center [593, 327] width 61 height 30
click at [570, 189] on link "View External Url" at bounding box center [593, 204] width 61 height 30
click at [563, 312] on link "View External Url" at bounding box center [593, 327] width 61 height 30
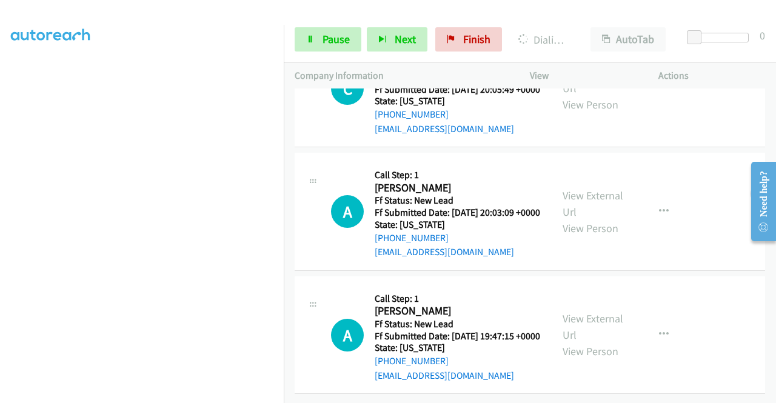
scroll to position [1891, 0]
drag, startPoint x: 331, startPoint y: 41, endPoint x: 318, endPoint y: 51, distance: 16.4
click at [330, 41] on span "Pause" at bounding box center [336, 39] width 27 height 14
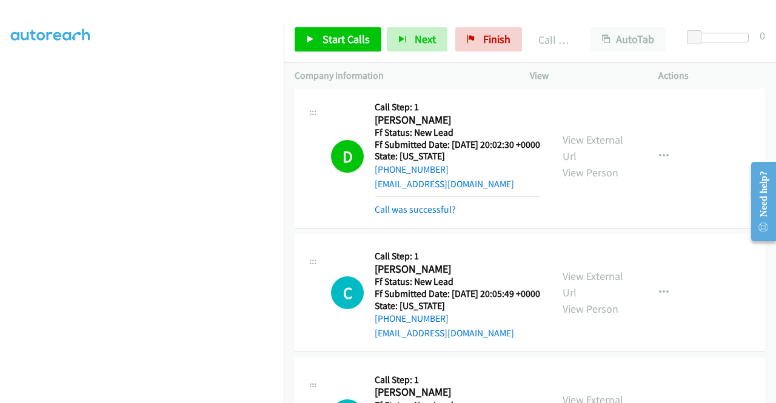
scroll to position [1674, 0]
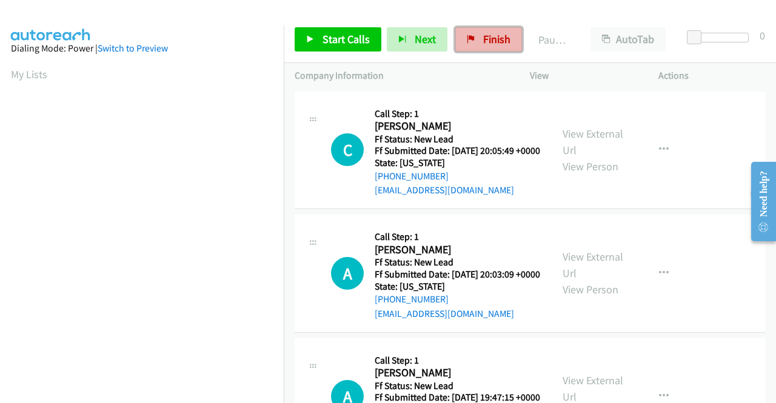
click at [483, 41] on span "Finish" at bounding box center [496, 39] width 27 height 14
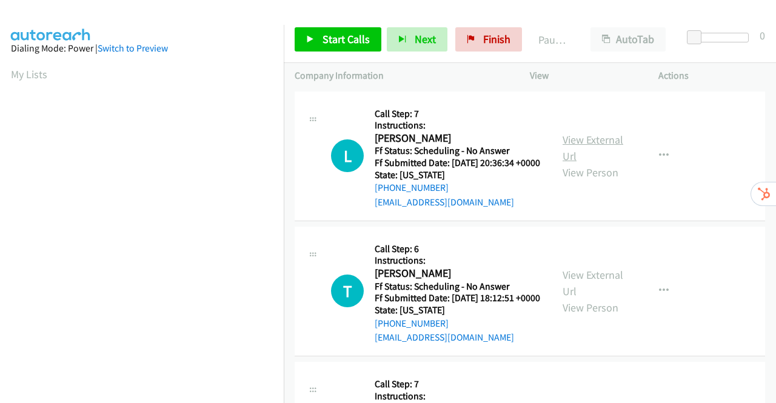
click at [597, 144] on link "View External Url" at bounding box center [593, 148] width 61 height 30
click at [590, 297] on link "View External Url" at bounding box center [593, 283] width 61 height 30
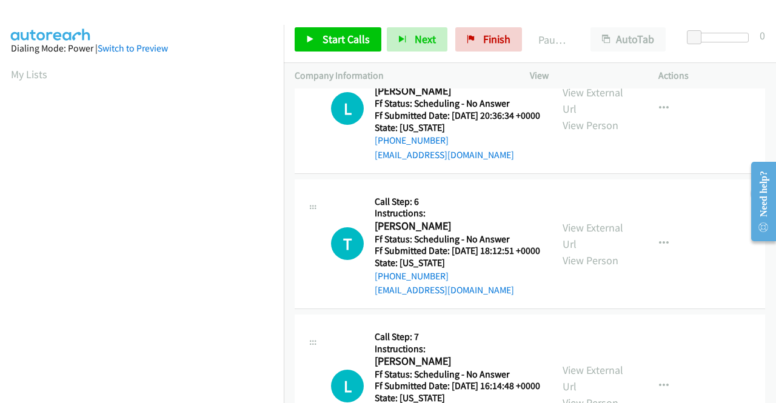
scroll to position [182, 0]
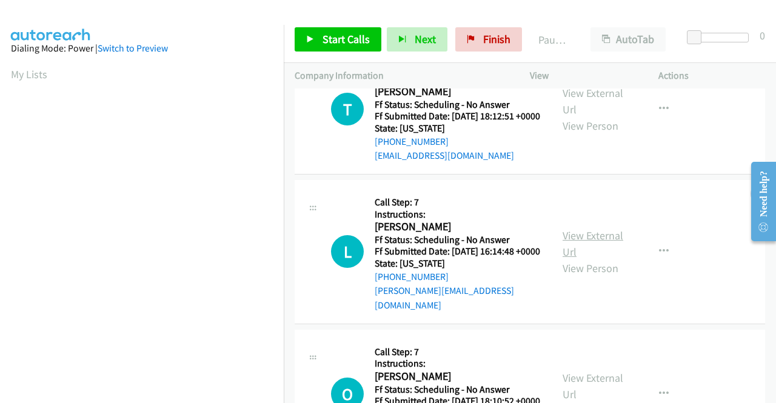
click at [563, 252] on link "View External Url" at bounding box center [593, 244] width 61 height 30
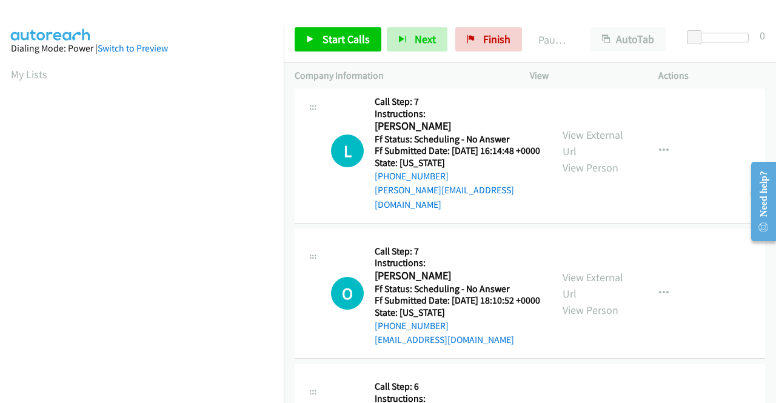
scroll to position [364, 0]
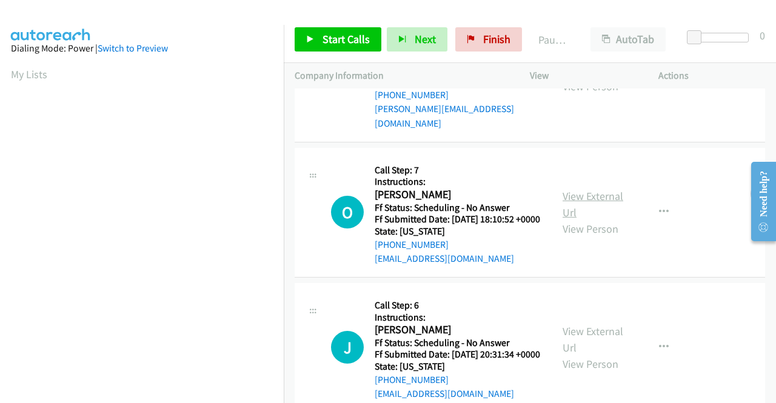
click at [567, 220] on link "View External Url" at bounding box center [593, 204] width 61 height 30
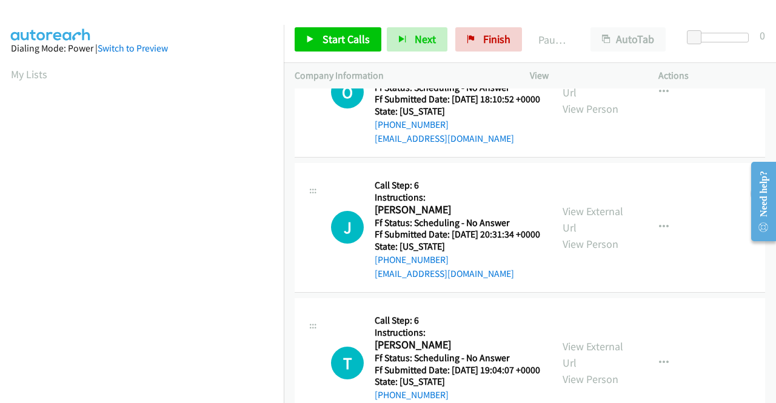
scroll to position [485, 0]
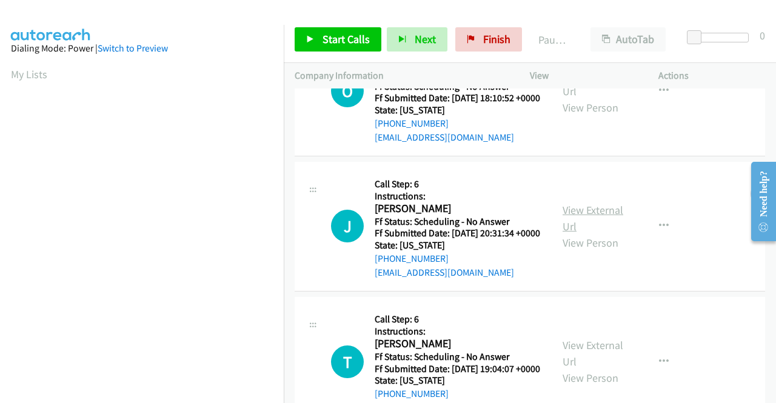
click at [573, 233] on link "View External Url" at bounding box center [593, 218] width 61 height 30
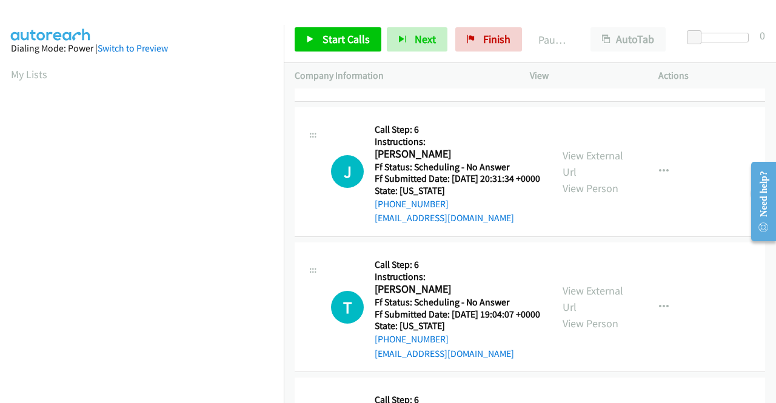
scroll to position [606, 0]
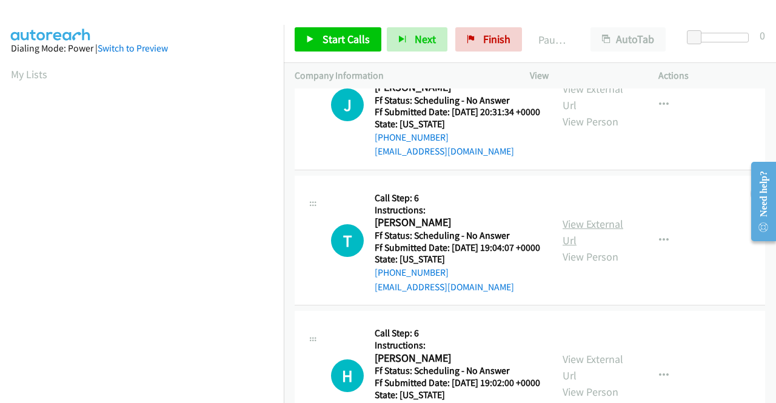
click at [563, 247] on link "View External Url" at bounding box center [593, 232] width 61 height 30
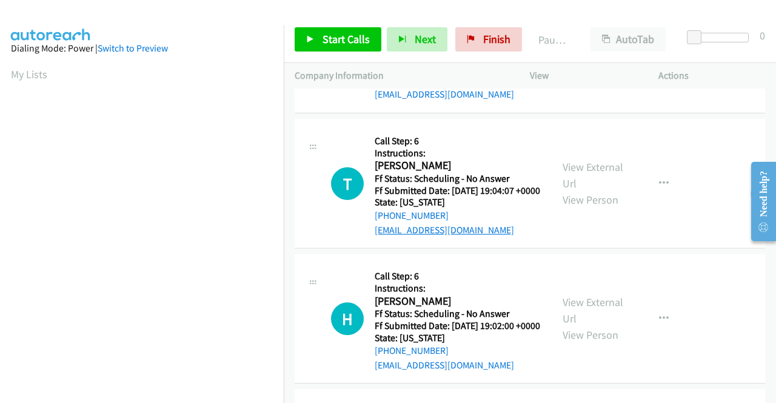
scroll to position [728, 0]
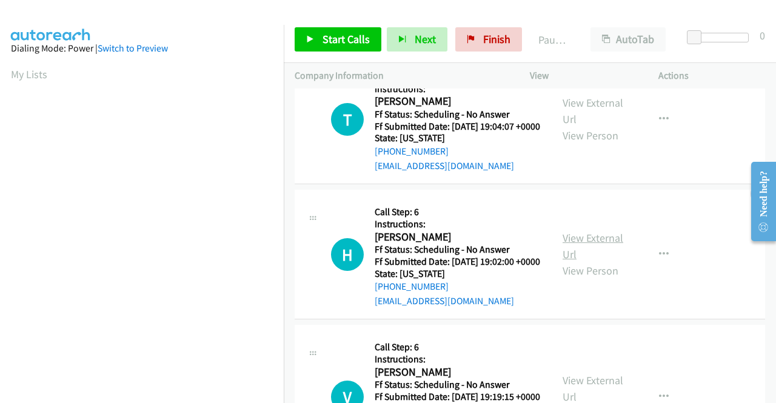
click at [581, 261] on link "View External Url" at bounding box center [593, 246] width 61 height 30
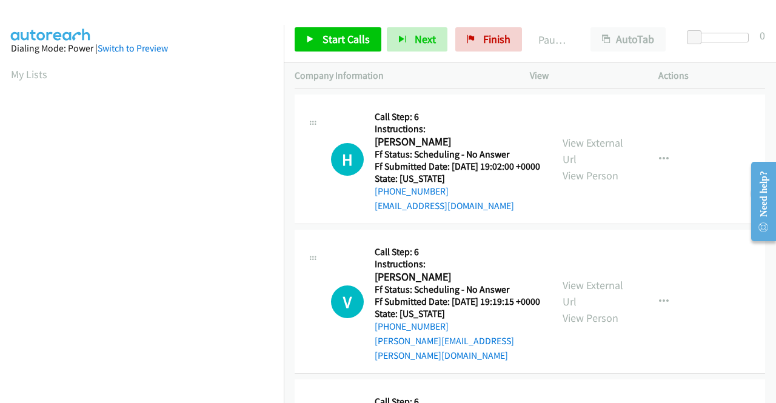
scroll to position [910, 0]
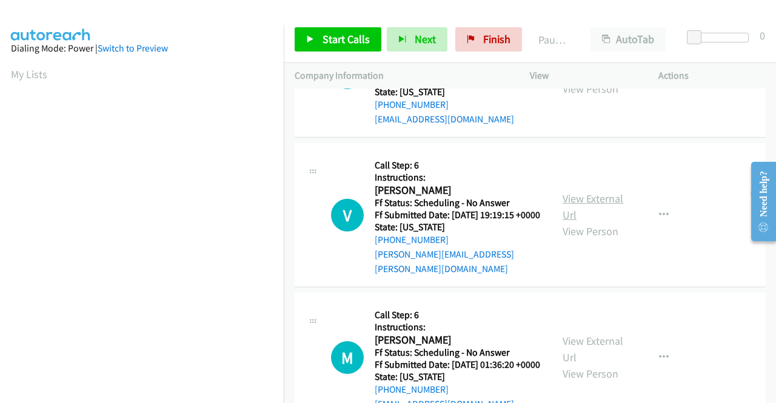
click at [596, 222] on link "View External Url" at bounding box center [593, 207] width 61 height 30
click at [328, 32] on span "Start Calls" at bounding box center [346, 39] width 47 height 14
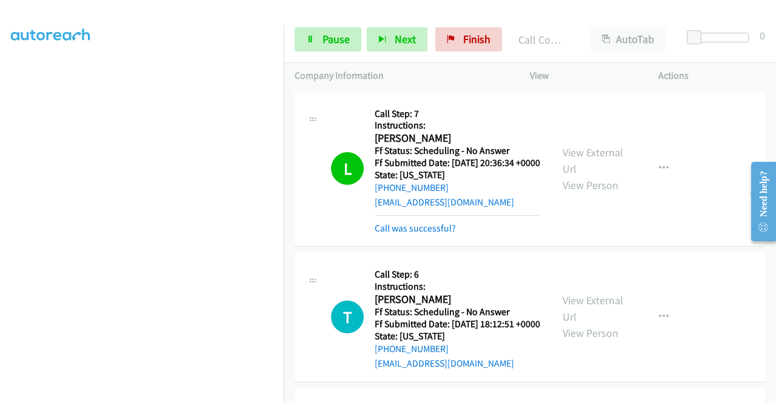
scroll to position [182, 0]
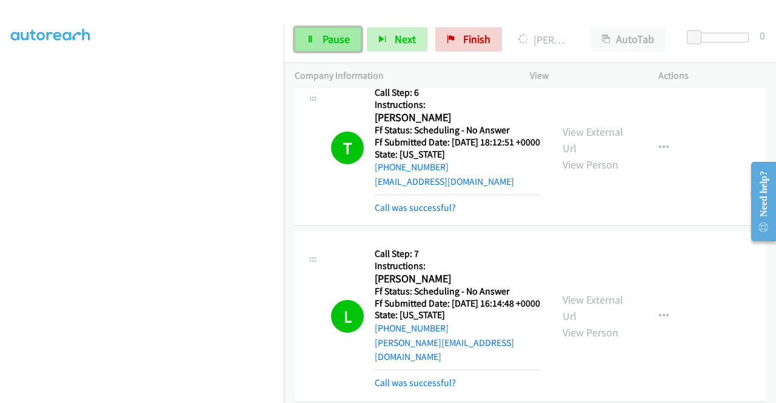
click at [320, 39] on link "Pause" at bounding box center [328, 39] width 67 height 24
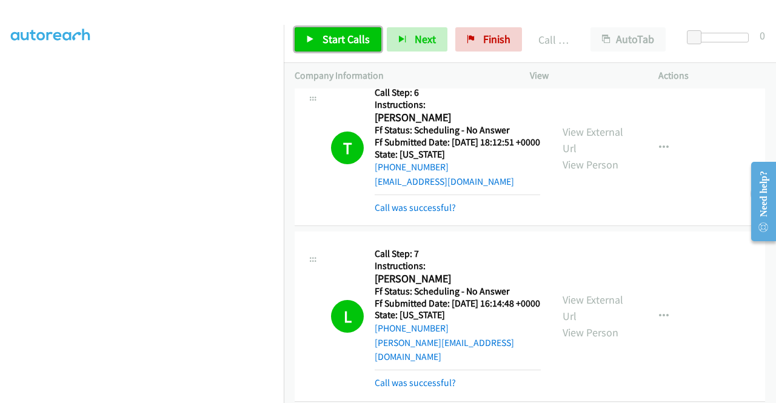
click at [330, 46] on link "Start Calls" at bounding box center [338, 39] width 87 height 24
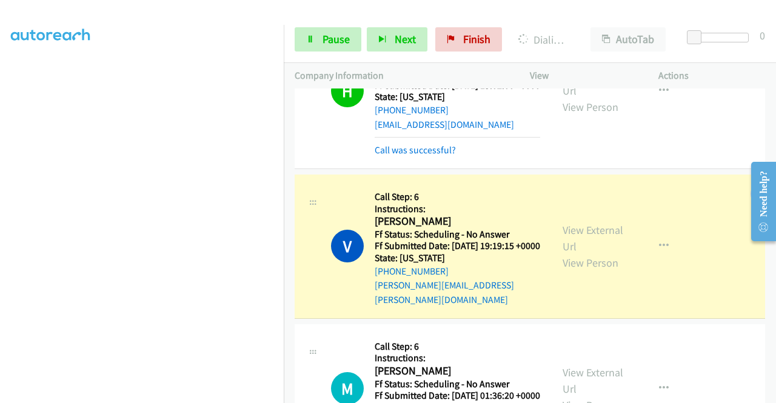
scroll to position [1213, 0]
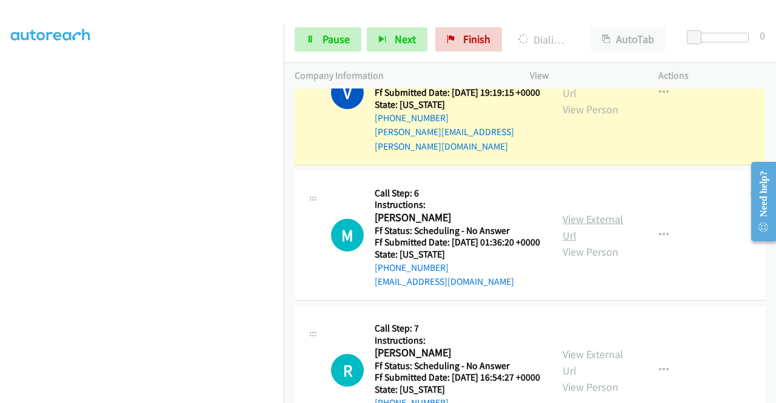
click at [609, 243] on link "View External Url" at bounding box center [593, 227] width 61 height 30
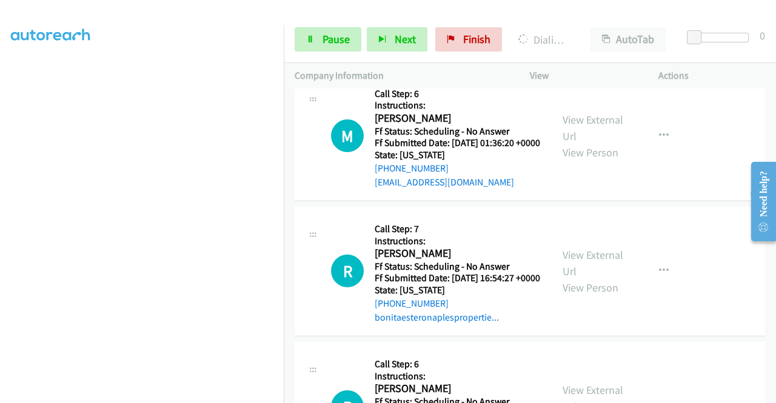
scroll to position [1395, 0]
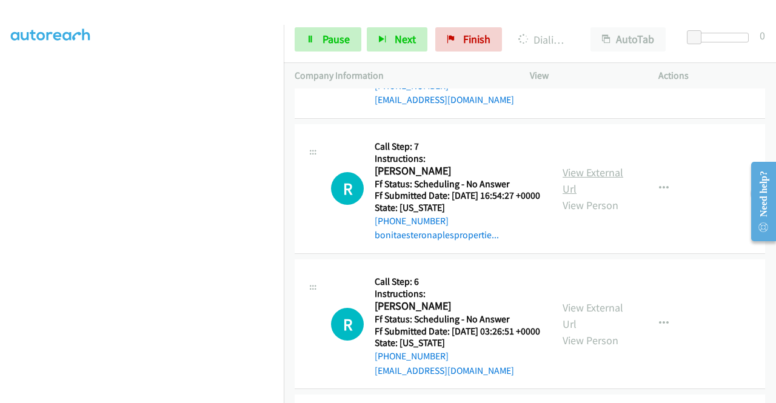
click at [579, 196] on link "View External Url" at bounding box center [593, 181] width 61 height 30
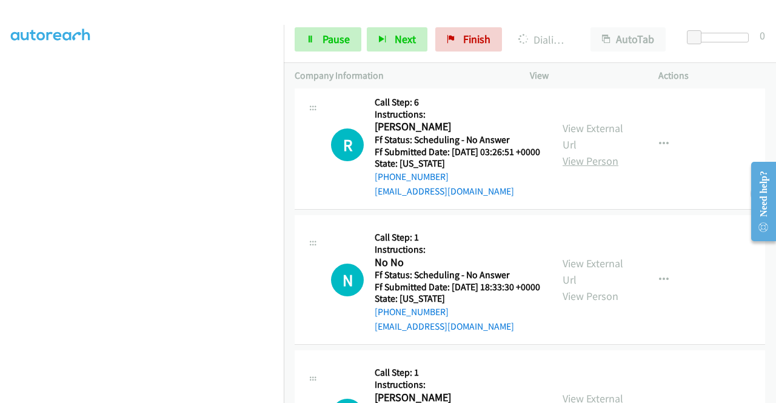
scroll to position [1577, 0]
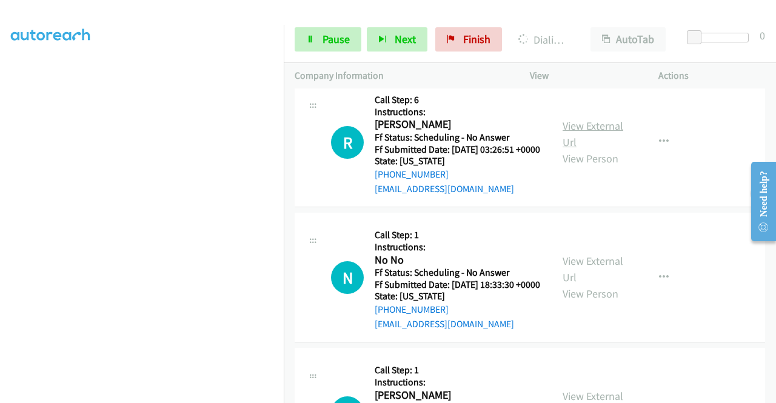
click at [596, 149] on link "View External Url" at bounding box center [593, 134] width 61 height 30
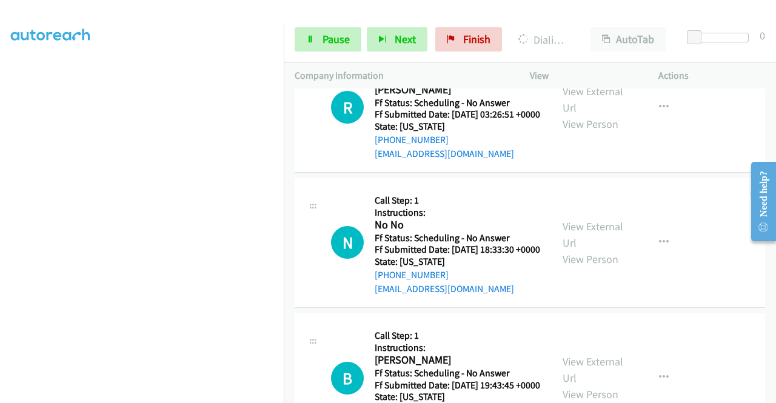
scroll to position [1759, 0]
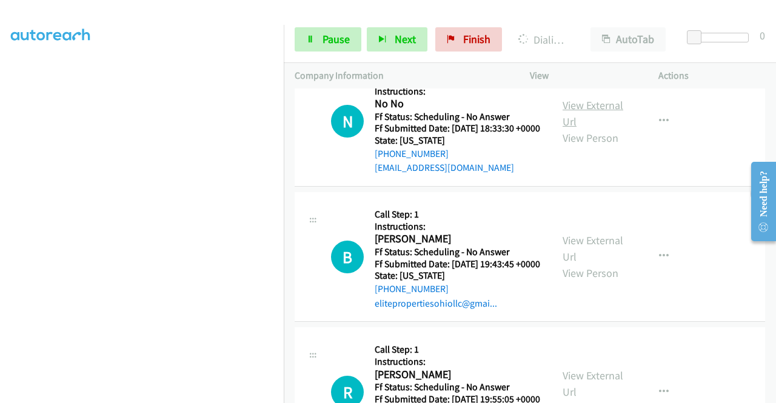
click at [593, 129] on link "View External Url" at bounding box center [593, 113] width 61 height 30
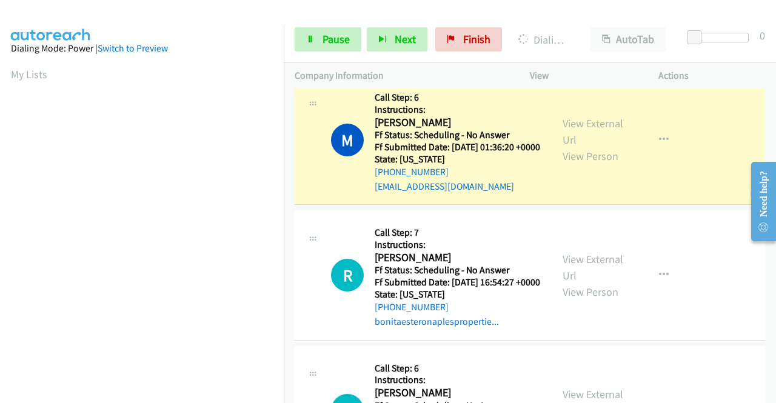
scroll to position [243, 0]
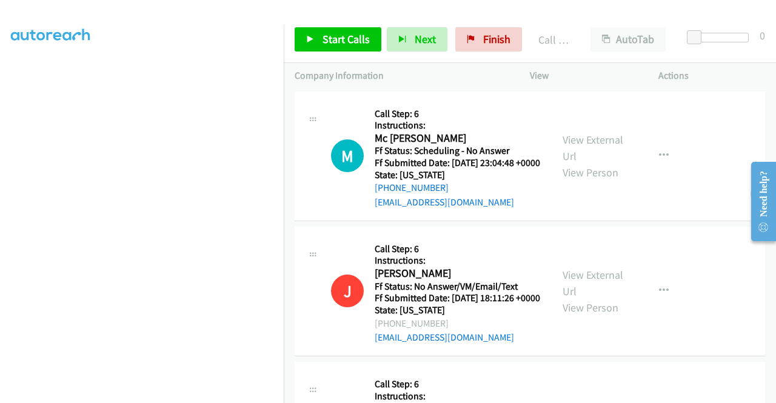
scroll to position [277, 0]
click at [593, 145] on link "View External Url" at bounding box center [593, 148] width 61 height 30
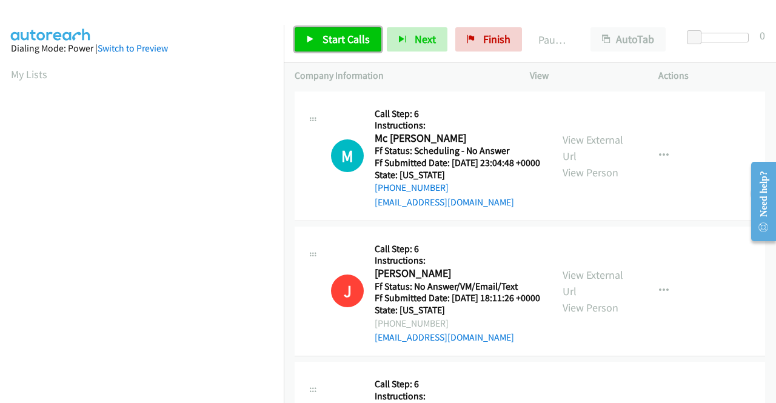
drag, startPoint x: 353, startPoint y: 32, endPoint x: 360, endPoint y: 45, distance: 15.2
click at [352, 32] on span "Start Calls" at bounding box center [346, 39] width 47 height 14
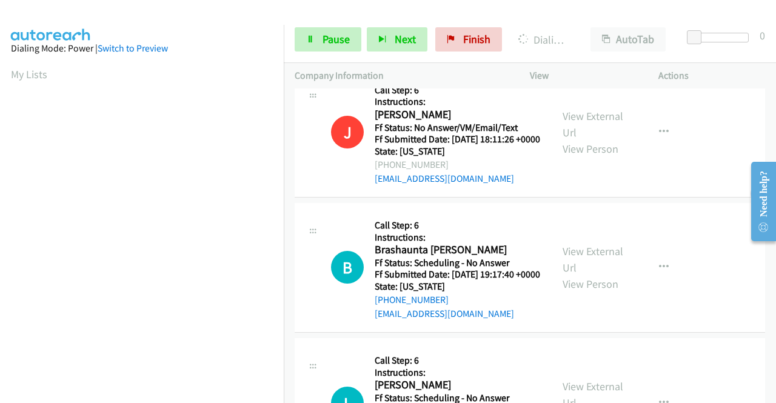
scroll to position [182, 0]
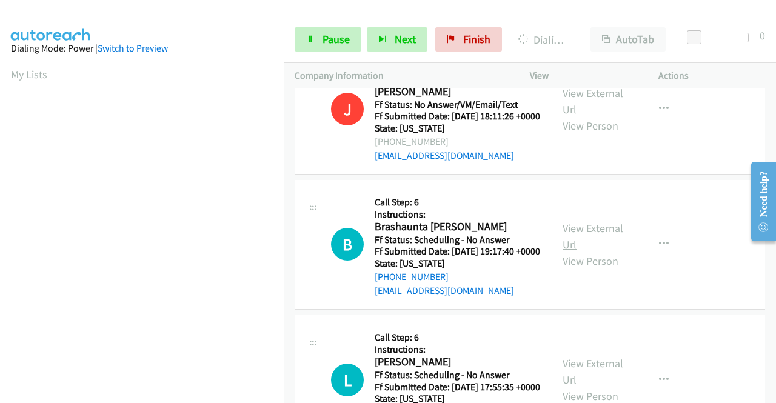
click at [596, 252] on link "View External Url" at bounding box center [593, 236] width 61 height 30
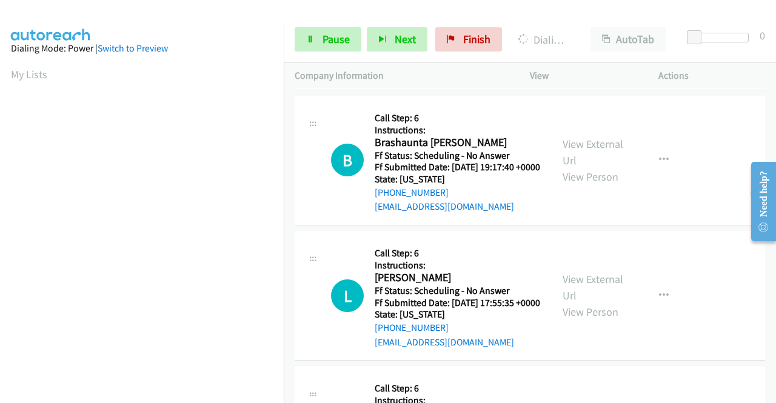
scroll to position [364, 0]
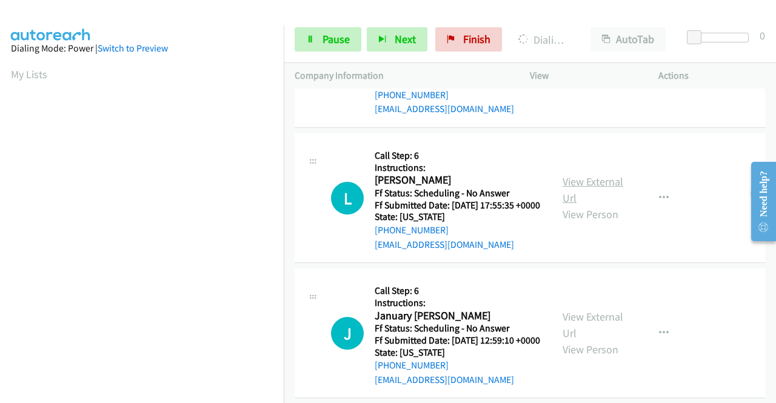
click at [588, 205] on link "View External Url" at bounding box center [593, 190] width 61 height 30
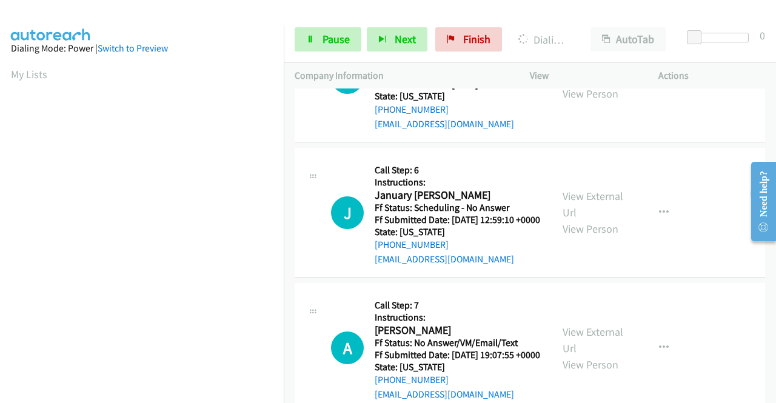
scroll to position [485, 0]
click at [568, 219] on link "View External Url" at bounding box center [593, 204] width 61 height 30
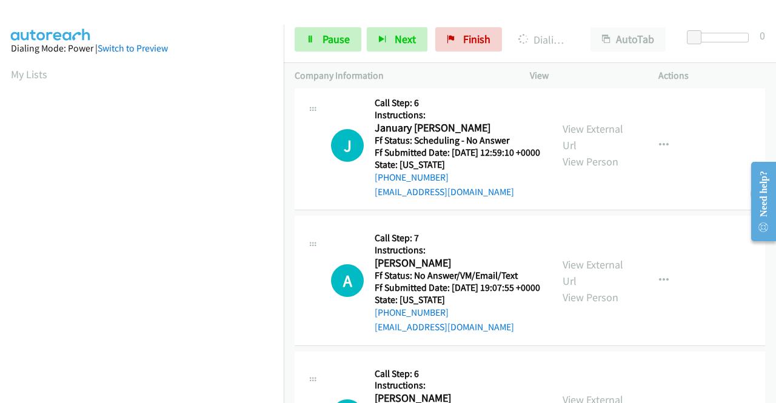
scroll to position [606, 0]
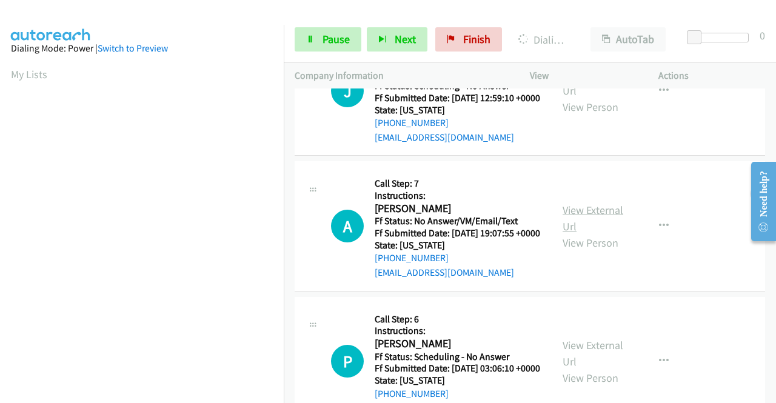
click at [585, 233] on link "View External Url" at bounding box center [593, 218] width 61 height 30
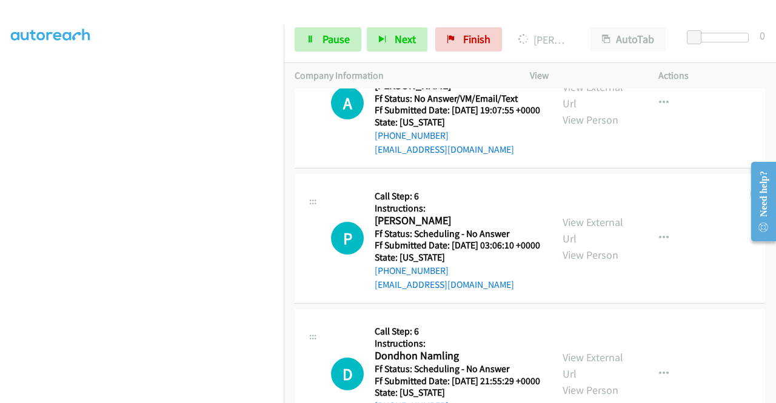
scroll to position [875, 0]
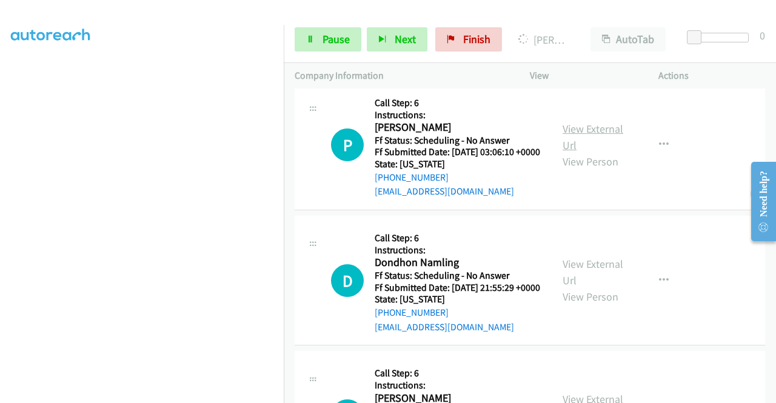
click at [583, 152] on link "View External Url" at bounding box center [593, 137] width 61 height 30
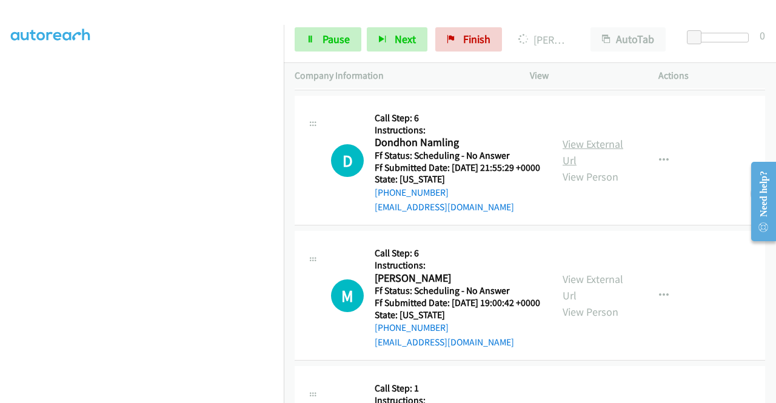
scroll to position [996, 0]
click at [582, 166] on link "View External Url" at bounding box center [593, 151] width 61 height 30
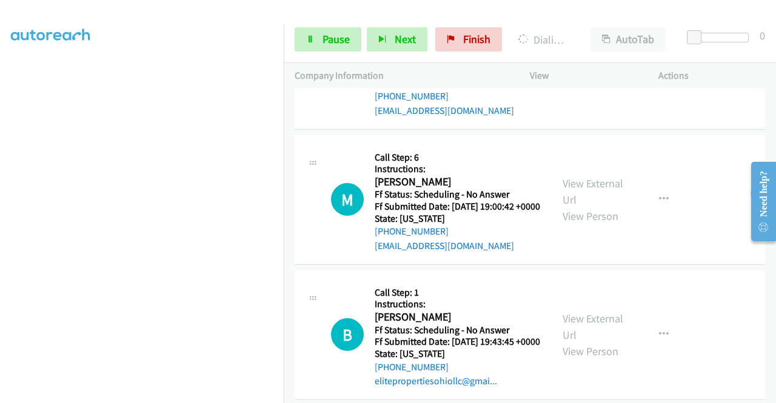
scroll to position [1203, 0]
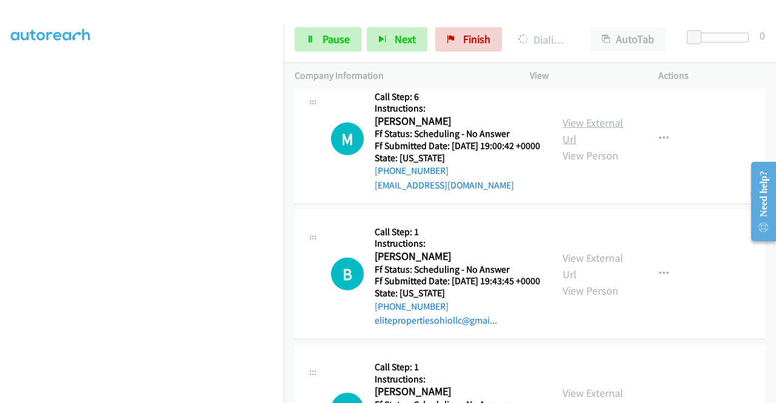
click at [569, 146] on link "View External Url" at bounding box center [593, 131] width 61 height 30
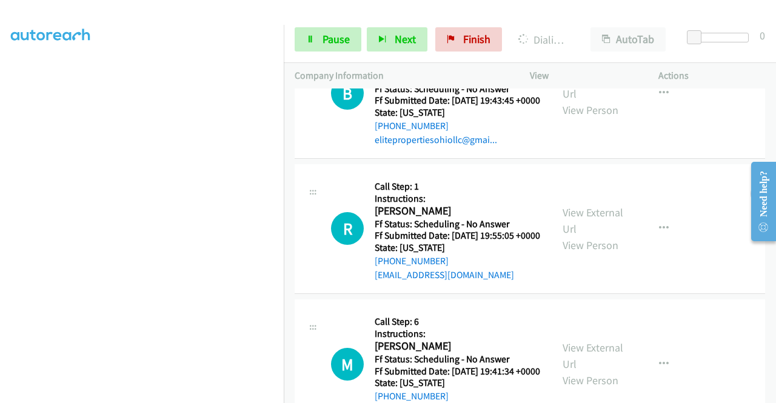
scroll to position [1385, 0]
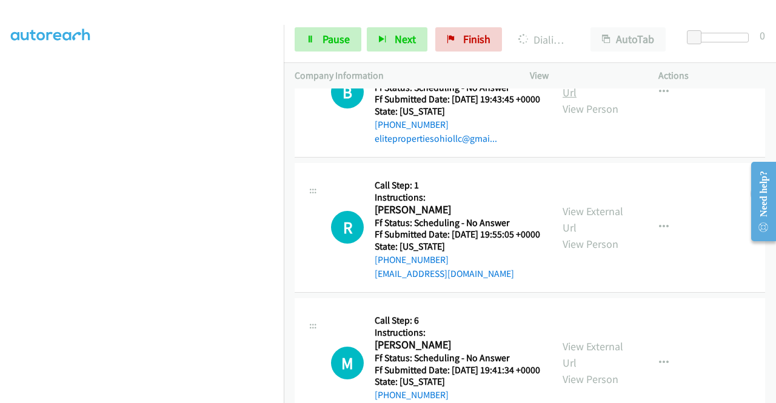
click at [600, 99] on link "View External Url" at bounding box center [593, 84] width 61 height 30
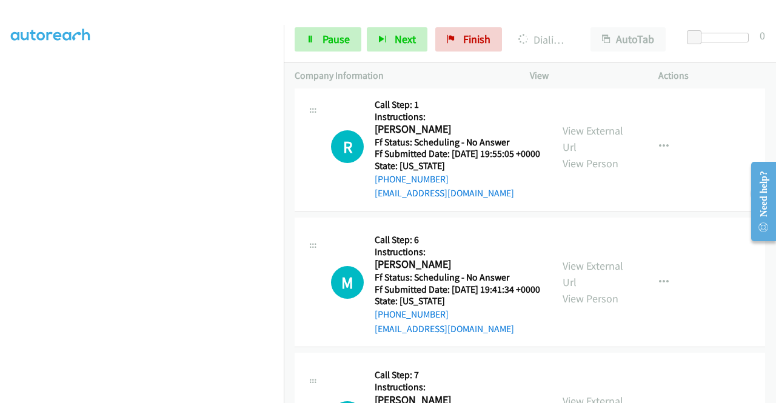
scroll to position [1567, 0]
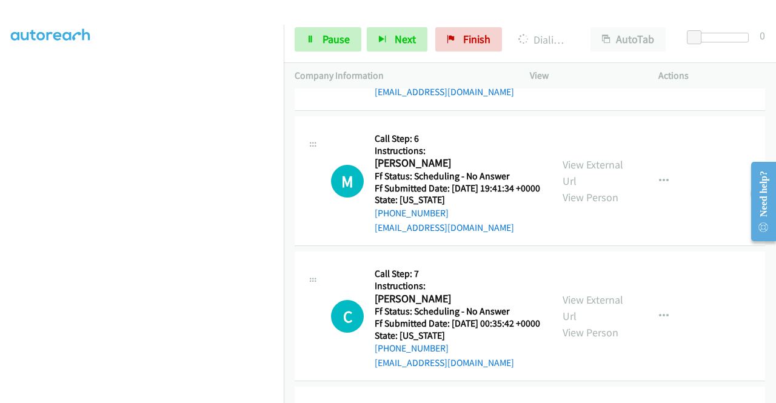
click at [585, 53] on link "View External Url" at bounding box center [593, 37] width 61 height 30
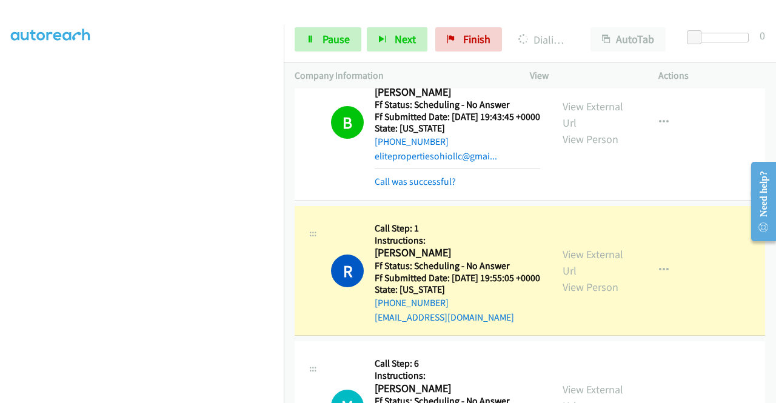
scroll to position [1714, 0]
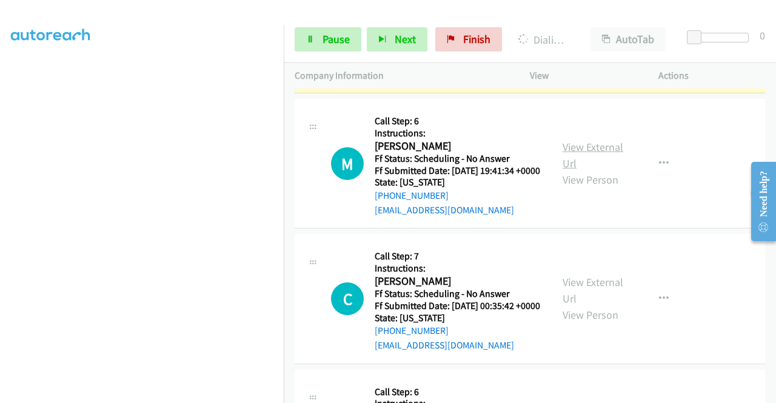
click at [585, 170] on link "View External Url" at bounding box center [593, 155] width 61 height 30
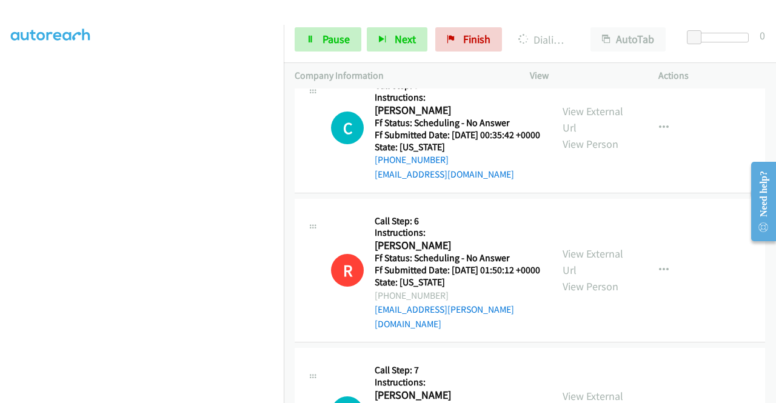
scroll to position [1896, 0]
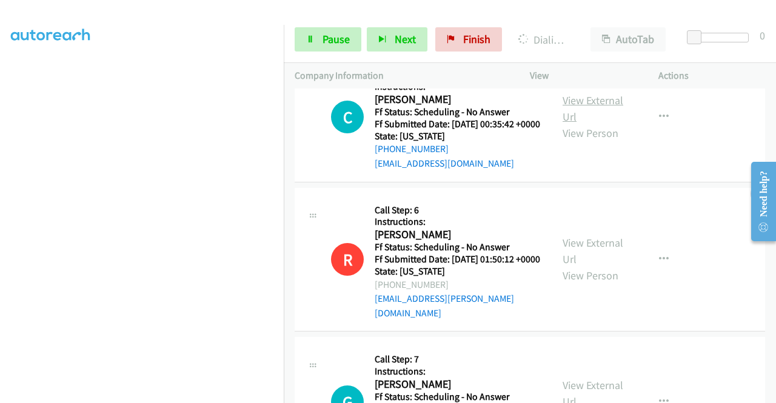
click at [568, 124] on link "View External Url" at bounding box center [593, 108] width 61 height 30
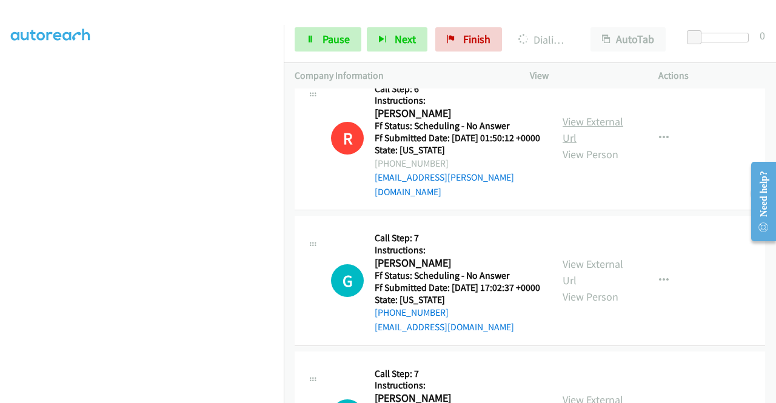
click at [593, 145] on link "View External Url" at bounding box center [593, 130] width 61 height 30
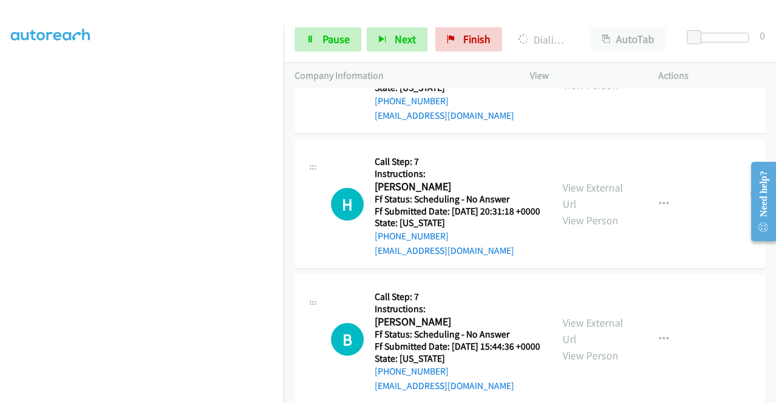
scroll to position [2260, 0]
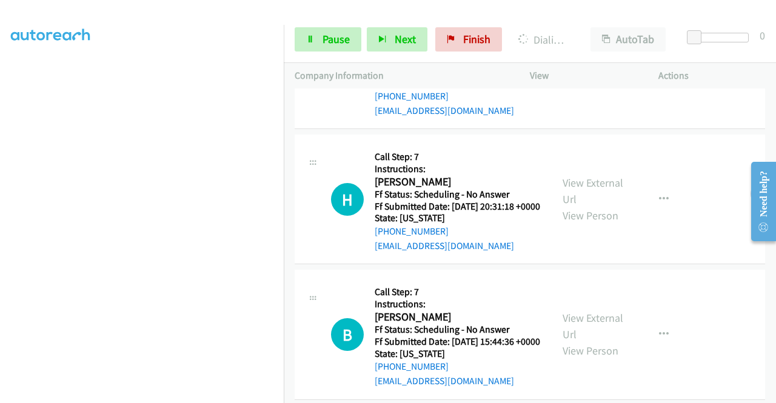
click at [587, 71] on link "View External Url" at bounding box center [593, 56] width 61 height 30
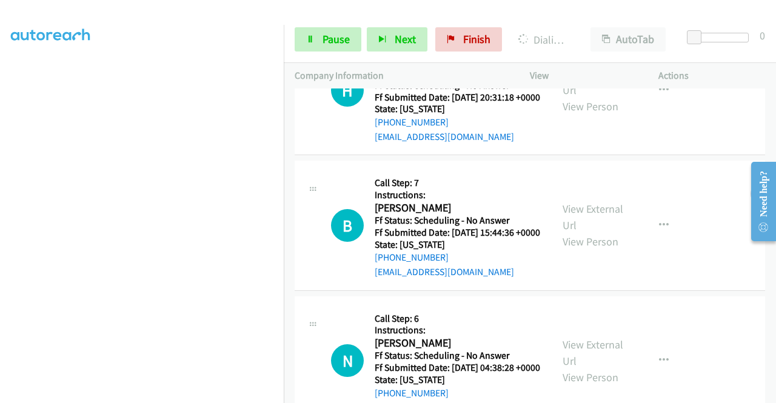
scroll to position [2381, 0]
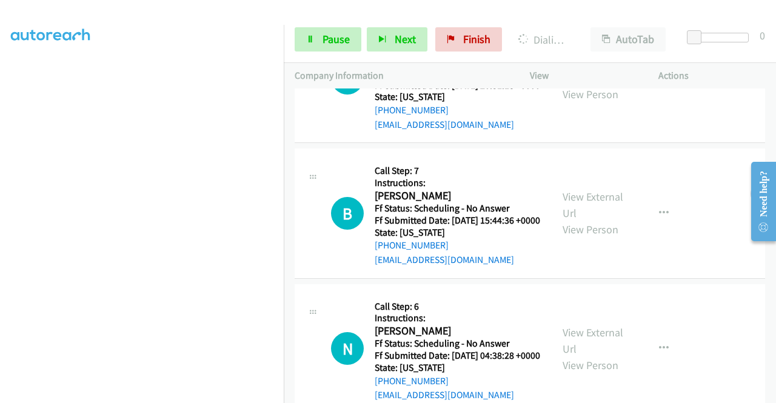
click at [600, 85] on link "View External Url" at bounding box center [593, 70] width 61 height 30
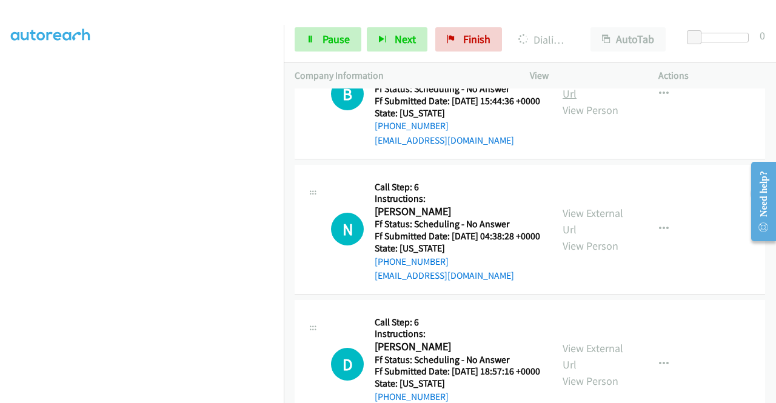
scroll to position [2502, 0]
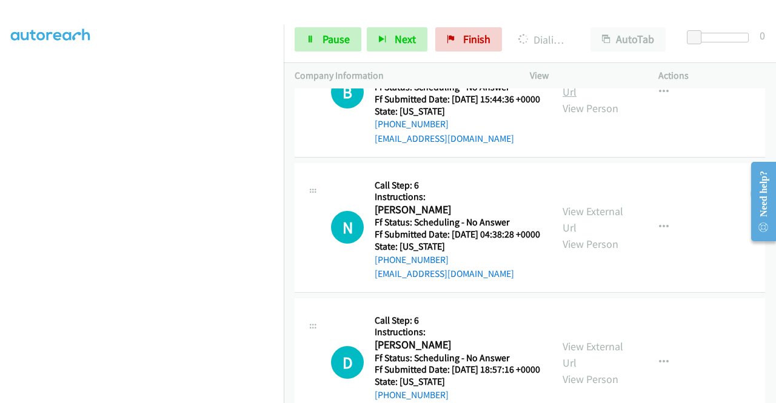
click at [603, 99] on link "View External Url" at bounding box center [593, 84] width 61 height 30
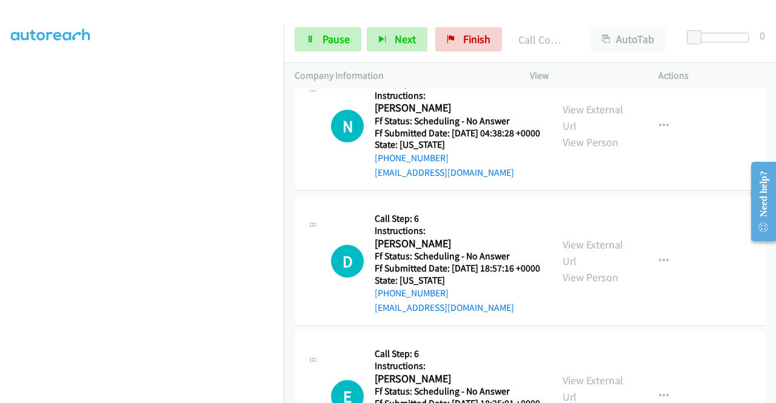
scroll to position [2745, 0]
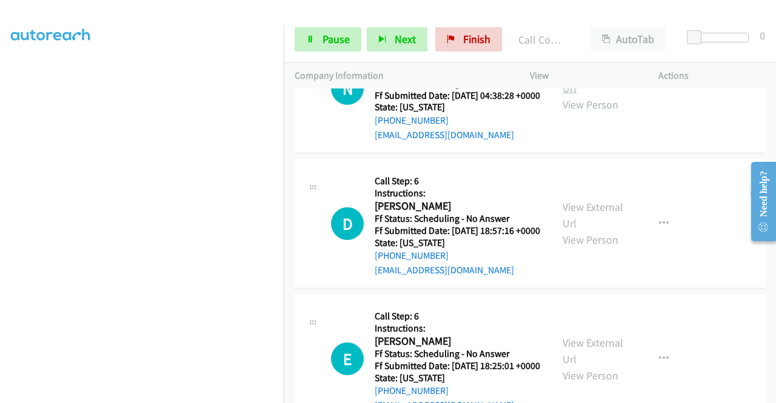
click at [580, 95] on link "View External Url" at bounding box center [593, 80] width 61 height 30
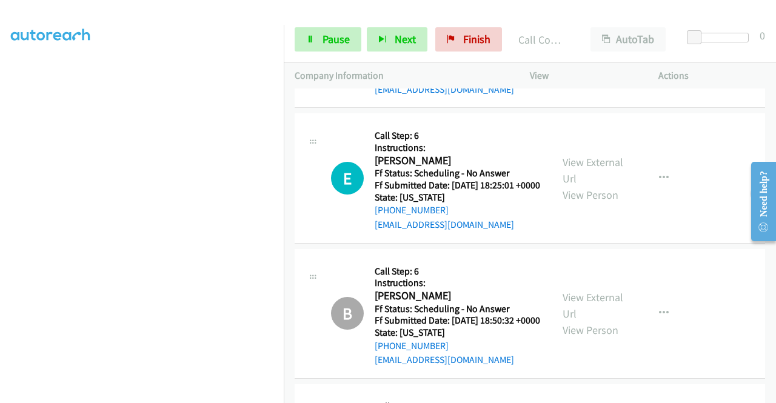
scroll to position [2927, 0]
click at [577, 49] on link "View External Url" at bounding box center [593, 33] width 61 height 30
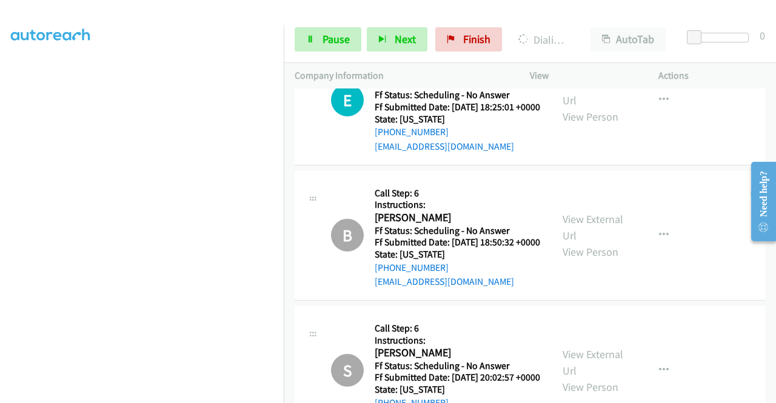
scroll to position [3048, 0]
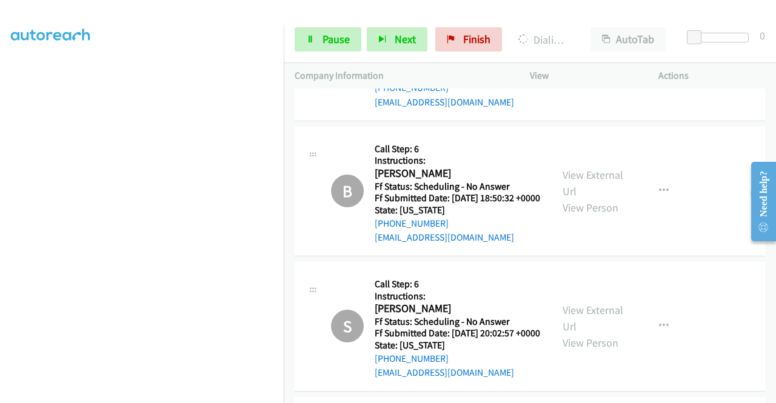
click at [582, 63] on link "View External Url" at bounding box center [593, 48] width 61 height 30
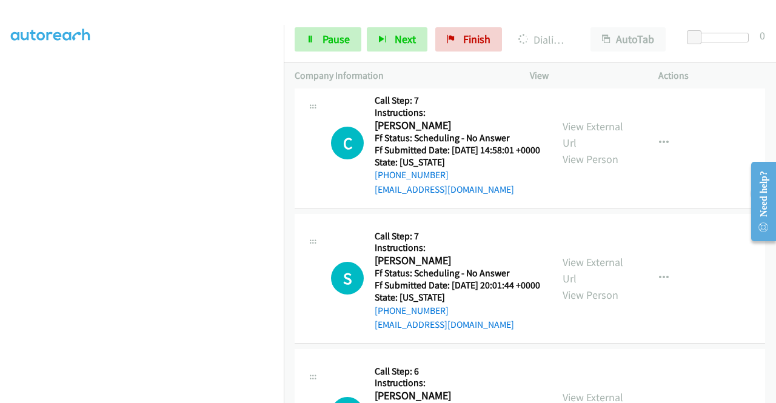
scroll to position [3715, 0]
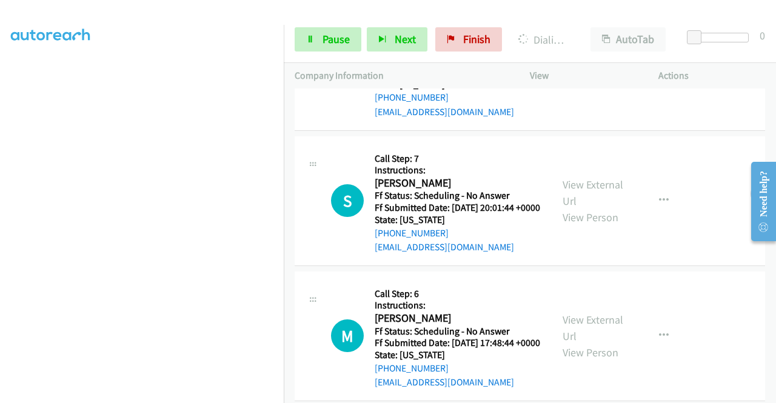
click at [583, 72] on link "View External Url" at bounding box center [593, 57] width 61 height 30
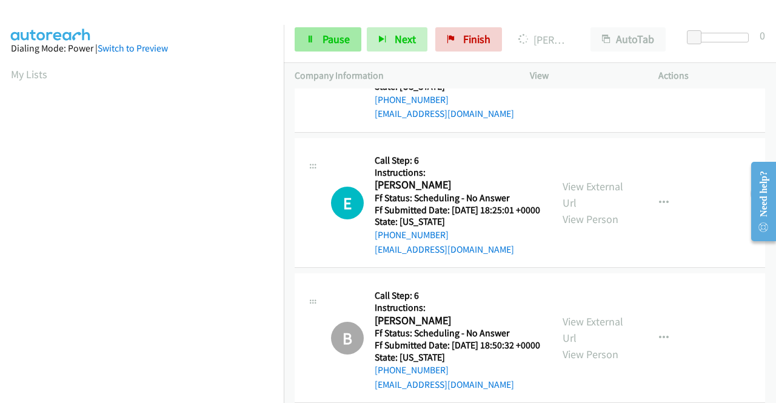
scroll to position [277, 0]
click at [323, 41] on span "Pause" at bounding box center [336, 39] width 27 height 14
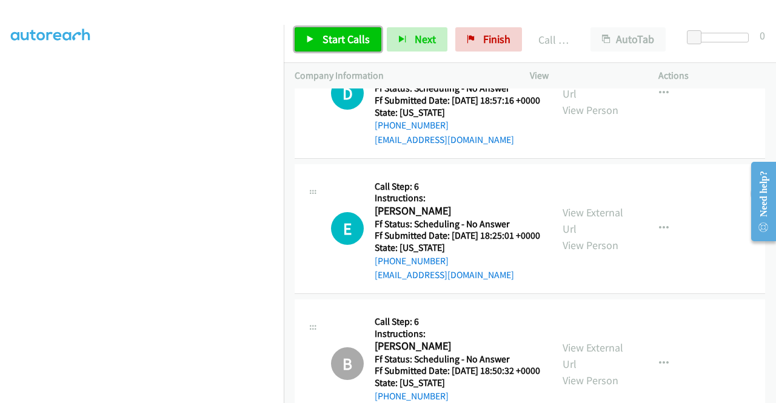
click at [326, 41] on span "Start Calls" at bounding box center [346, 39] width 47 height 14
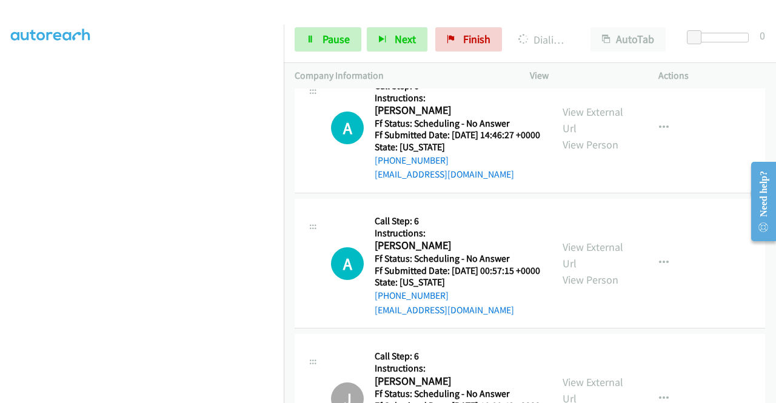
scroll to position [4140, 0]
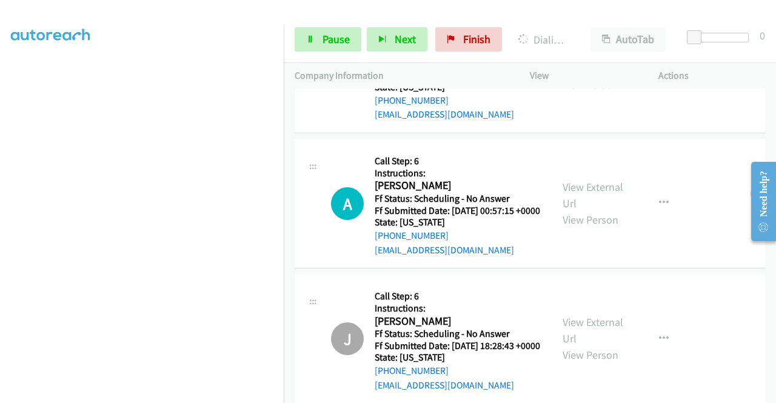
scroll to position [4200, 0]
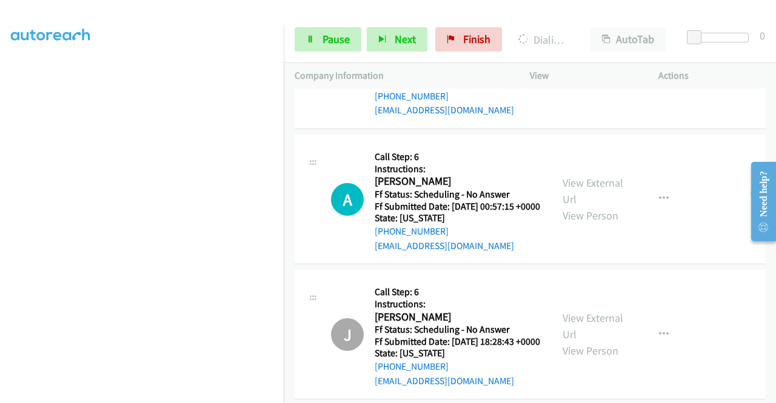
click at [581, 71] on link "View External Url" at bounding box center [593, 56] width 61 height 30
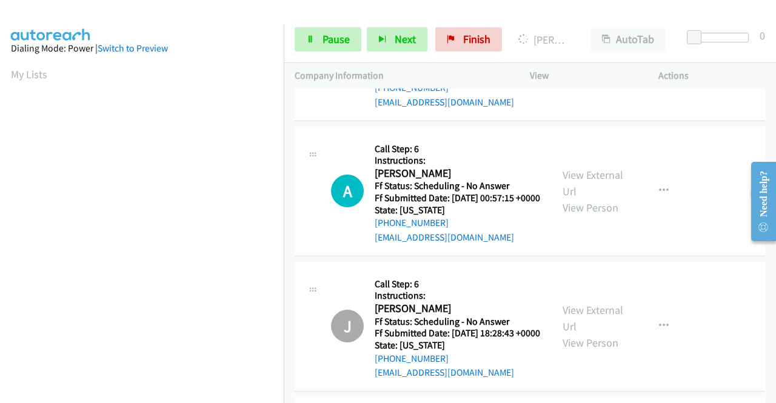
scroll to position [277, 0]
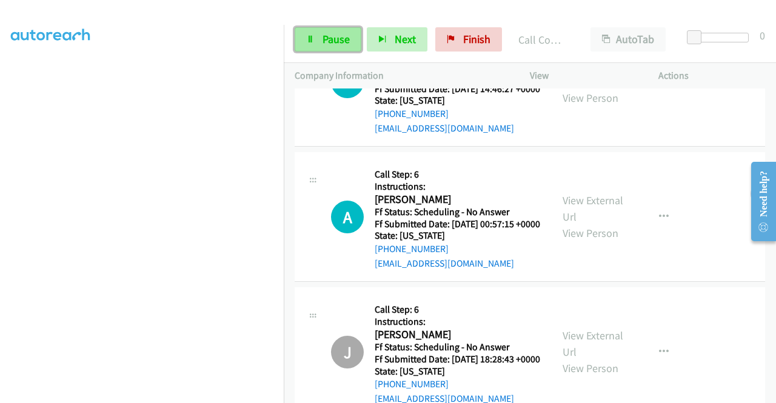
click at [332, 39] on span "Pause" at bounding box center [336, 39] width 27 height 14
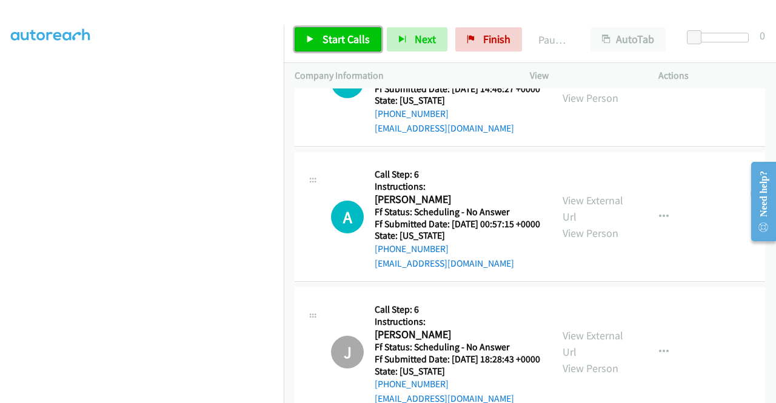
click at [334, 44] on span "Start Calls" at bounding box center [346, 39] width 47 height 14
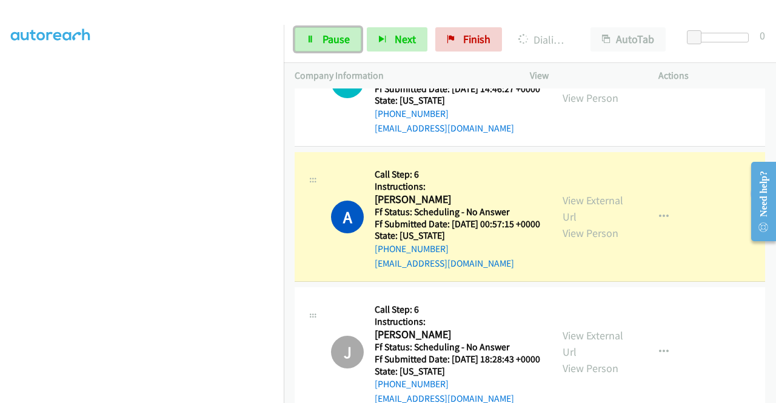
click at [334, 44] on span "Pause" at bounding box center [336, 39] width 27 height 14
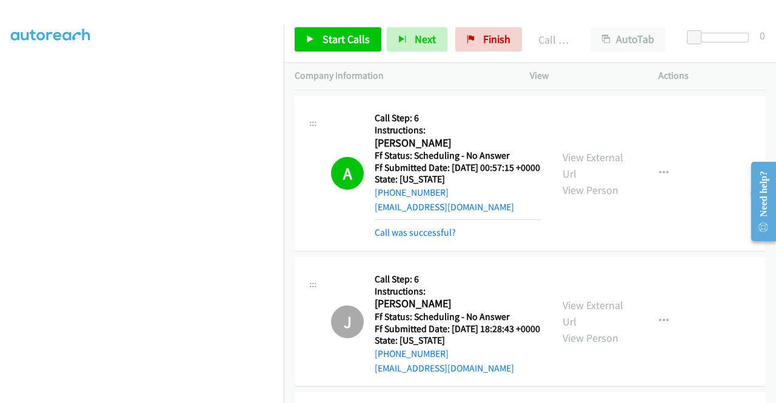
scroll to position [4494, 0]
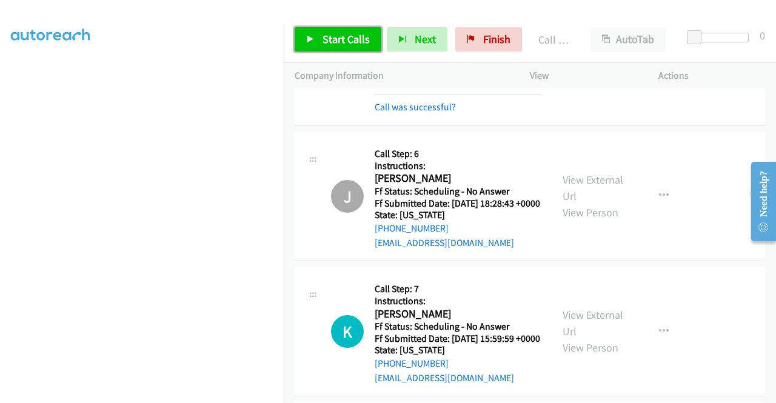
click at [344, 41] on span "Start Calls" at bounding box center [346, 39] width 47 height 14
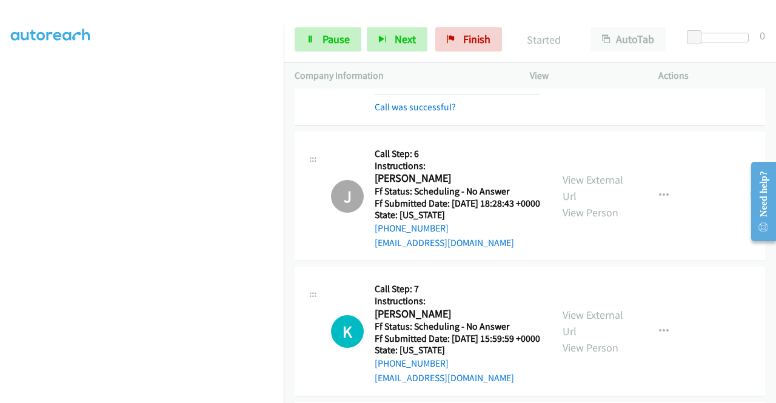
scroll to position [4676, 0]
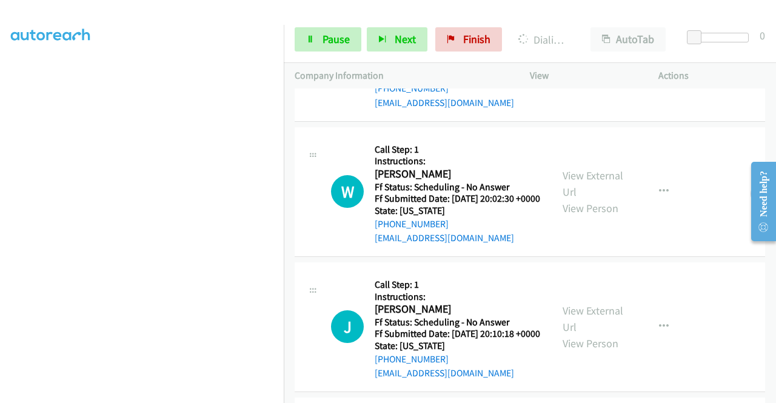
scroll to position [4918, 0]
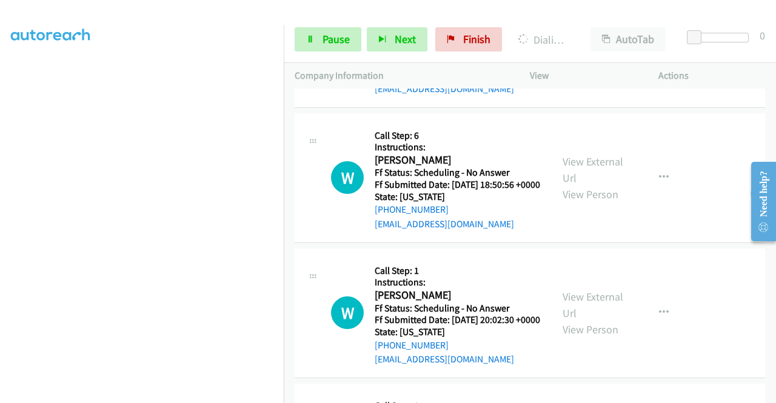
click at [329, 36] on span "Pause" at bounding box center [336, 39] width 27 height 14
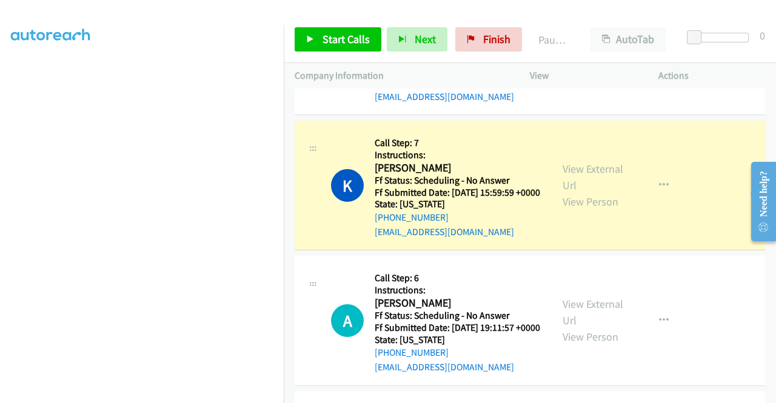
scroll to position [4555, 0]
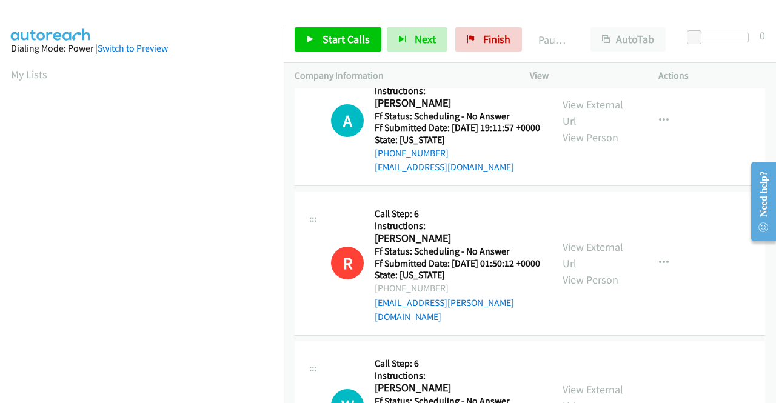
scroll to position [303, 0]
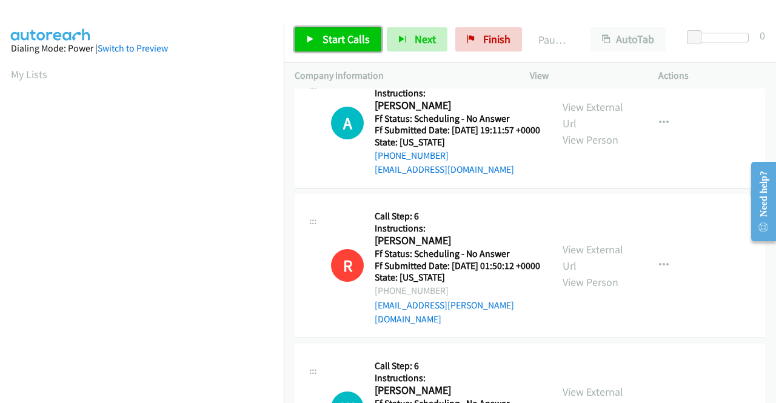
click at [351, 36] on span "Start Calls" at bounding box center [346, 39] width 47 height 14
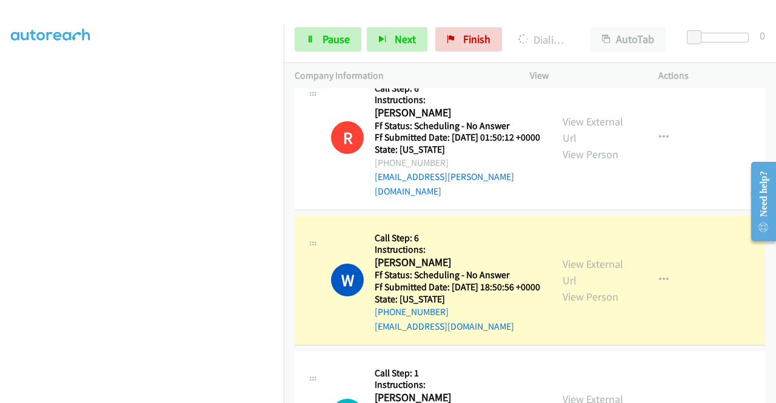
scroll to position [546, 0]
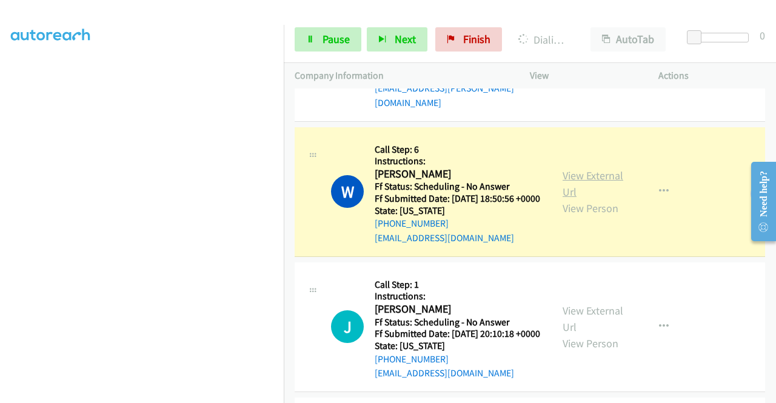
click at [577, 199] on link "View External Url" at bounding box center [593, 184] width 61 height 30
click at [336, 36] on span "Pause" at bounding box center [336, 39] width 27 height 14
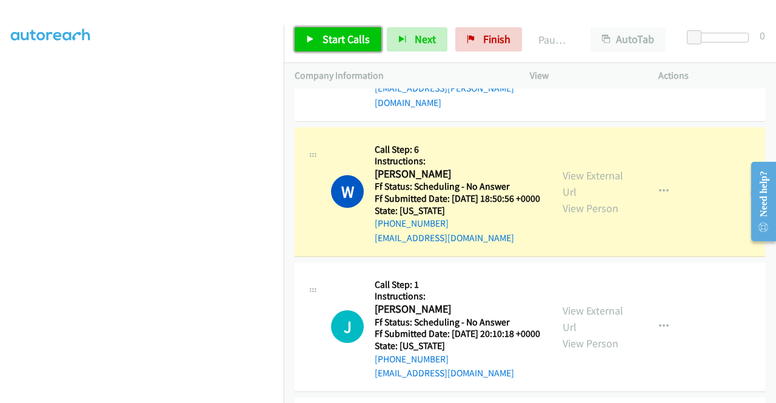
click at [351, 48] on link "Start Calls" at bounding box center [338, 39] width 87 height 24
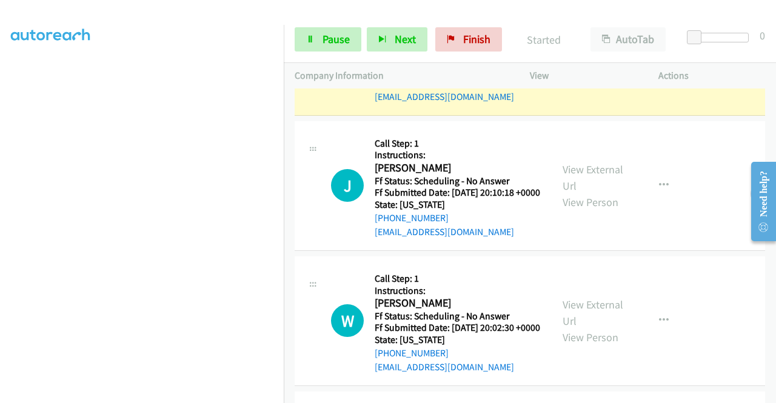
scroll to position [728, 0]
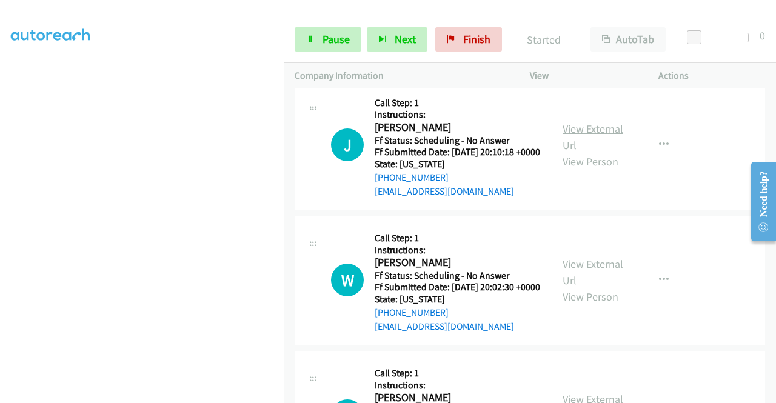
click at [593, 152] on link "View External Url" at bounding box center [593, 137] width 61 height 30
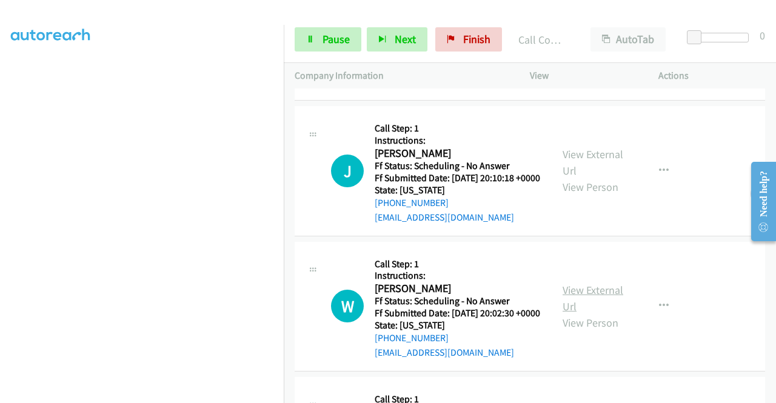
click at [580, 314] on link "View External Url" at bounding box center [593, 298] width 61 height 30
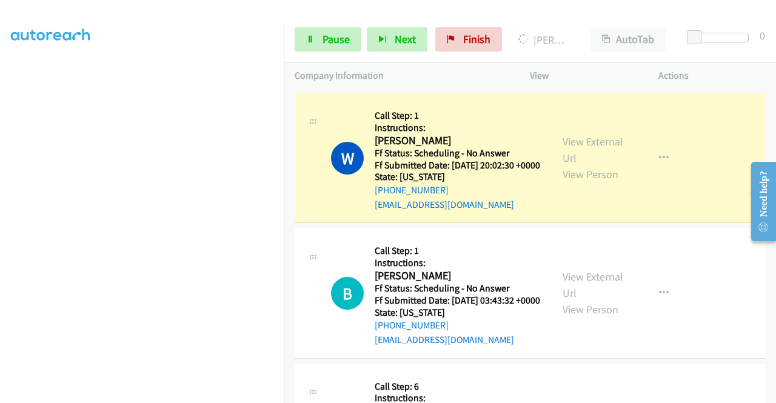
scroll to position [970, 0]
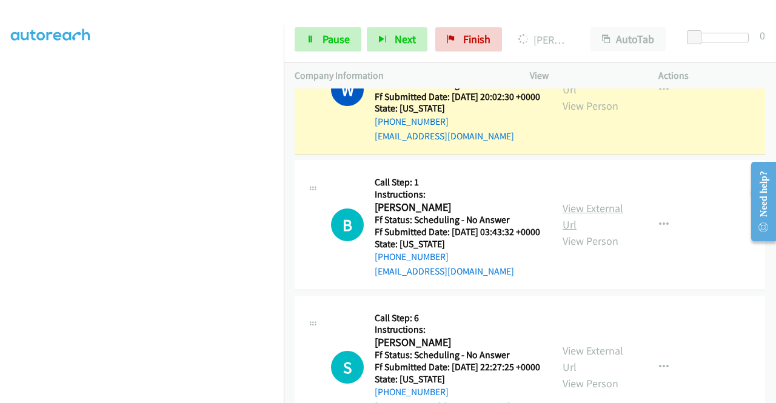
click at [591, 232] on link "View External Url" at bounding box center [593, 216] width 61 height 30
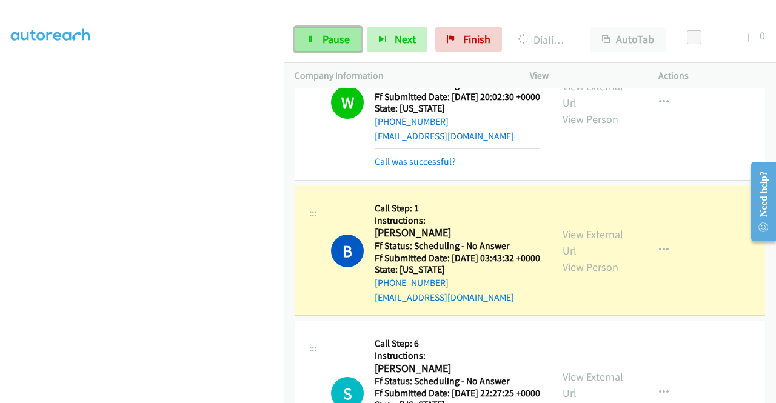
click at [328, 40] on span "Pause" at bounding box center [336, 39] width 27 height 14
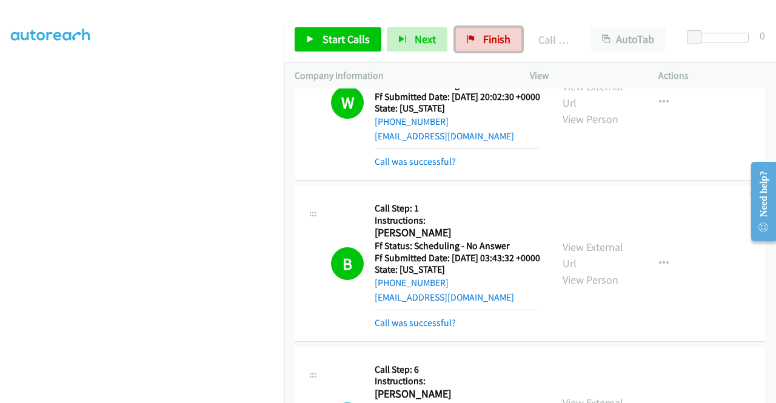
click at [467, 39] on icon at bounding box center [471, 40] width 8 height 8
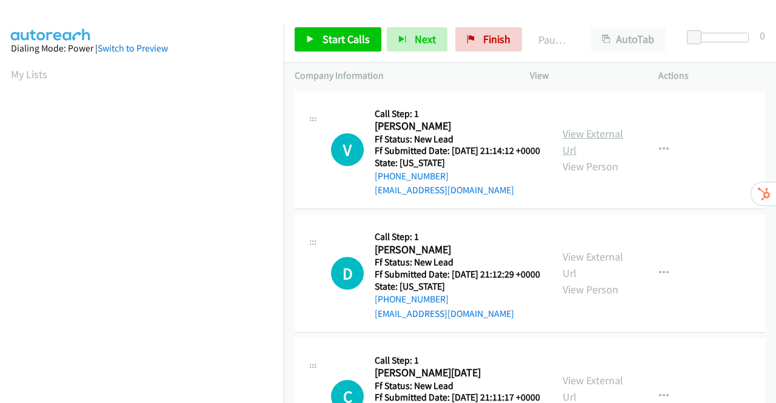
click at [581, 140] on link "View External Url" at bounding box center [593, 142] width 61 height 30
click at [588, 276] on link "View External Url" at bounding box center [593, 265] width 61 height 30
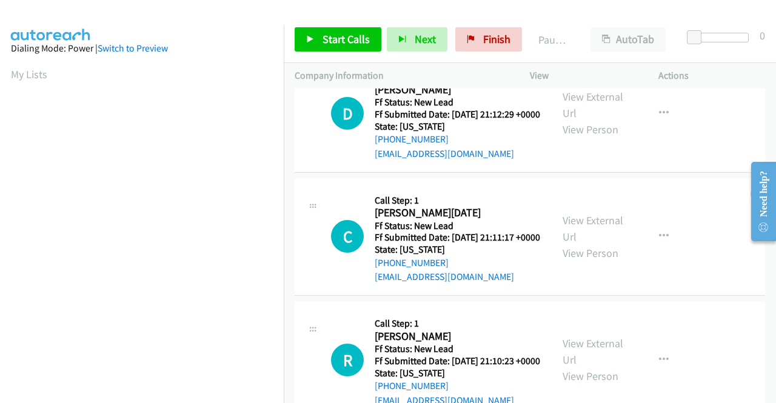
scroll to position [182, 0]
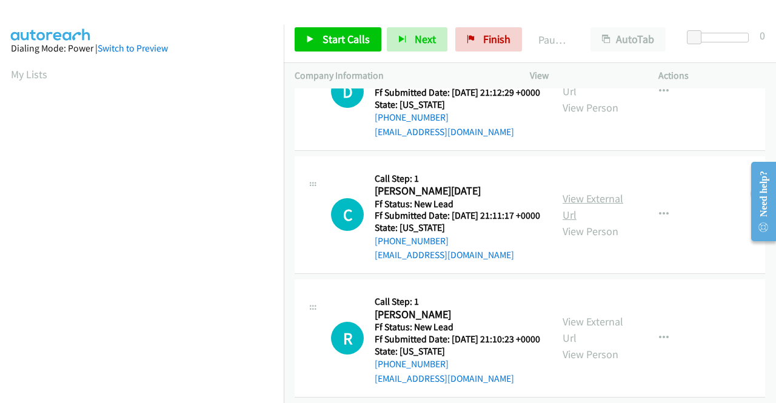
click at [589, 222] on link "View External Url" at bounding box center [593, 207] width 61 height 30
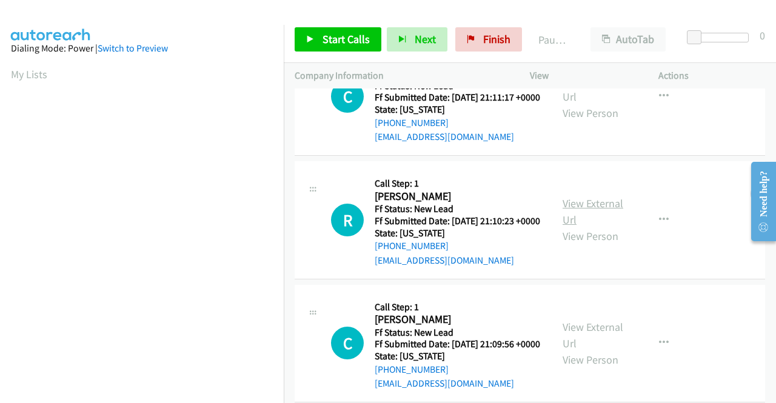
scroll to position [303, 0]
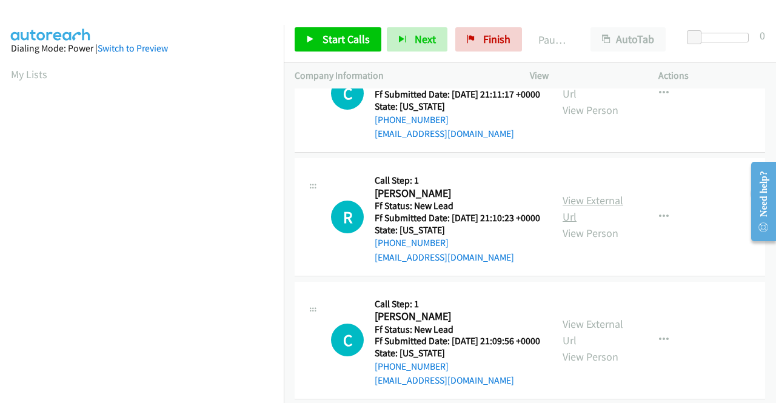
click at [588, 224] on link "View External Url" at bounding box center [593, 208] width 61 height 30
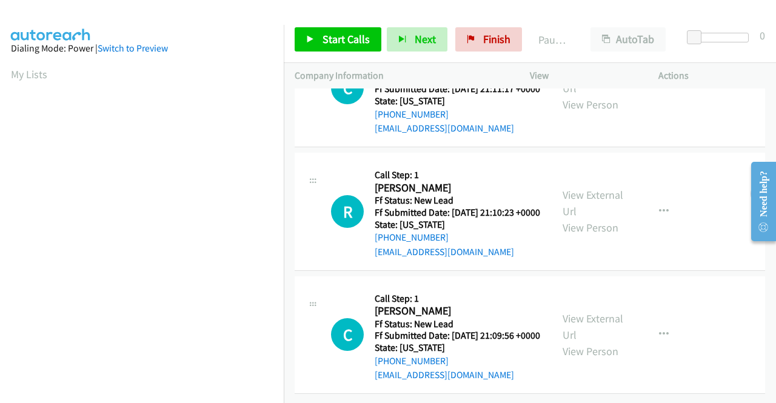
scroll to position [376, 0]
click at [579, 312] on link "View External Url" at bounding box center [593, 327] width 61 height 30
click at [311, 38] on icon at bounding box center [310, 40] width 8 height 8
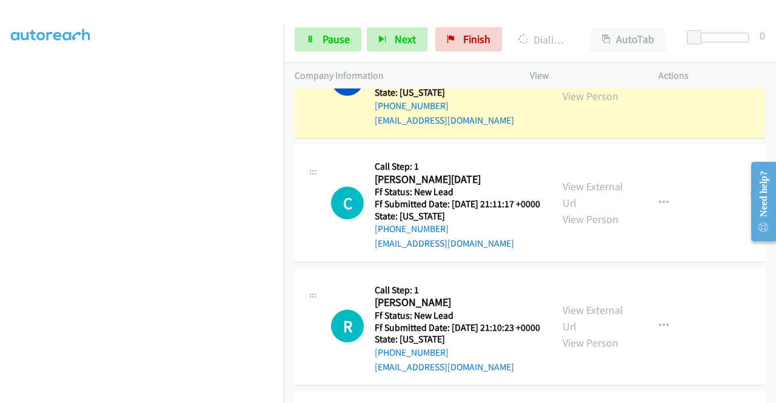
scroll to position [159, 0]
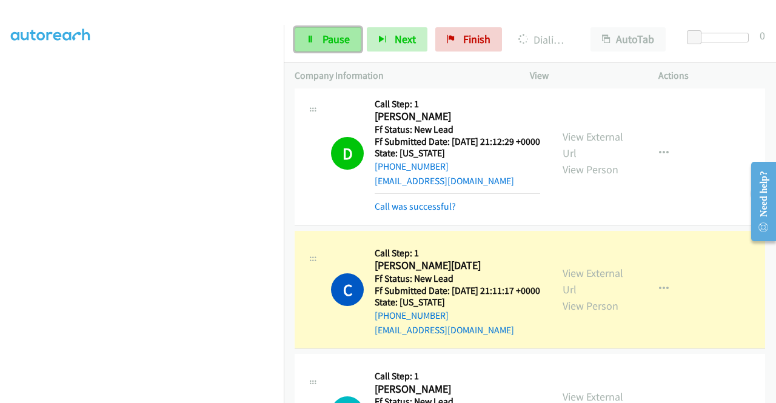
click at [341, 43] on span "Pause" at bounding box center [336, 39] width 27 height 14
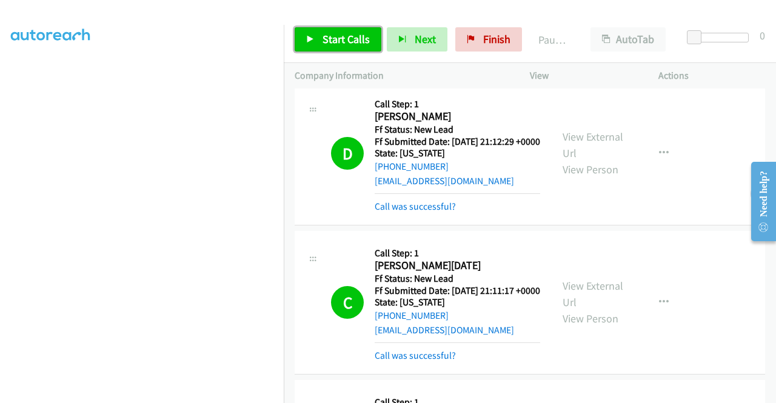
click at [317, 40] on link "Start Calls" at bounding box center [338, 39] width 87 height 24
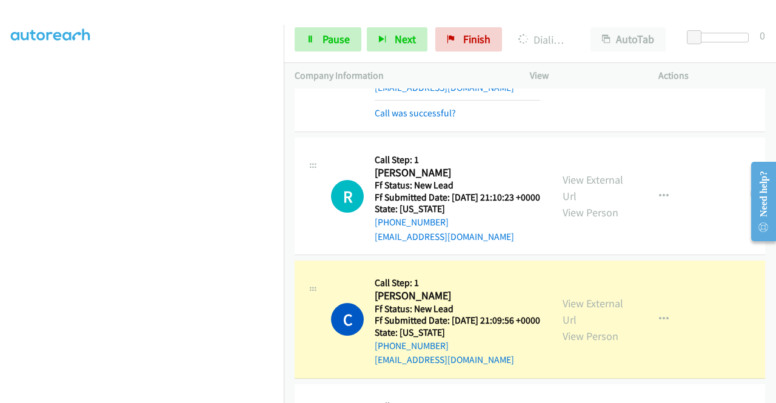
scroll to position [583, 0]
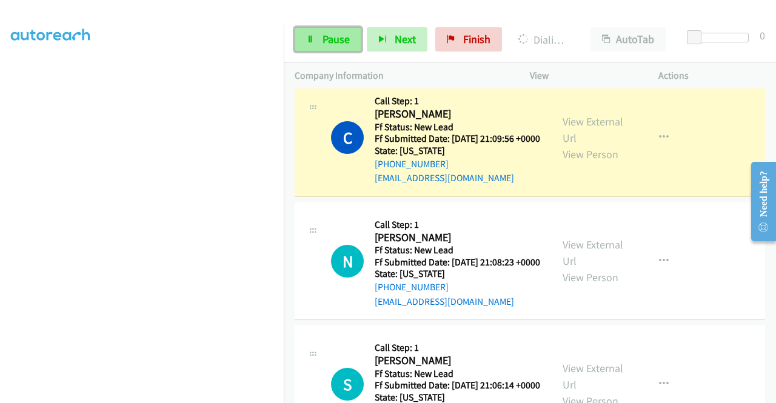
click at [331, 40] on span "Pause" at bounding box center [336, 39] width 27 height 14
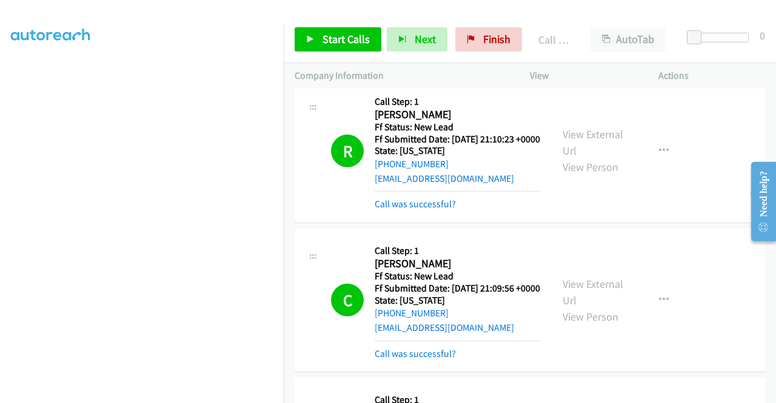
scroll to position [216, 0]
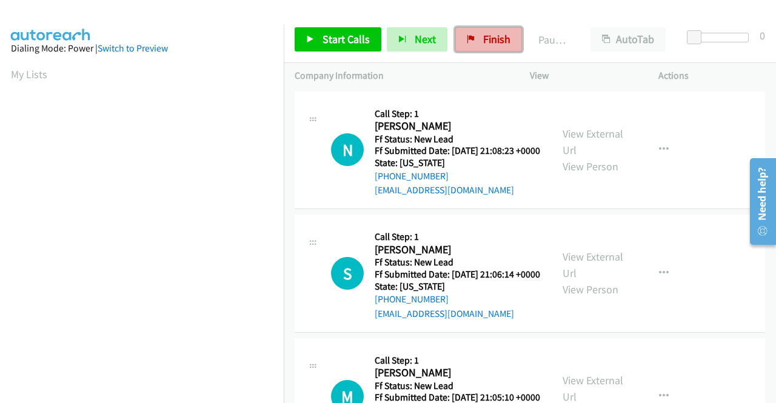
click at [486, 44] on span "Finish" at bounding box center [496, 39] width 27 height 14
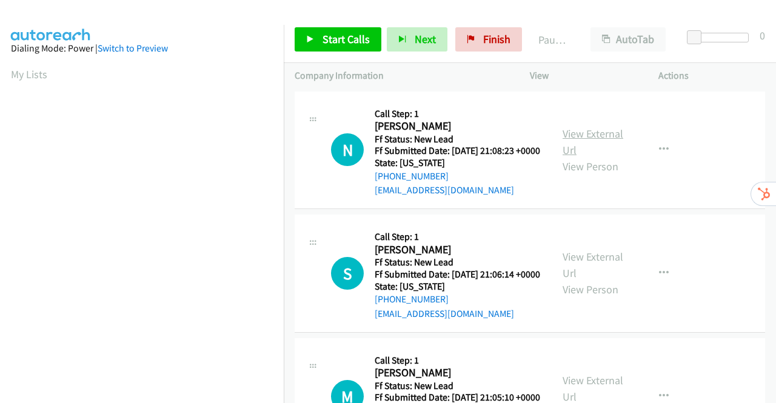
click at [579, 142] on link "View External Url" at bounding box center [593, 142] width 61 height 30
click at [588, 276] on link "View External Url" at bounding box center [593, 265] width 61 height 30
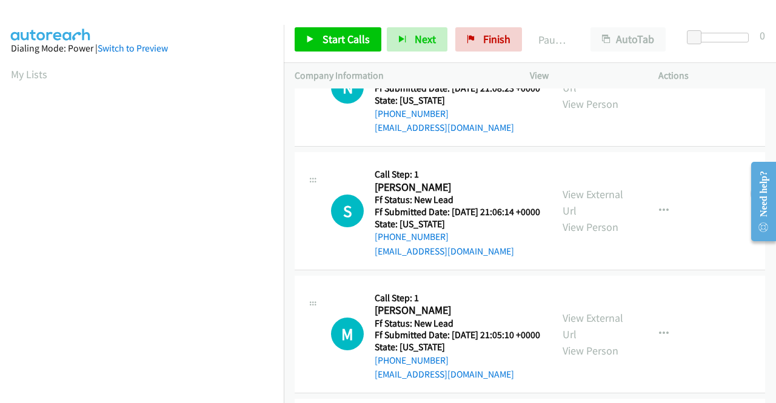
scroll to position [121, 0]
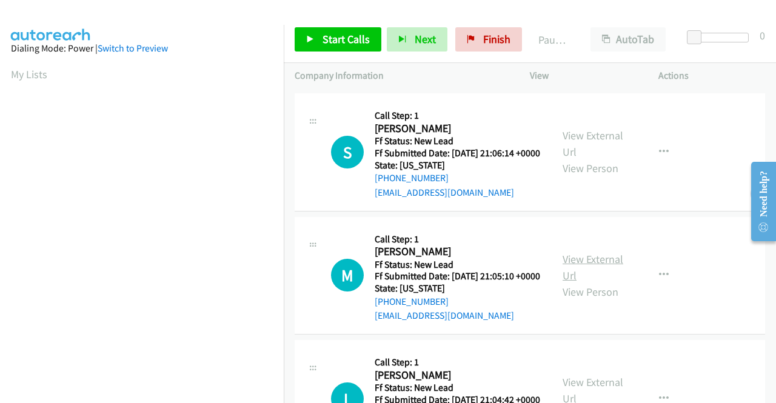
click at [577, 283] on link "View External Url" at bounding box center [593, 267] width 61 height 30
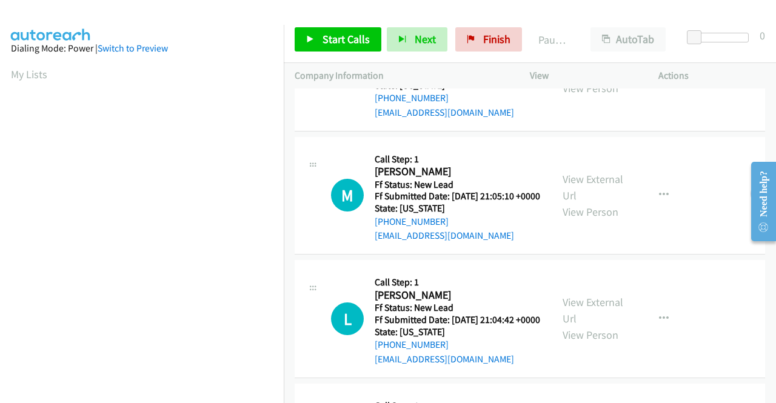
scroll to position [243, 0]
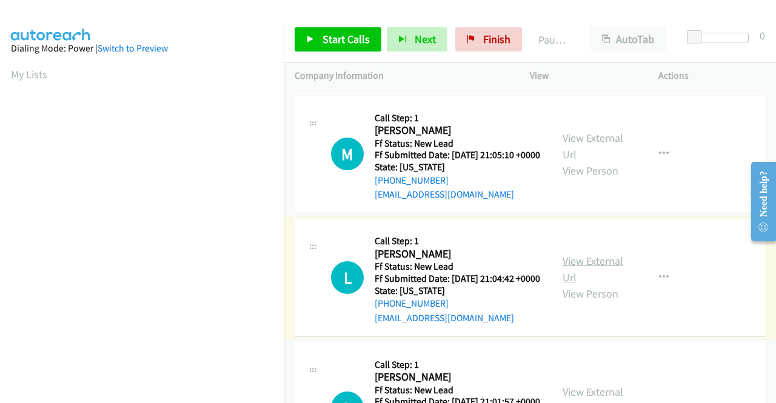
click at [586, 284] on link "View External Url" at bounding box center [593, 269] width 61 height 30
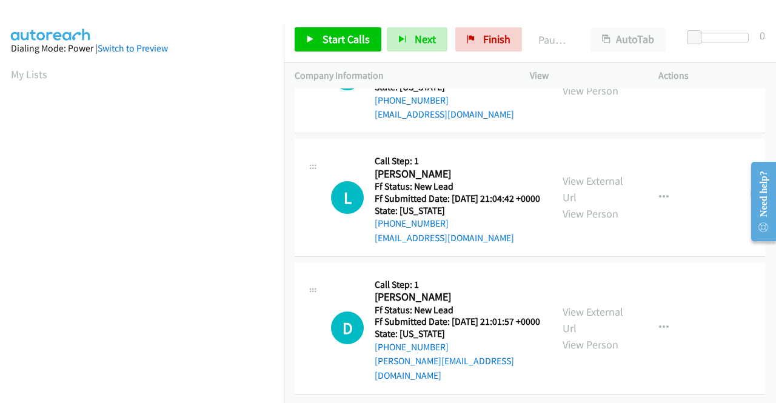
scroll to position [364, 0]
click at [580, 315] on link "View External Url" at bounding box center [593, 320] width 61 height 30
click at [324, 36] on span "Start Calls" at bounding box center [346, 39] width 47 height 14
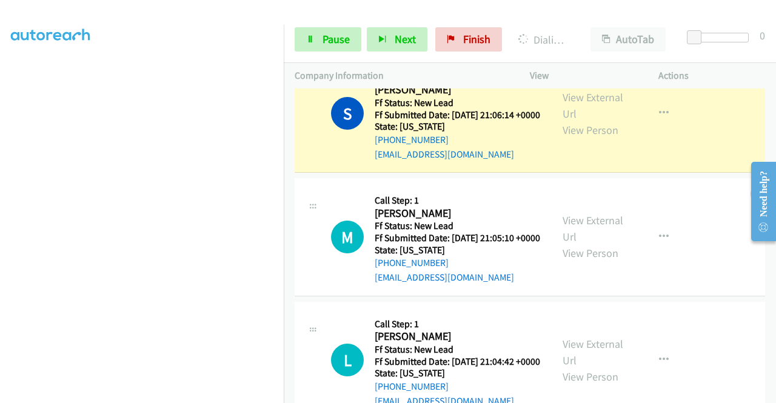
scroll to position [159, 0]
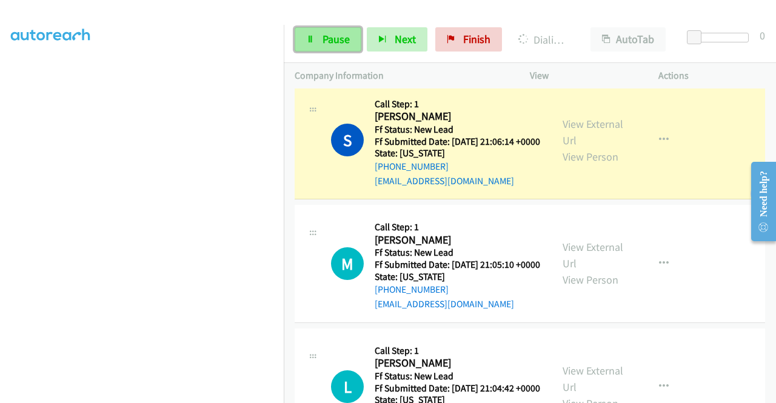
click at [331, 43] on span "Pause" at bounding box center [336, 39] width 27 height 14
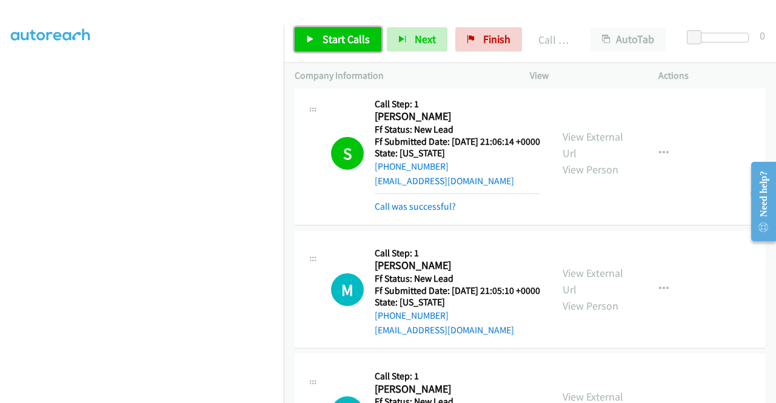
click at [335, 35] on span "Start Calls" at bounding box center [346, 39] width 47 height 14
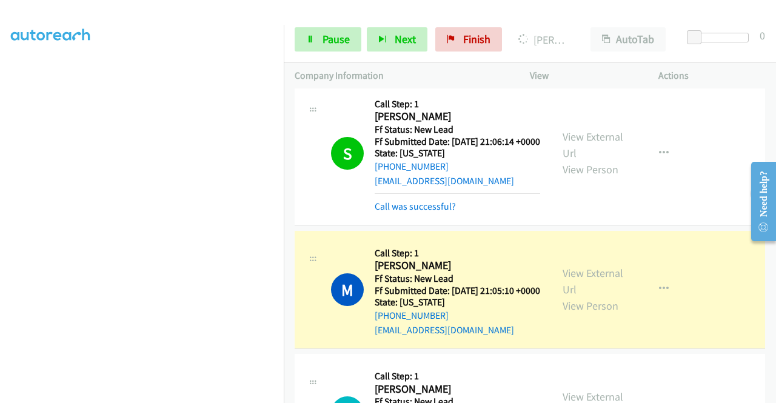
scroll to position [0, 0]
click at [315, 41] on link "Pause" at bounding box center [328, 39] width 67 height 24
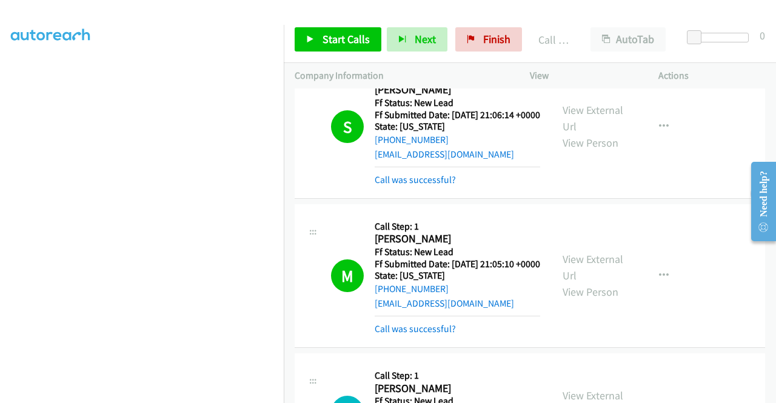
scroll to position [243, 0]
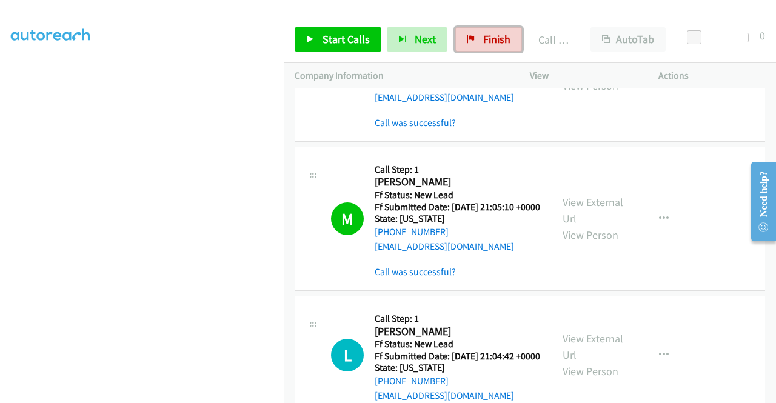
click at [467, 36] on icon at bounding box center [471, 40] width 8 height 8
